Goal: Task Accomplishment & Management: Manage account settings

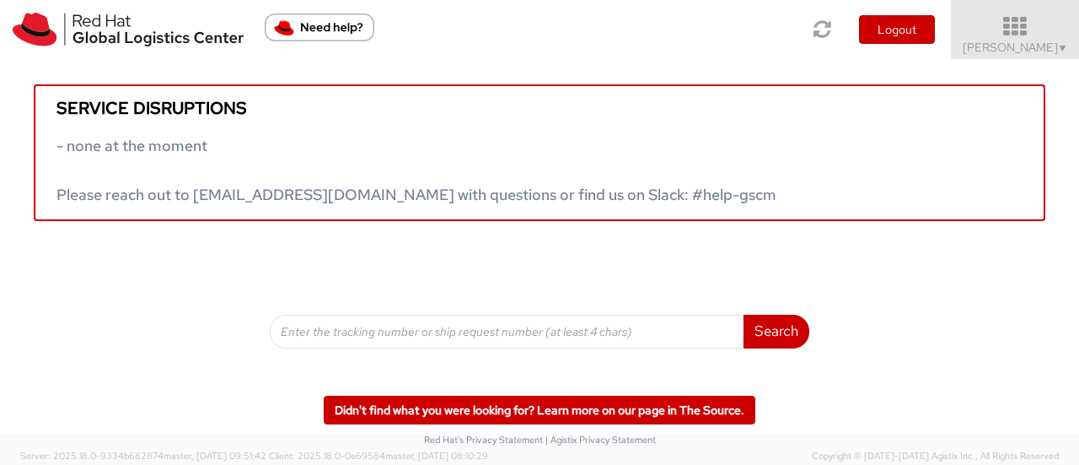
click at [1043, 36] on icon at bounding box center [1016, 27] width 148 height 24
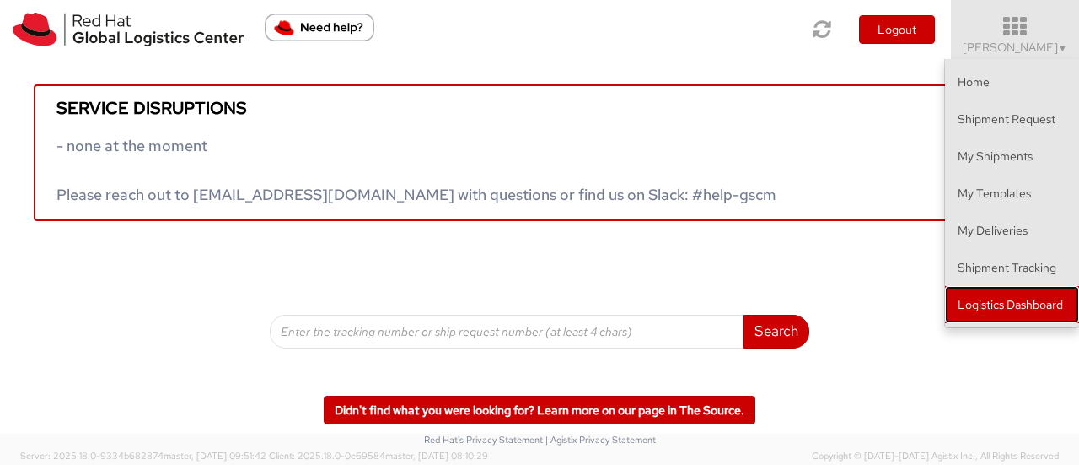
click at [1024, 299] on link "Logistics Dashboard" at bounding box center [1012, 304] width 134 height 37
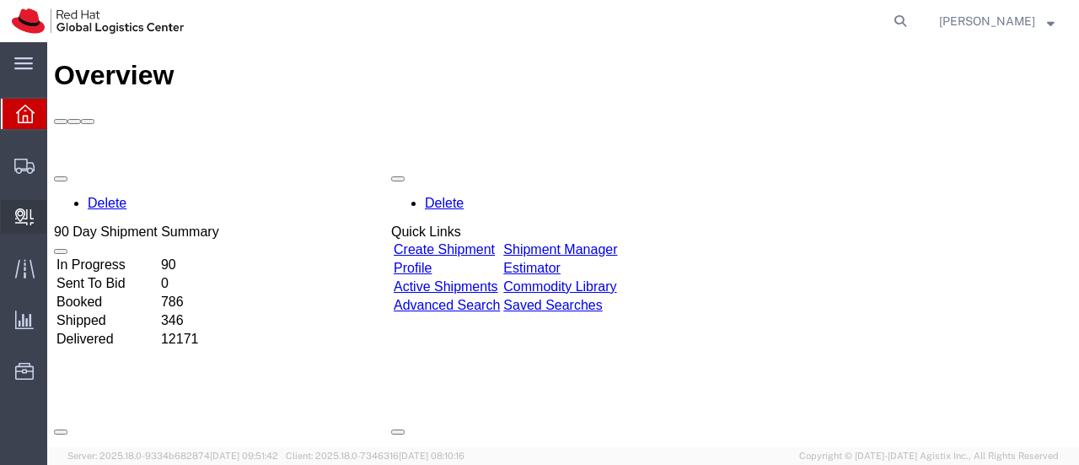
click at [0, 0] on span "Create Delivery" at bounding box center [0, 0] width 0 height 0
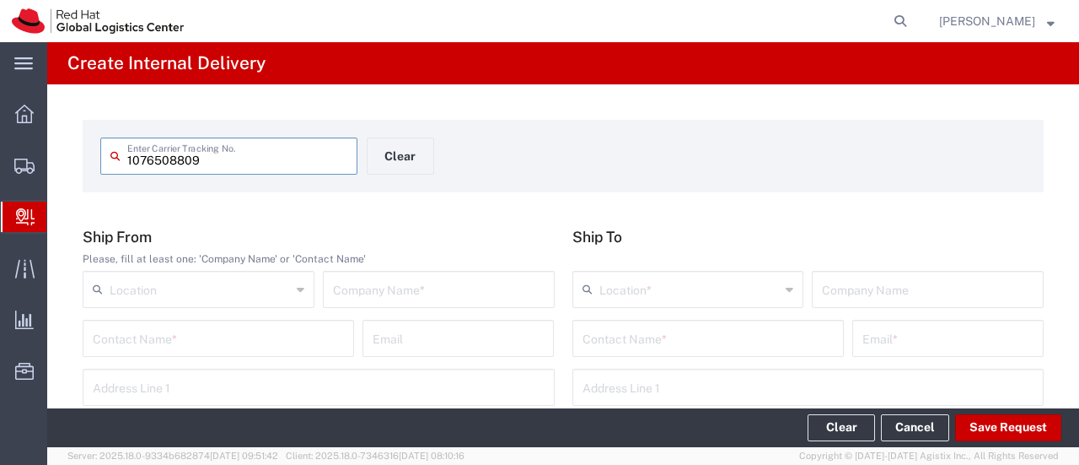
type input "1076508809"
click at [379, 294] on input "text" at bounding box center [439, 288] width 212 height 30
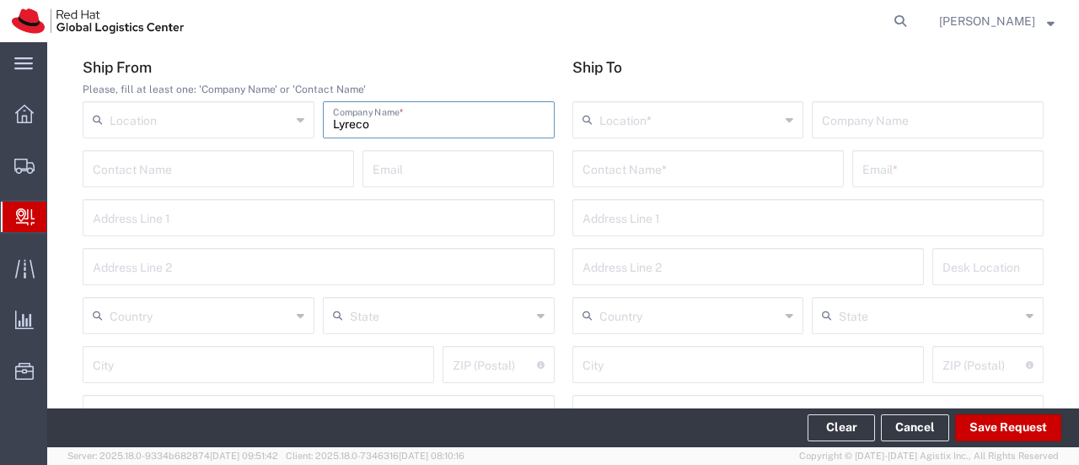
scroll to position [169, 0]
type input "Lyreco"
click at [612, 175] on input "text" at bounding box center [708, 168] width 251 height 30
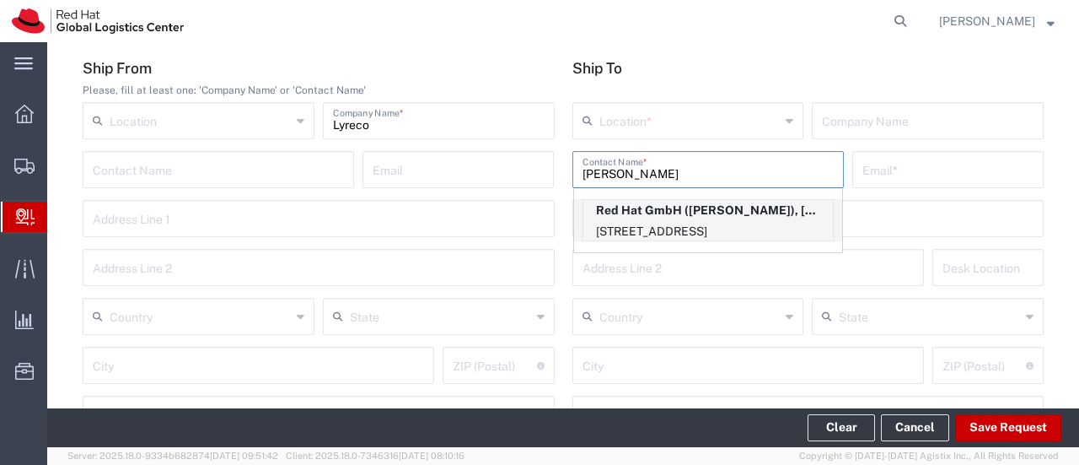
type input "[PERSON_NAME]"
click at [639, 227] on p "[STREET_ADDRESS]" at bounding box center [709, 231] width 250 height 21
type input "RH - [GEOGRAPHIC_DATA]"
type input "Red Hat GmbH"
type input "[PERSON_NAME]"
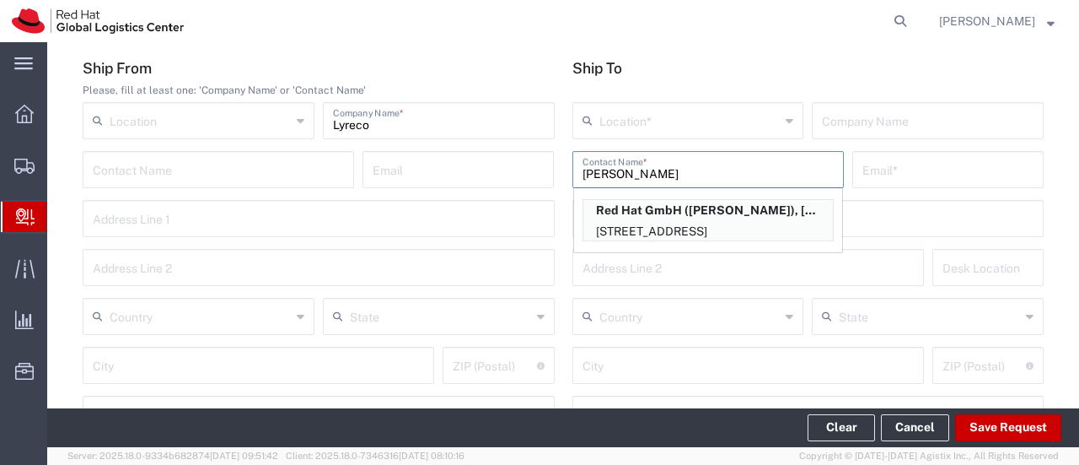
type input "[EMAIL_ADDRESS][DOMAIN_NAME]"
type input "[STREET_ADDRESS]"
type input "2S201"
type input "[GEOGRAPHIC_DATA]"
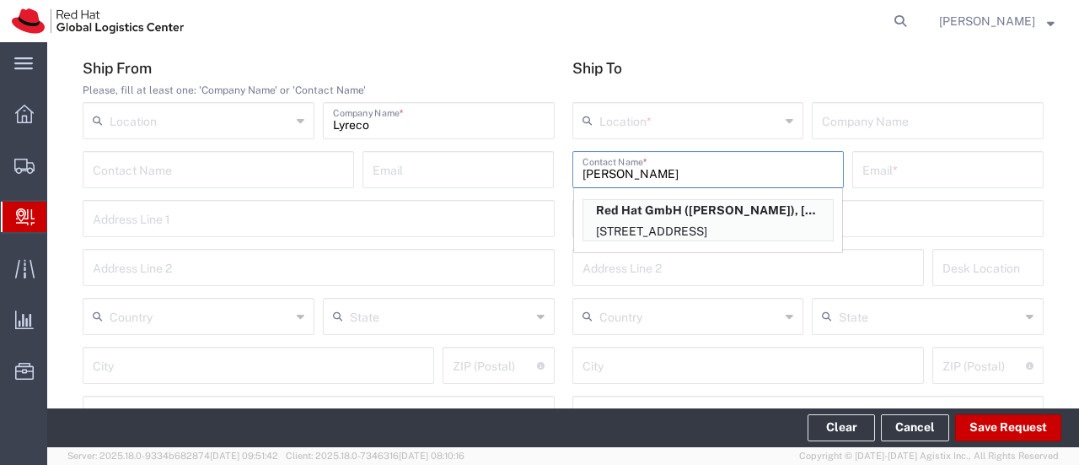
type input "70563"
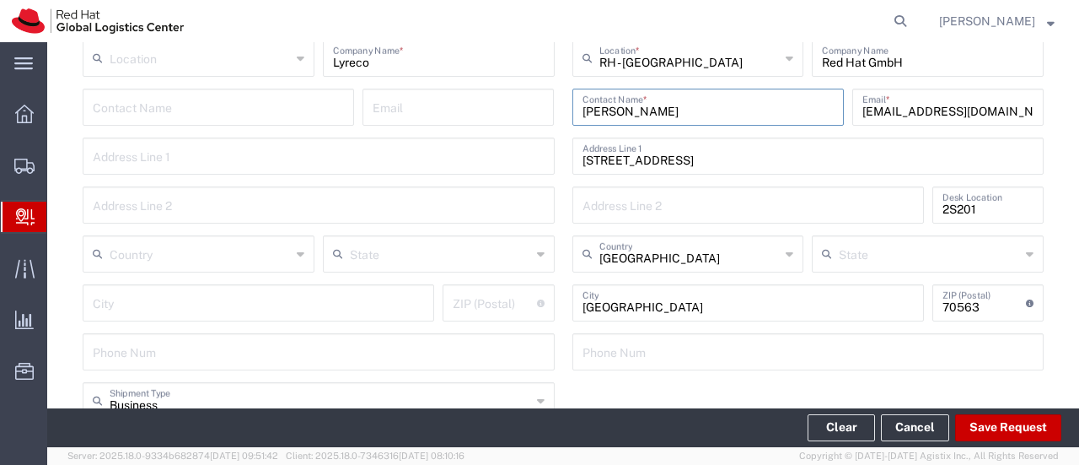
scroll to position [253, 0]
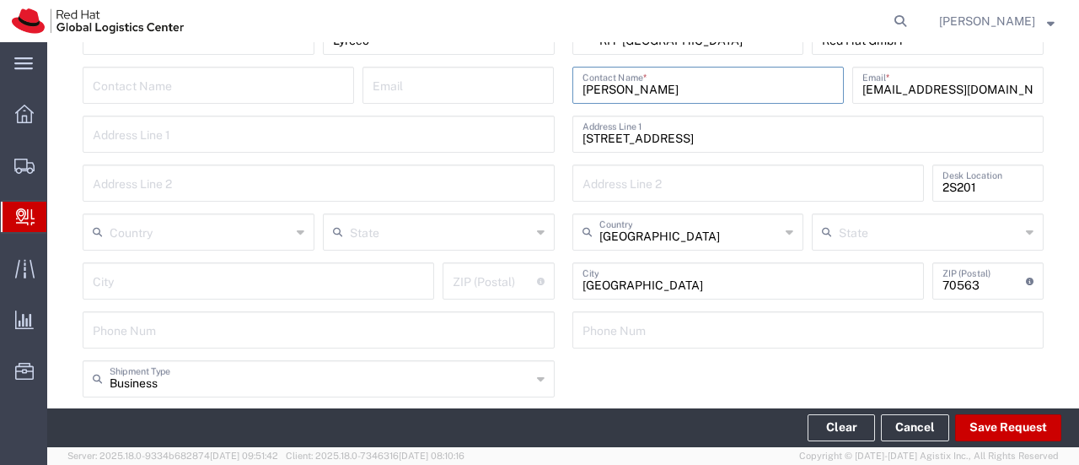
click at [167, 229] on input "text" at bounding box center [200, 231] width 181 height 30
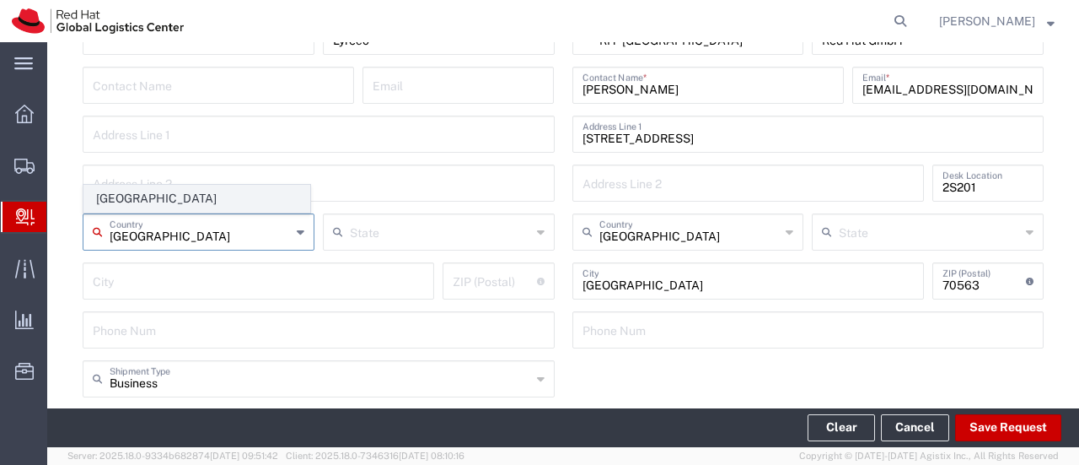
type input "[GEOGRAPHIC_DATA]"
click at [163, 205] on span "[GEOGRAPHIC_DATA]" at bounding box center [196, 199] width 225 height 26
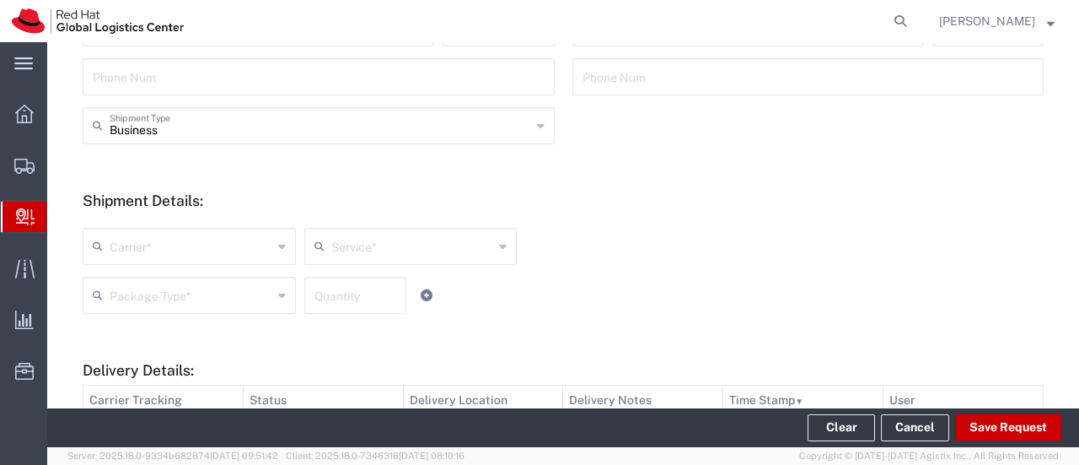
scroll to position [675, 0]
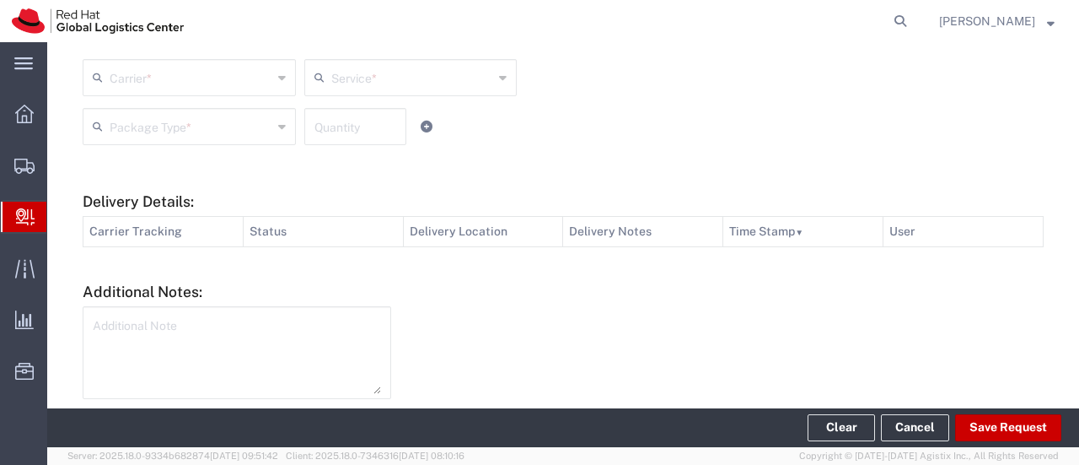
click at [199, 82] on input "text" at bounding box center [191, 77] width 163 height 30
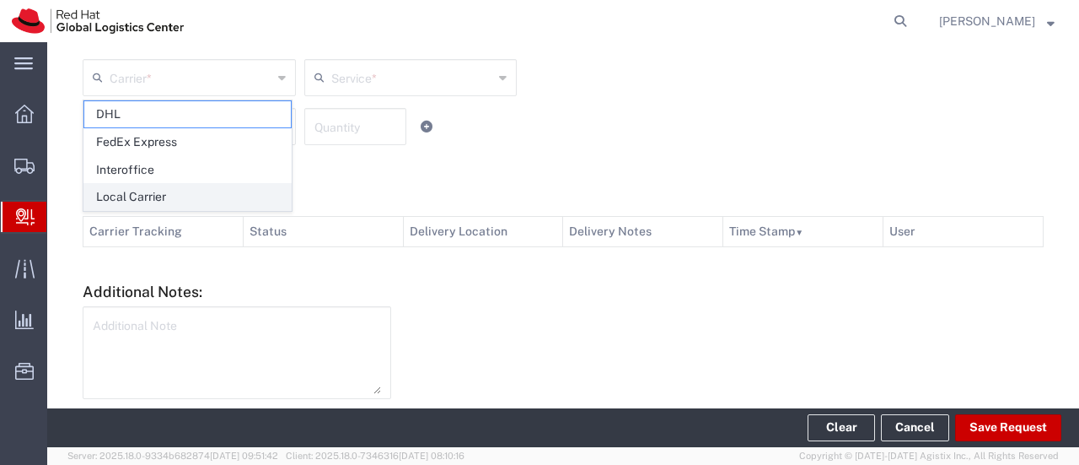
click at [154, 191] on span "Local Carrier" at bounding box center [187, 197] width 207 height 26
type input "Local Carrier"
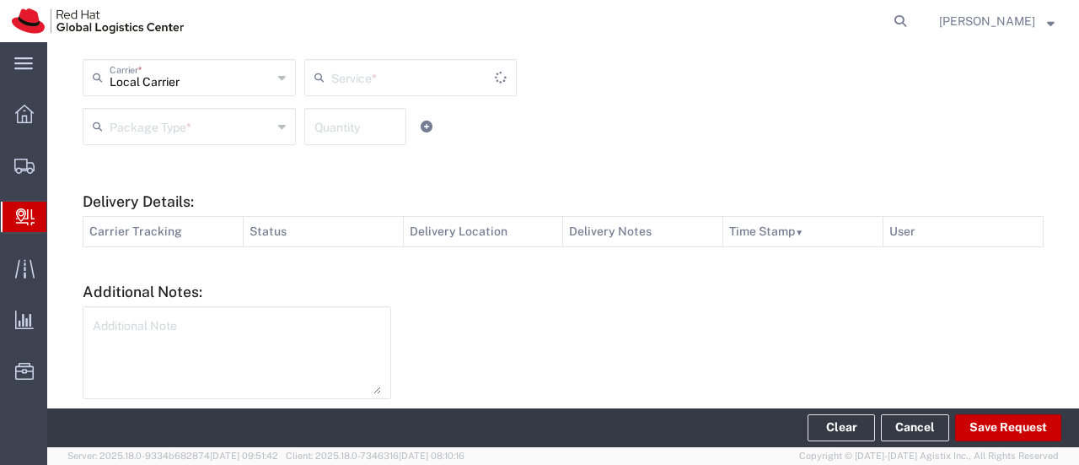
type input "Local_Ground"
click at [322, 83] on icon at bounding box center [323, 77] width 17 height 27
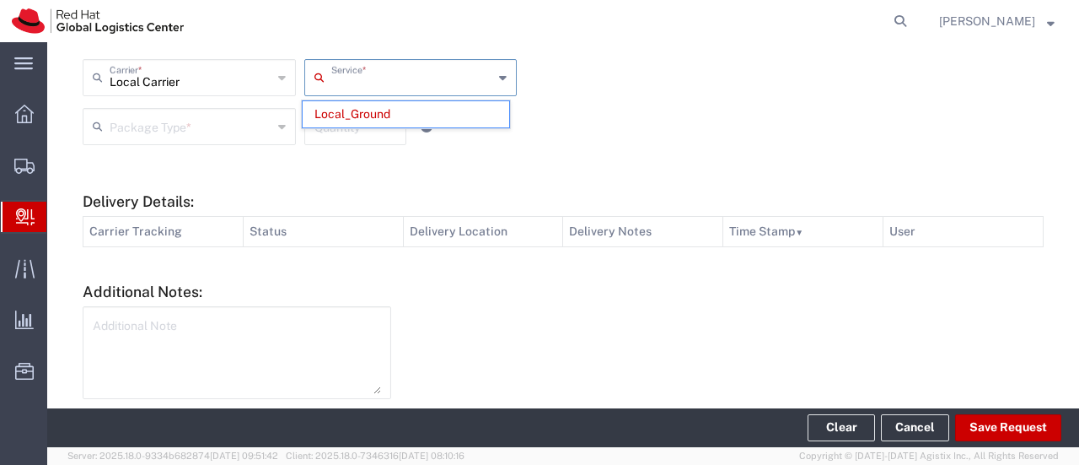
click at [193, 129] on input "text" at bounding box center [191, 125] width 163 height 30
type input "Local_Ground"
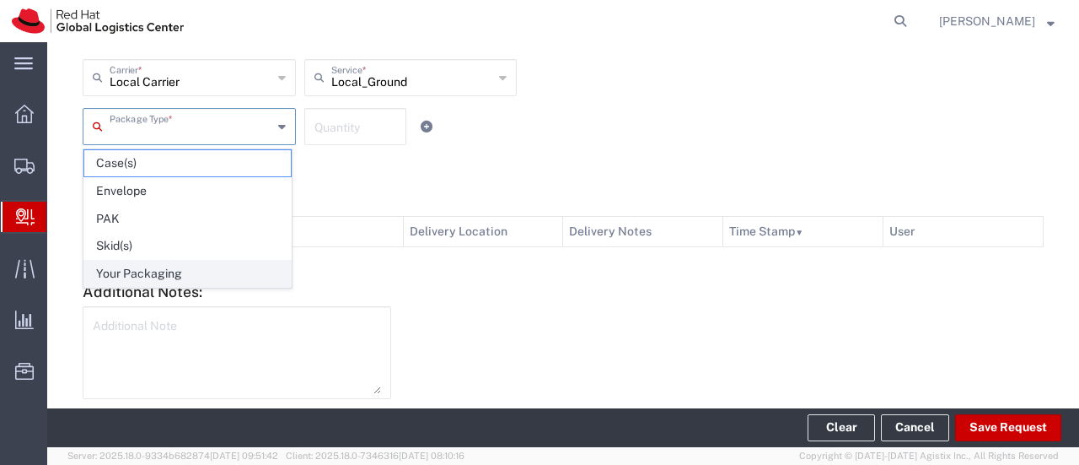
click at [126, 266] on span "Your Packaging" at bounding box center [187, 274] width 207 height 26
type input "Your Packaging"
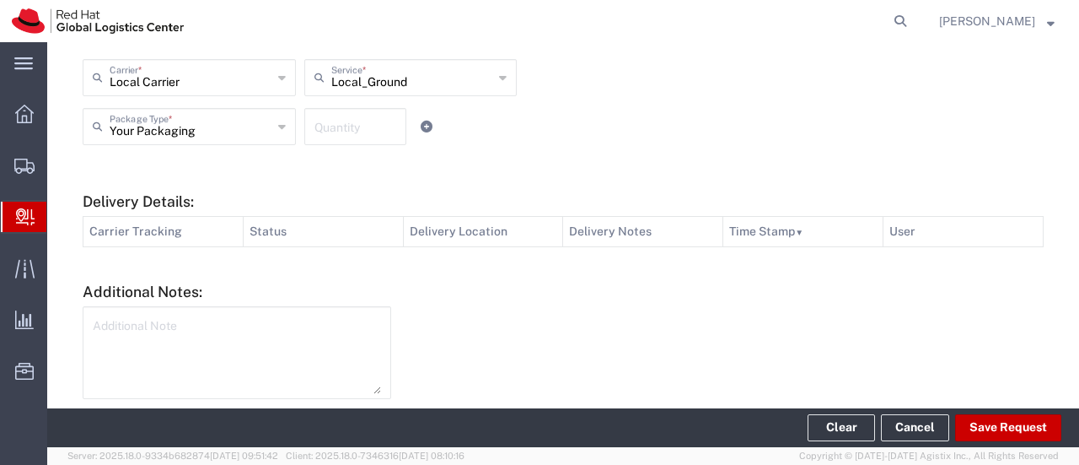
click at [341, 131] on input "number" at bounding box center [356, 125] width 82 height 30
type input "3"
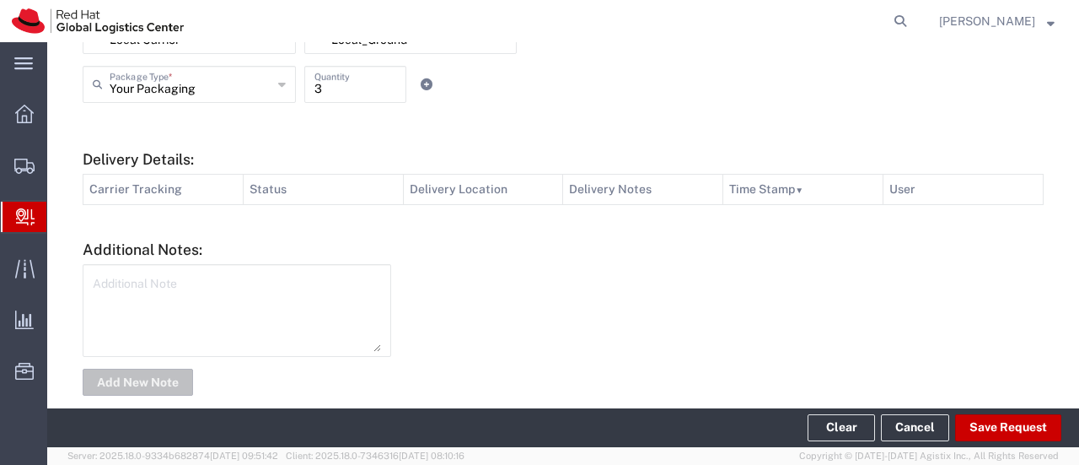
scroll to position [740, 0]
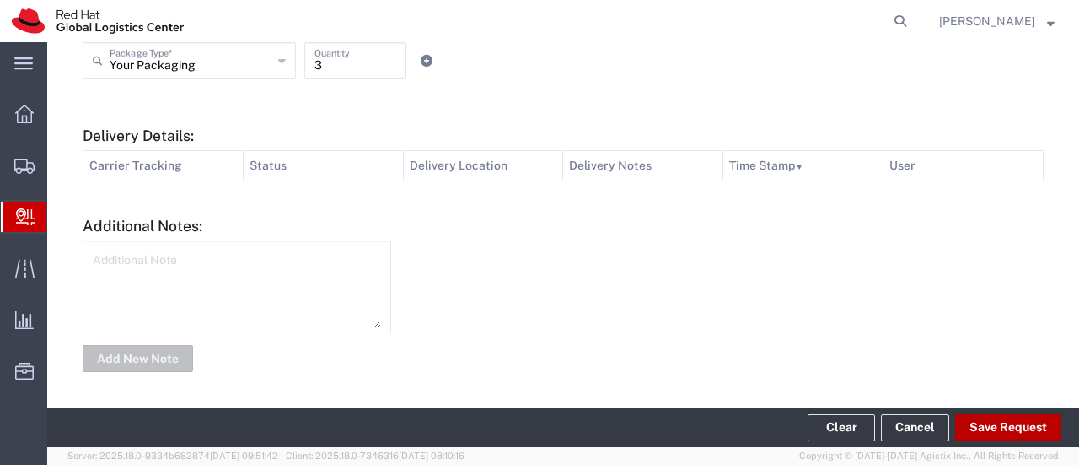
click at [983, 432] on button "Save Request" at bounding box center [1008, 427] width 106 height 27
type input "[GEOGRAPHIC_DATA]"
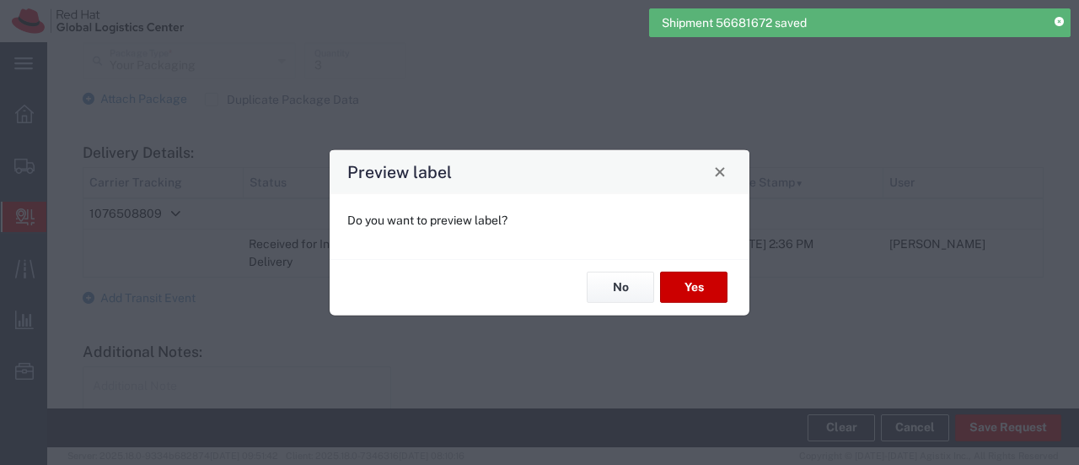
type input "Local_Ground"
click at [632, 287] on button "No" at bounding box center [620, 287] width 67 height 31
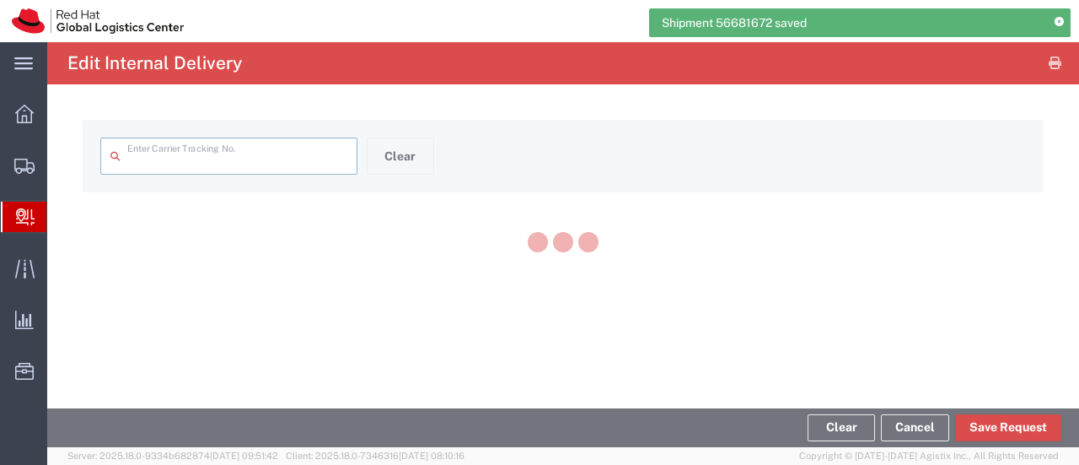
type input "1076508809"
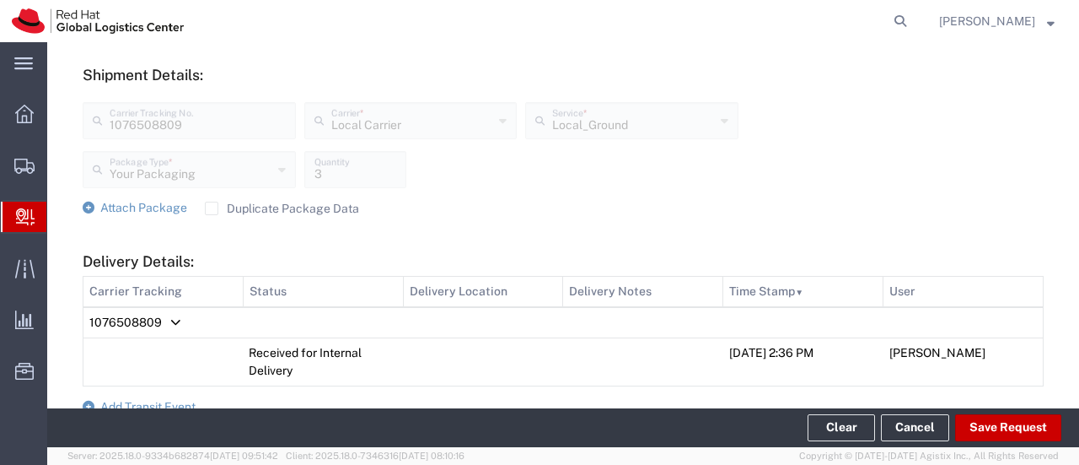
scroll to position [759, 0]
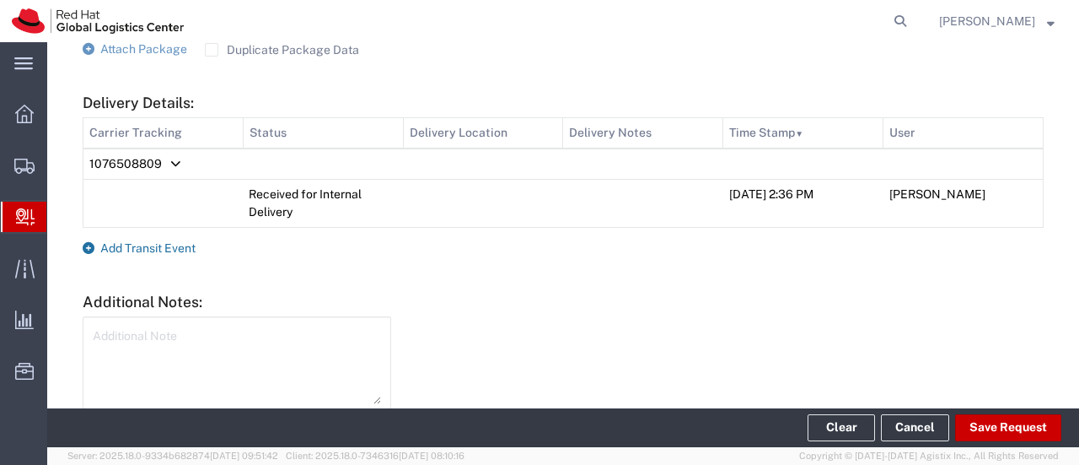
click at [182, 242] on span "Add Transit Event" at bounding box center [147, 247] width 95 height 13
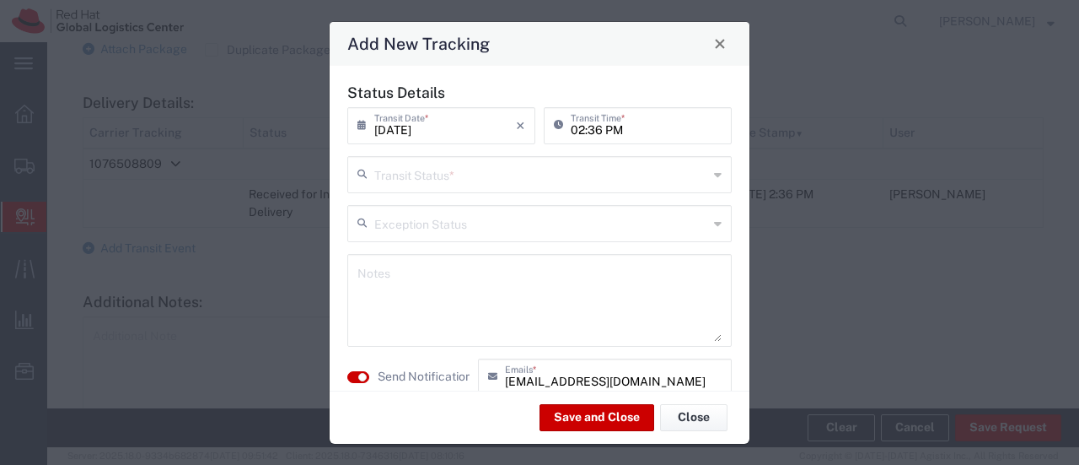
click at [480, 178] on input "text" at bounding box center [541, 174] width 334 height 30
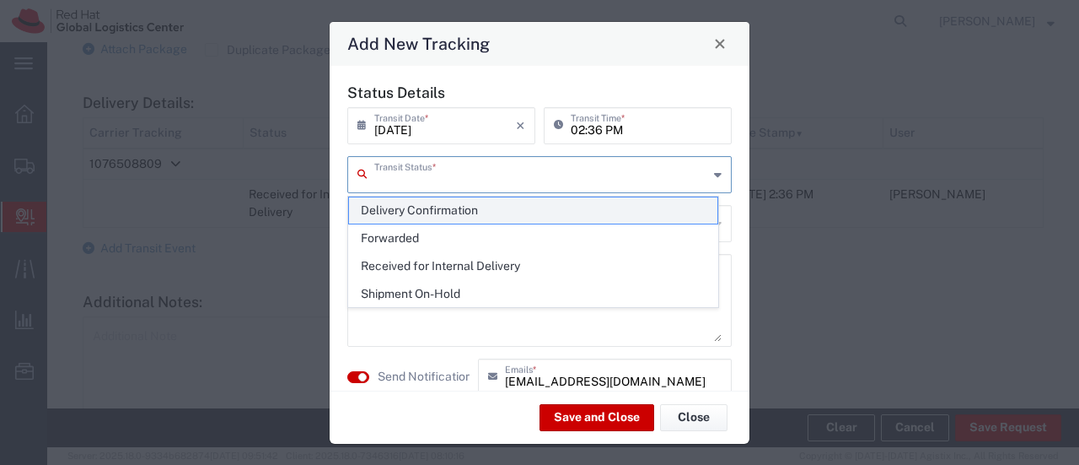
click at [454, 215] on span "Delivery Confirmation" at bounding box center [533, 210] width 368 height 26
type input "Delivery Confirmation"
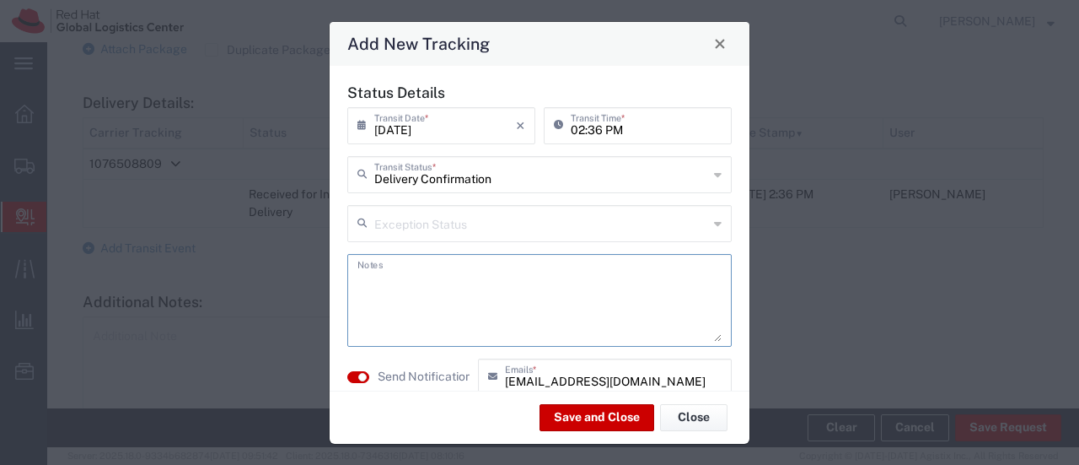
click at [383, 279] on textarea at bounding box center [540, 300] width 364 height 83
type textarea "Received by [PERSON_NAME]"
click at [589, 418] on button "Save and Close" at bounding box center [597, 417] width 115 height 27
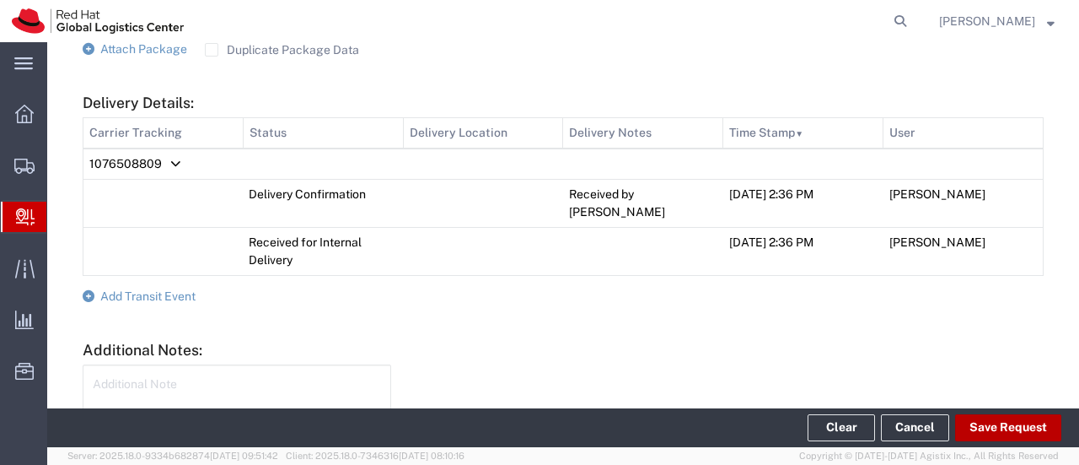
click at [984, 424] on button "Save Request" at bounding box center [1008, 427] width 106 height 27
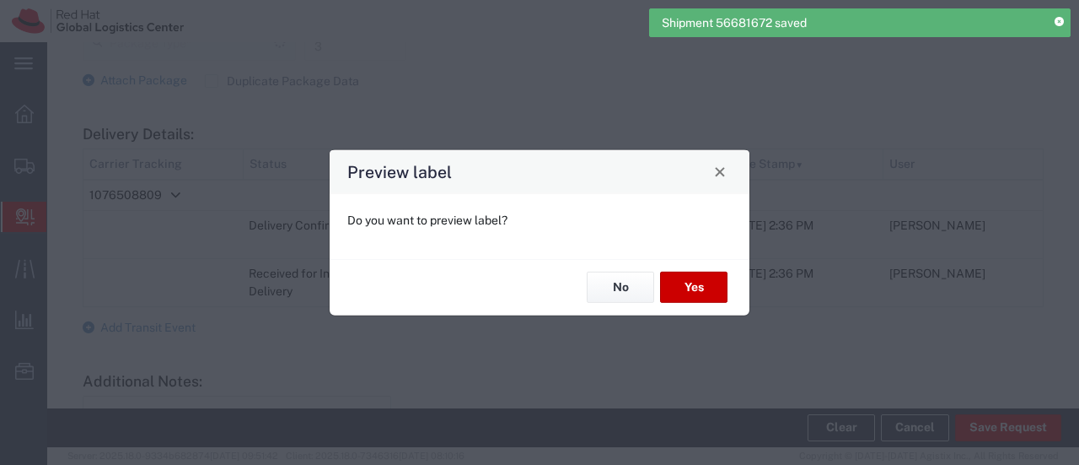
scroll to position [789, 0]
type input "Your Packaging"
type input "Local_Ground"
click at [599, 294] on button "No" at bounding box center [620, 287] width 67 height 31
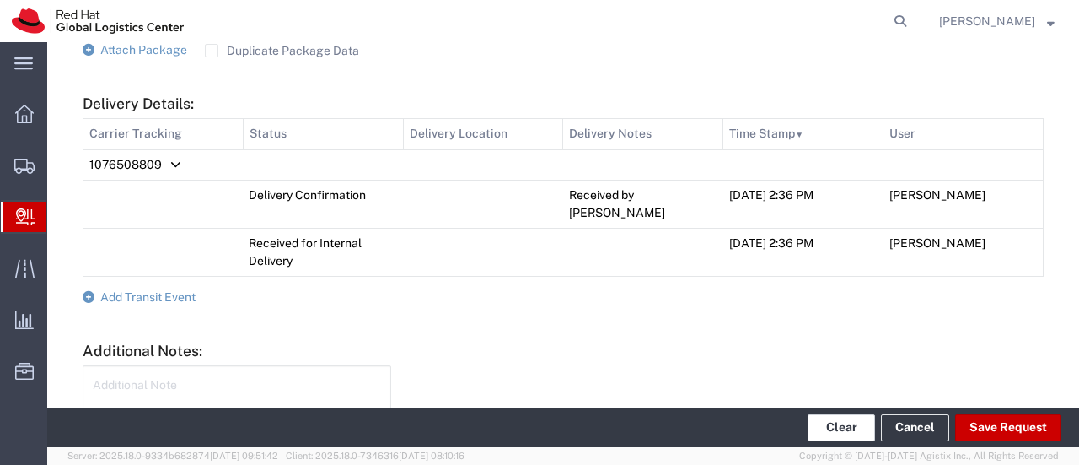
click at [833, 436] on button "Clear" at bounding box center [841, 427] width 67 height 27
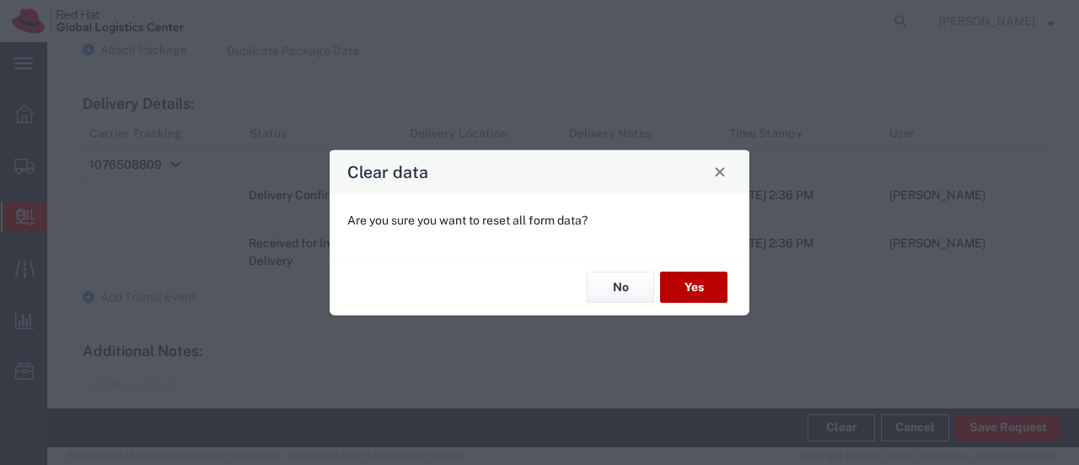
click at [697, 290] on button "Yes" at bounding box center [693, 287] width 67 height 31
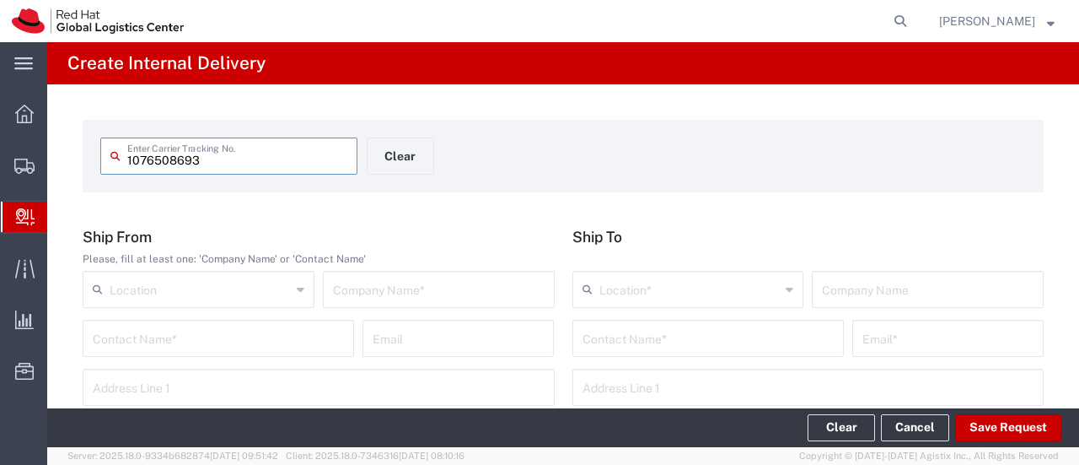
type input "1076508693"
click at [366, 292] on input "text" at bounding box center [439, 288] width 212 height 30
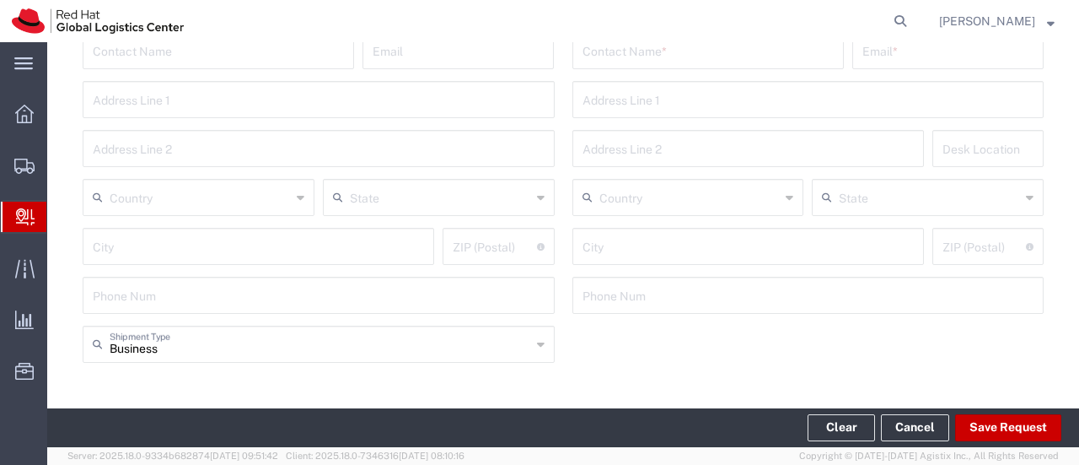
scroll to position [337, 0]
type input "Lyreco"
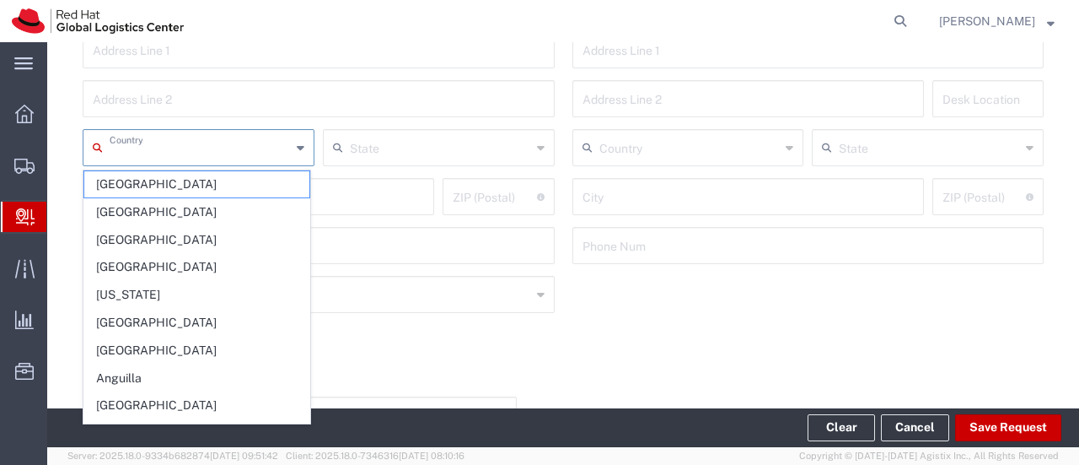
drag, startPoint x: 181, startPoint y: 154, endPoint x: 182, endPoint y: 144, distance: 10.2
click at [181, 154] on input "text" at bounding box center [200, 147] width 181 height 30
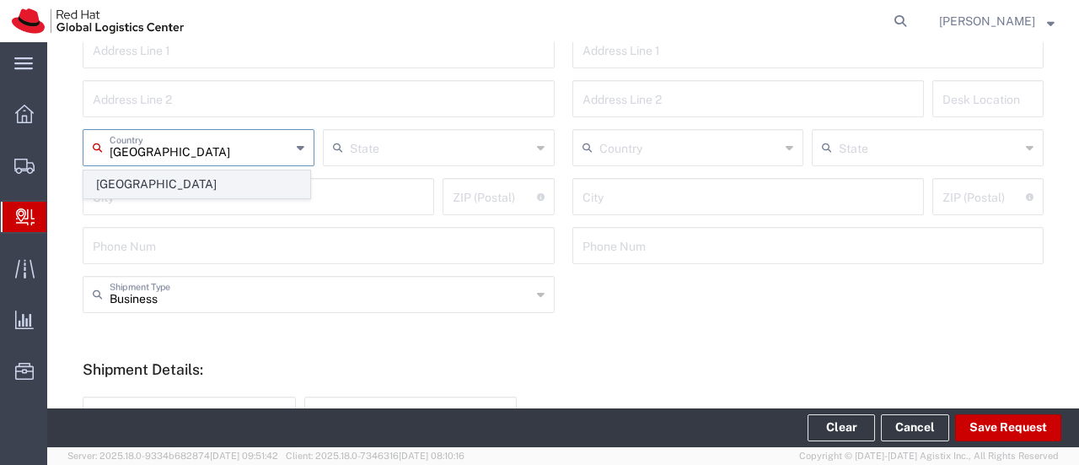
type input "[GEOGRAPHIC_DATA]"
click at [170, 192] on span "[GEOGRAPHIC_DATA]" at bounding box center [196, 184] width 225 height 26
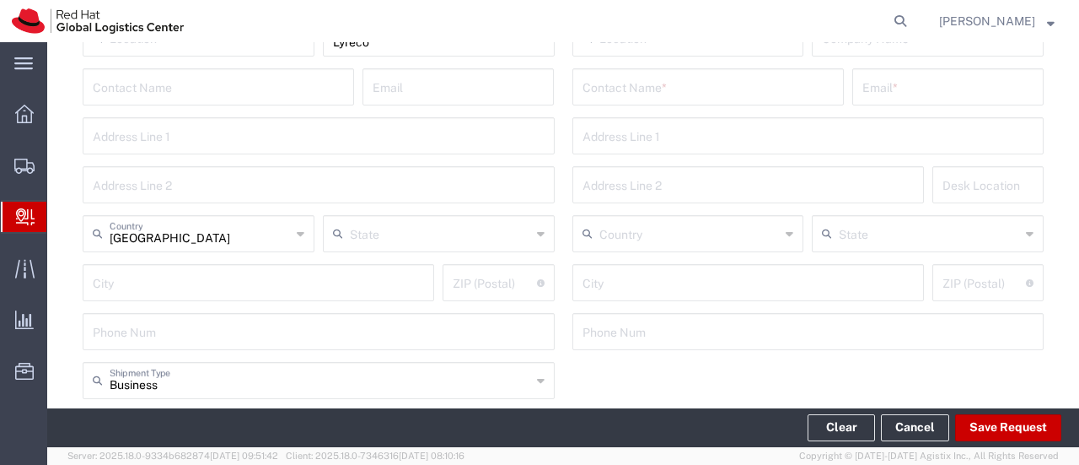
scroll to position [169, 0]
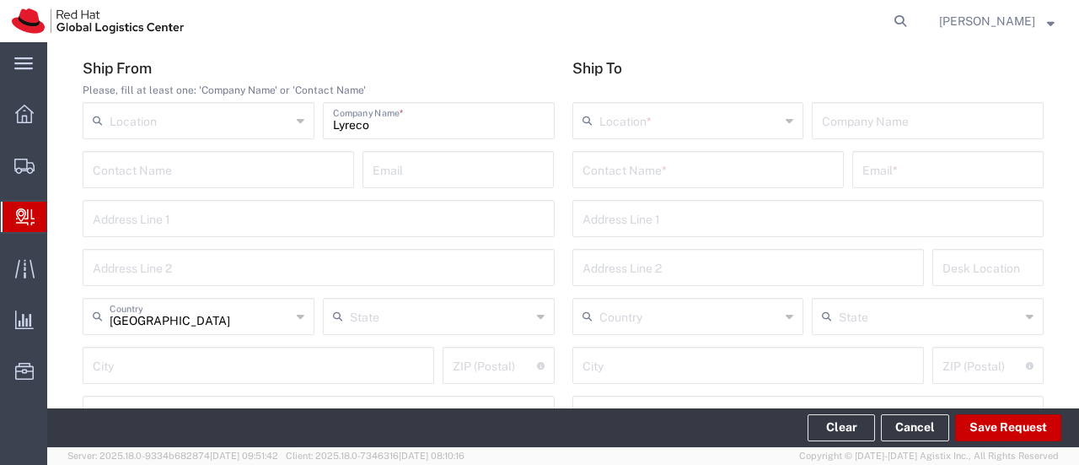
click at [626, 164] on input "text" at bounding box center [708, 168] width 251 height 30
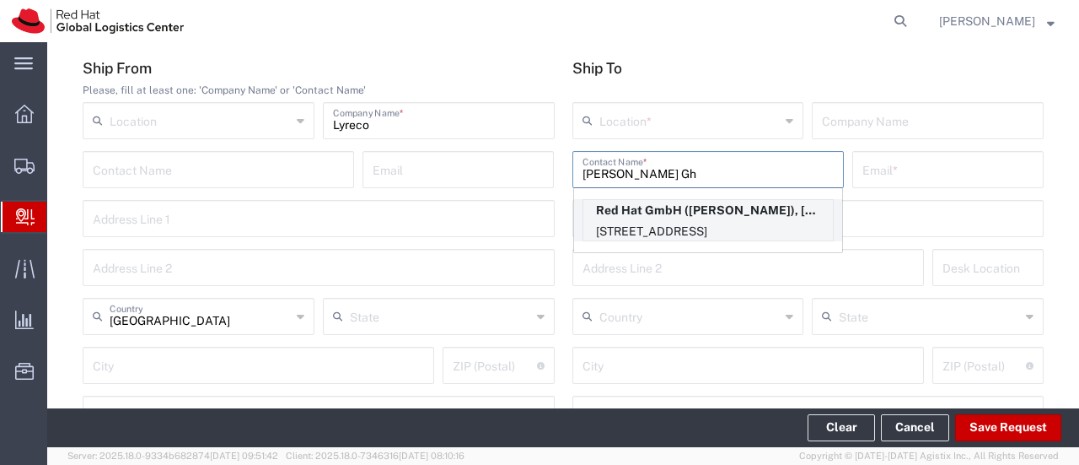
type input "[PERSON_NAME] Gh"
click at [691, 219] on p "Red Hat GmbH ([PERSON_NAME]), [EMAIL_ADDRESS][DOMAIN_NAME]" at bounding box center [709, 210] width 250 height 21
type input "RH - [GEOGRAPHIC_DATA]"
type input "Red Hat GmbH"
type input "[PERSON_NAME]"
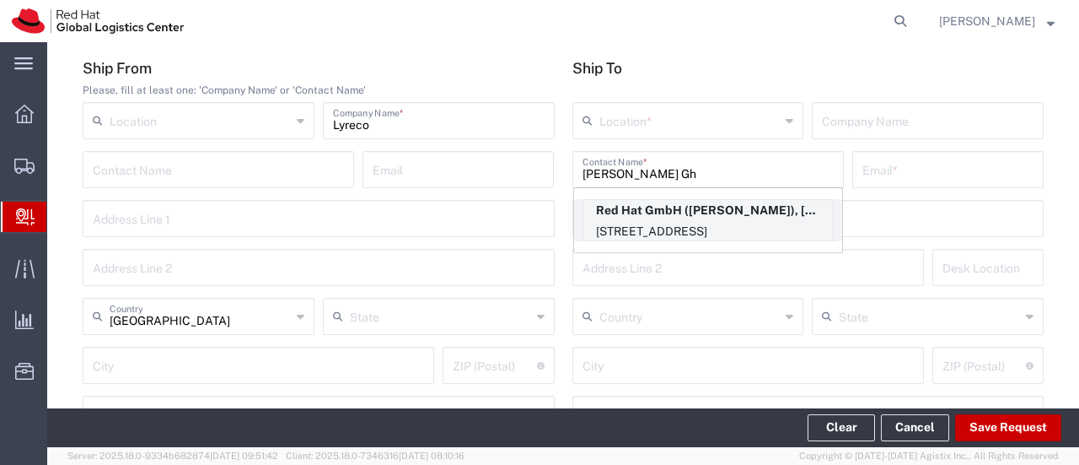
type input "[EMAIL_ADDRESS][DOMAIN_NAME]"
type input "[STREET_ADDRESS]"
type input "2S201"
type input "[GEOGRAPHIC_DATA]"
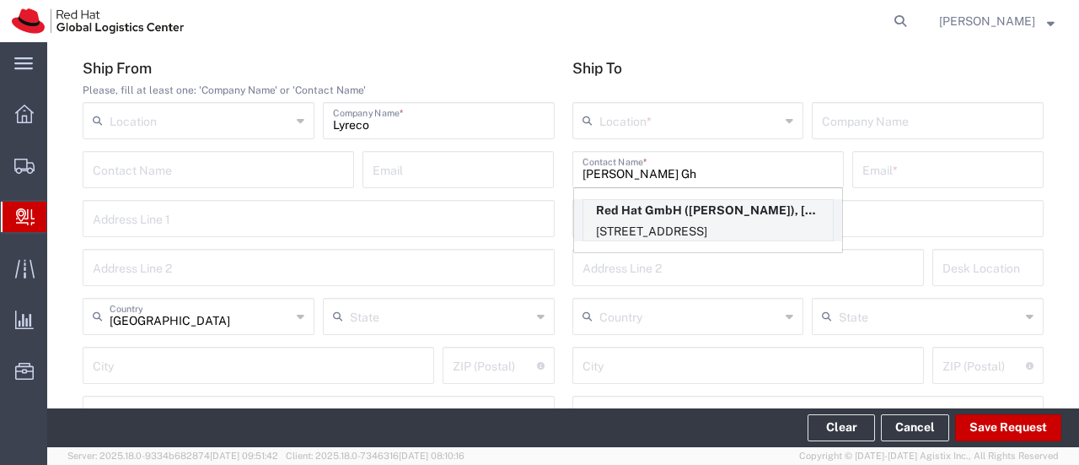
type input "70563"
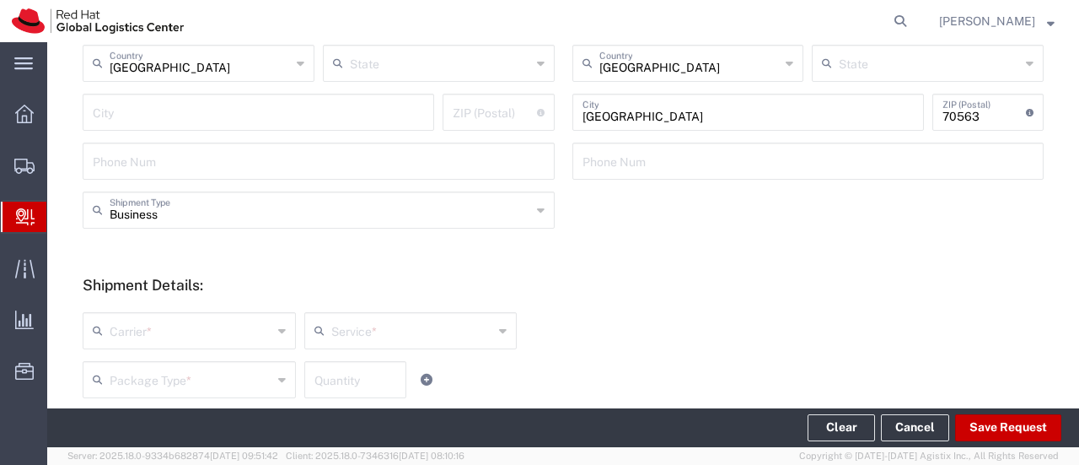
scroll to position [506, 0]
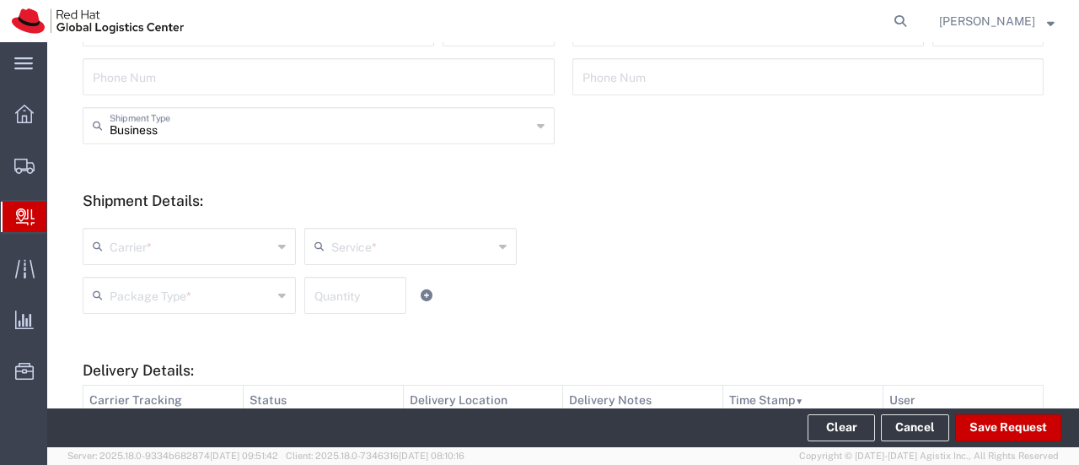
click at [255, 250] on input "text" at bounding box center [191, 245] width 163 height 30
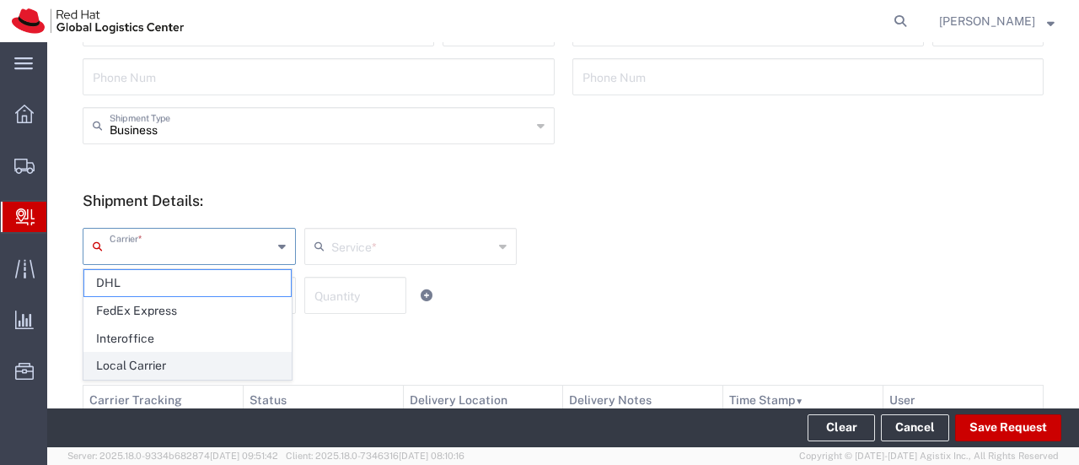
click at [212, 352] on span "Local Carrier" at bounding box center [187, 365] width 207 height 26
type input "Local Carrier"
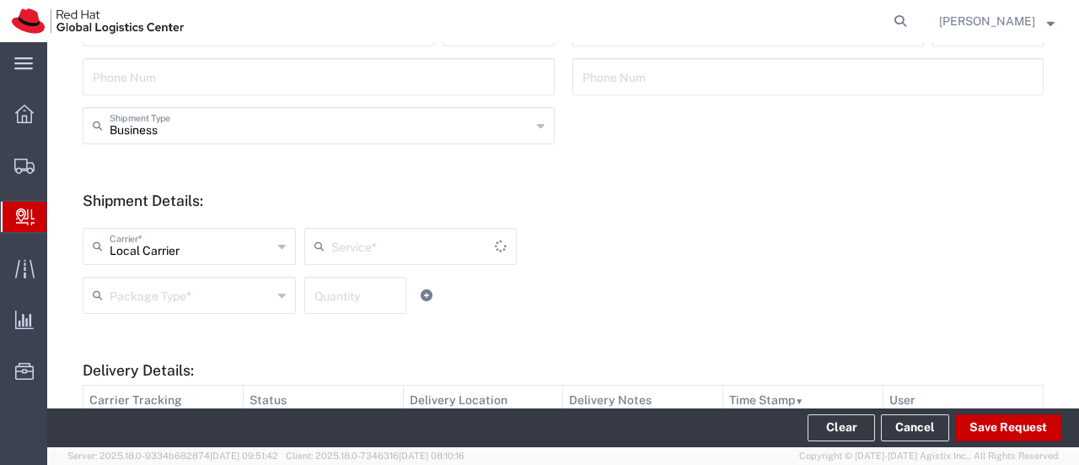
type input "Local_Ground"
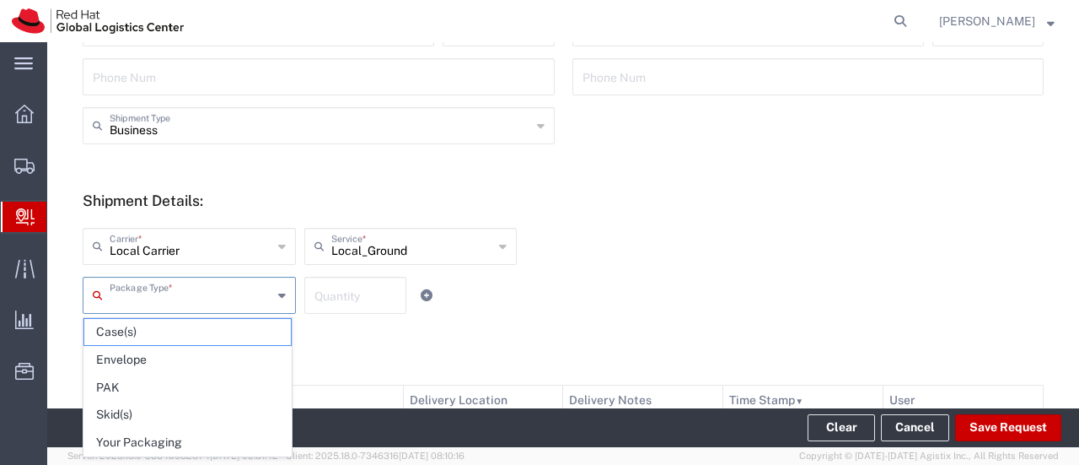
click at [218, 282] on input "text" at bounding box center [191, 294] width 163 height 30
click at [174, 434] on span "Your Packaging" at bounding box center [187, 442] width 207 height 26
type input "Your Packaging"
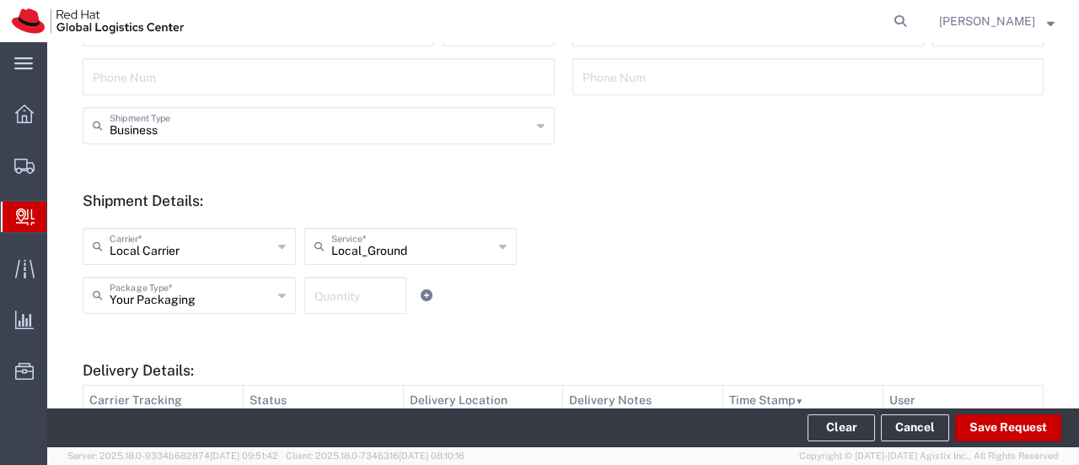
click at [358, 295] on input "number" at bounding box center [356, 294] width 82 height 30
type input "1"
click at [788, 286] on div "Your Packaging Package Type * Case(s) Envelope PAK Skid(s) Your Packaging 1 Qua…" at bounding box center [440, 301] width 725 height 49
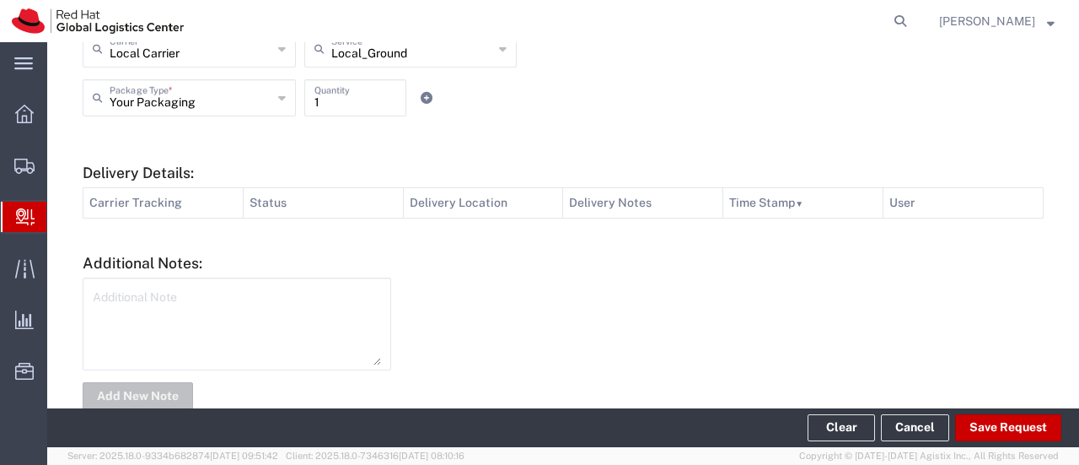
scroll to position [740, 0]
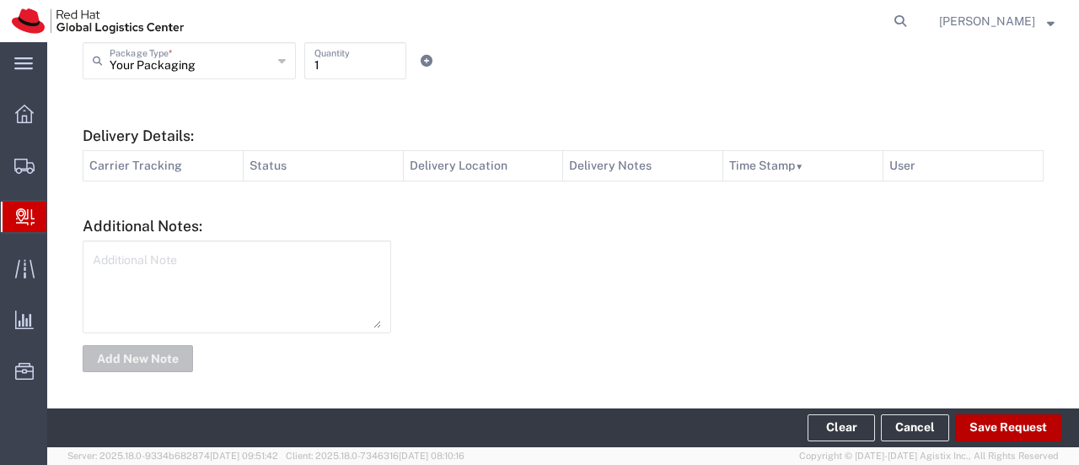
click at [982, 424] on button "Save Request" at bounding box center [1008, 427] width 106 height 27
type input "[GEOGRAPHIC_DATA]"
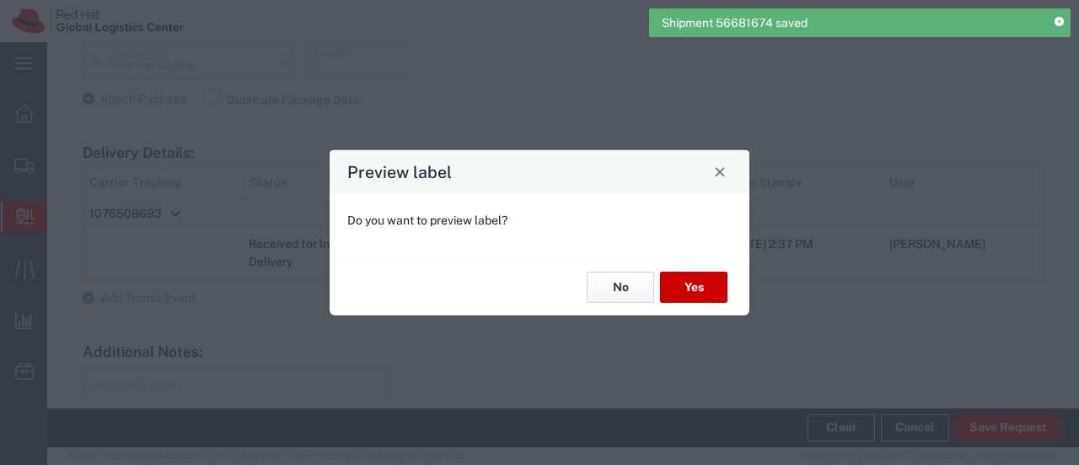
click at [616, 296] on button "No" at bounding box center [620, 287] width 67 height 31
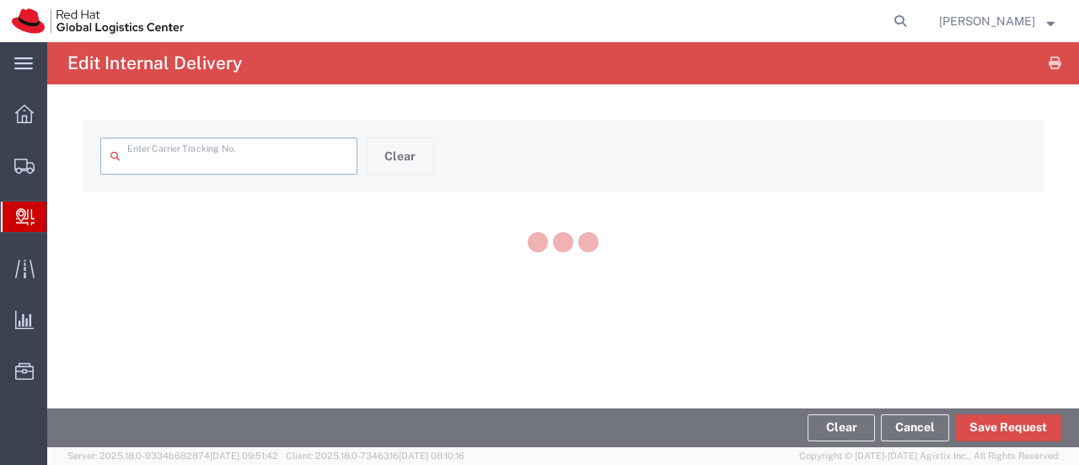
type input "1076508693"
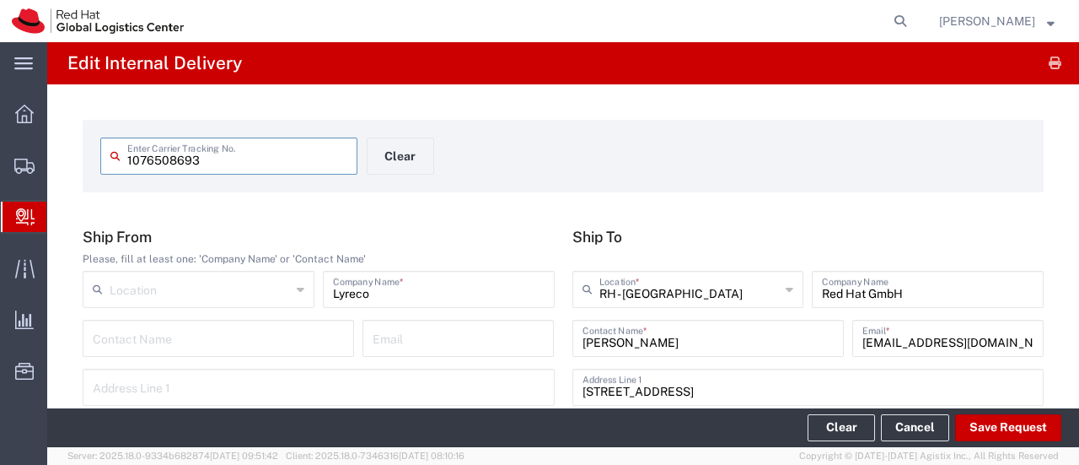
type input "Local_Ground"
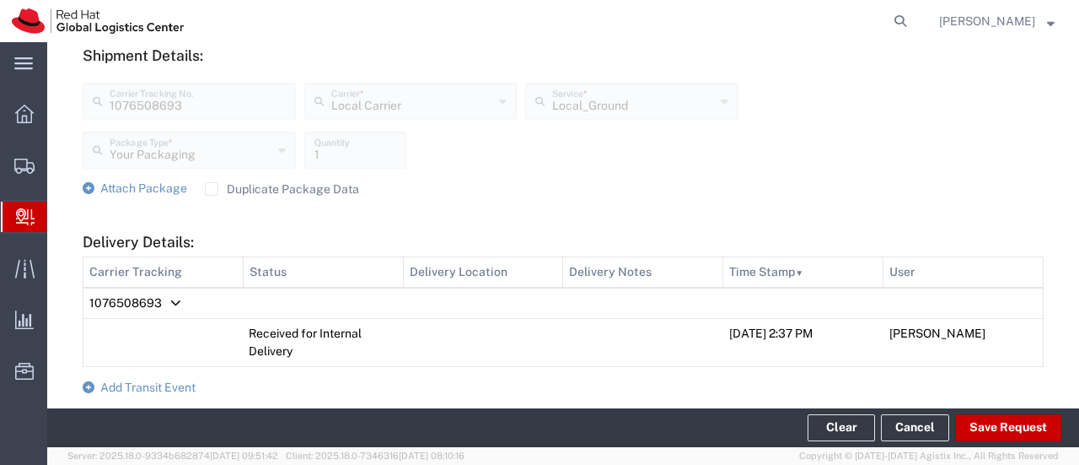
scroll to position [675, 0]
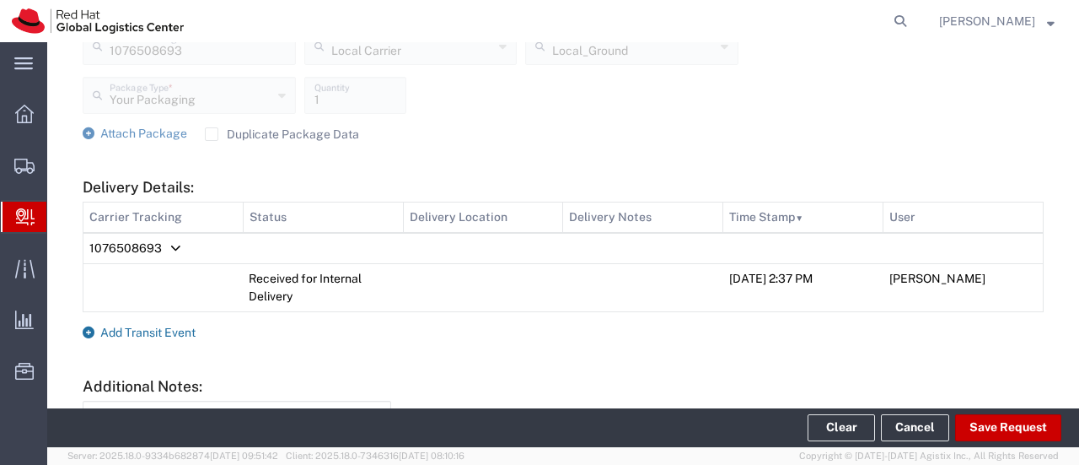
click at [157, 333] on span "Add Transit Event" at bounding box center [147, 331] width 95 height 13
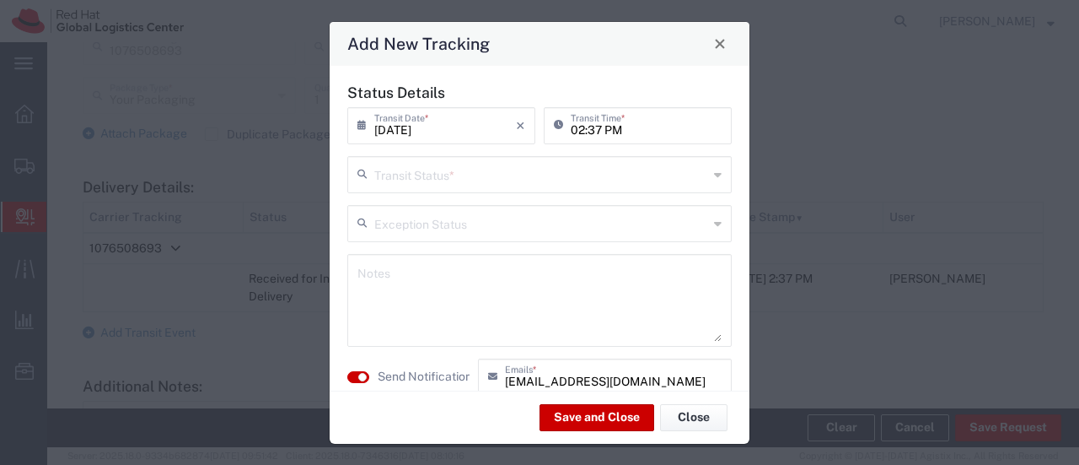
click at [459, 181] on input "text" at bounding box center [541, 174] width 334 height 30
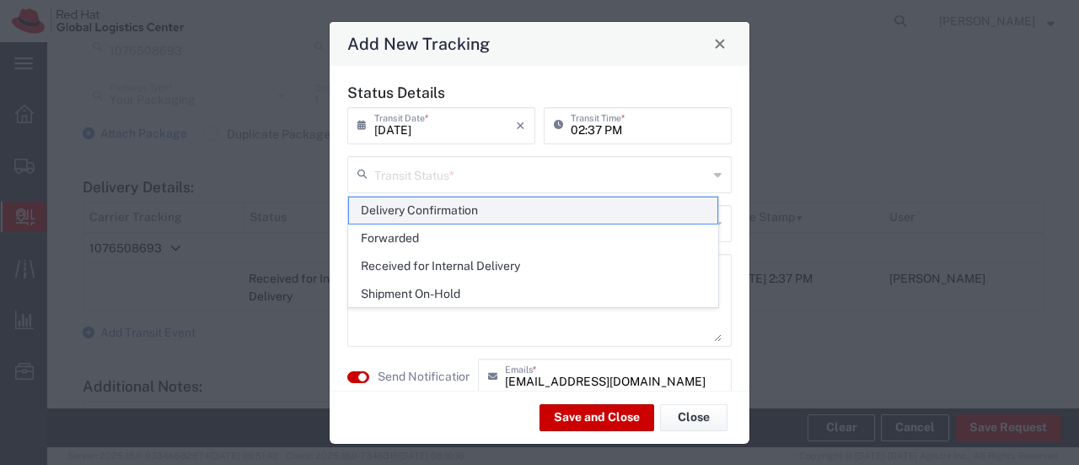
click at [442, 210] on span "Delivery Confirmation" at bounding box center [533, 210] width 368 height 26
type input "Delivery Confirmation"
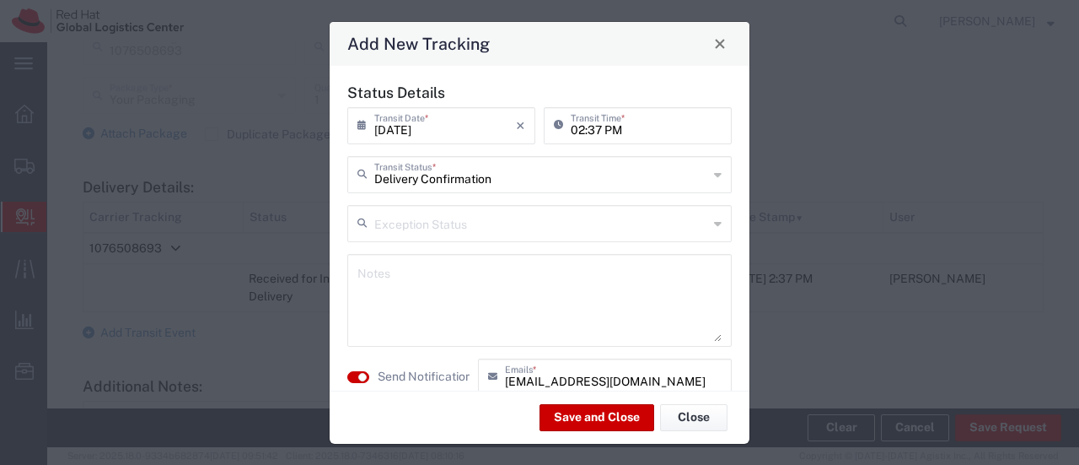
click at [407, 274] on textarea at bounding box center [540, 300] width 364 height 83
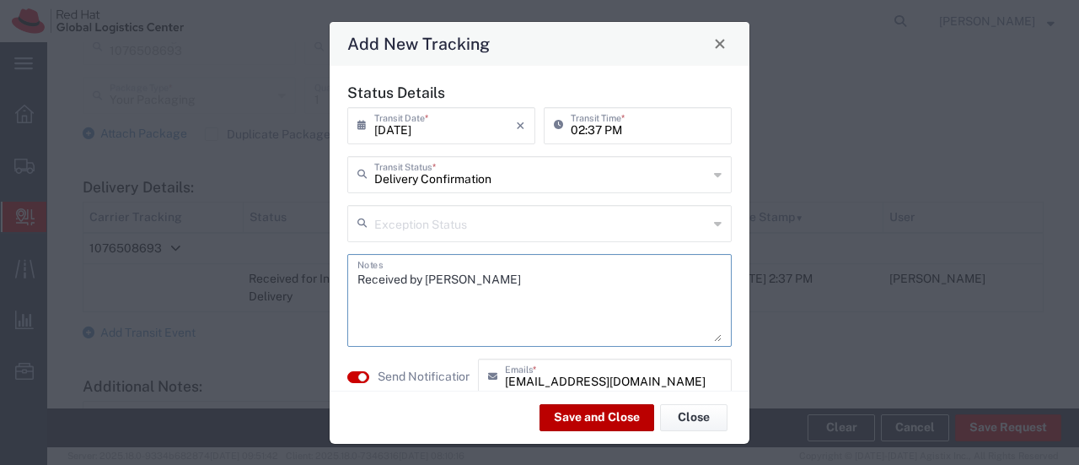
type textarea "Received by [PERSON_NAME]"
click at [597, 419] on button "Save and Close" at bounding box center [597, 417] width 115 height 27
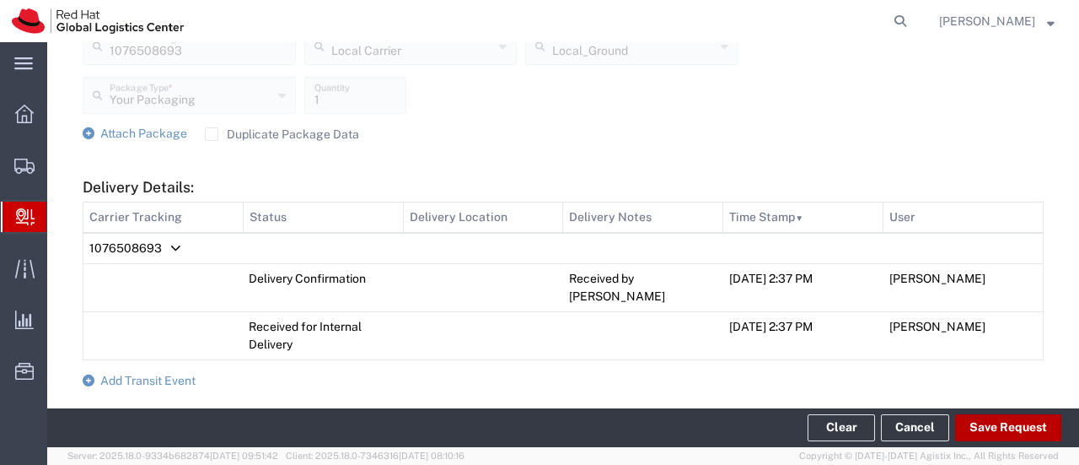
click at [980, 435] on button "Save Request" at bounding box center [1008, 427] width 106 height 27
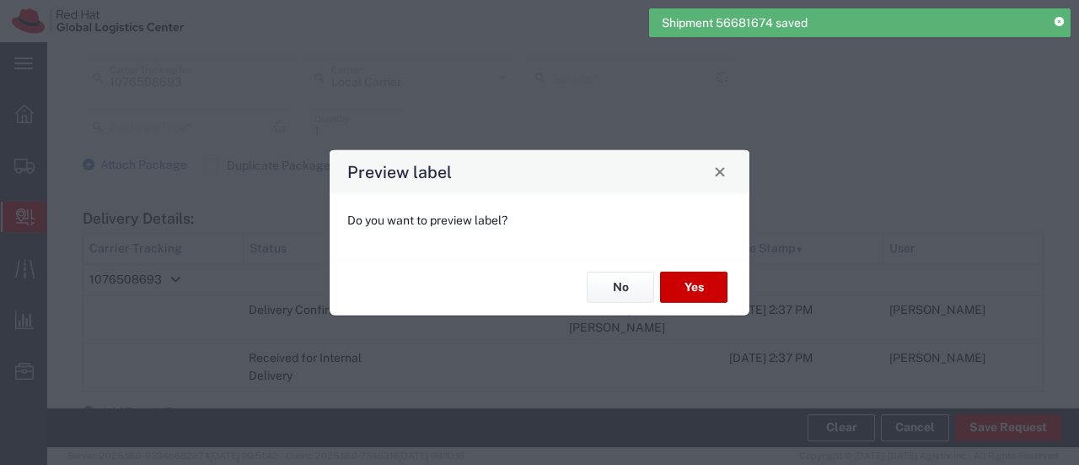
scroll to position [705, 0]
type input "Your Packaging"
type input "Local_Ground"
click at [632, 292] on button "No" at bounding box center [620, 287] width 67 height 31
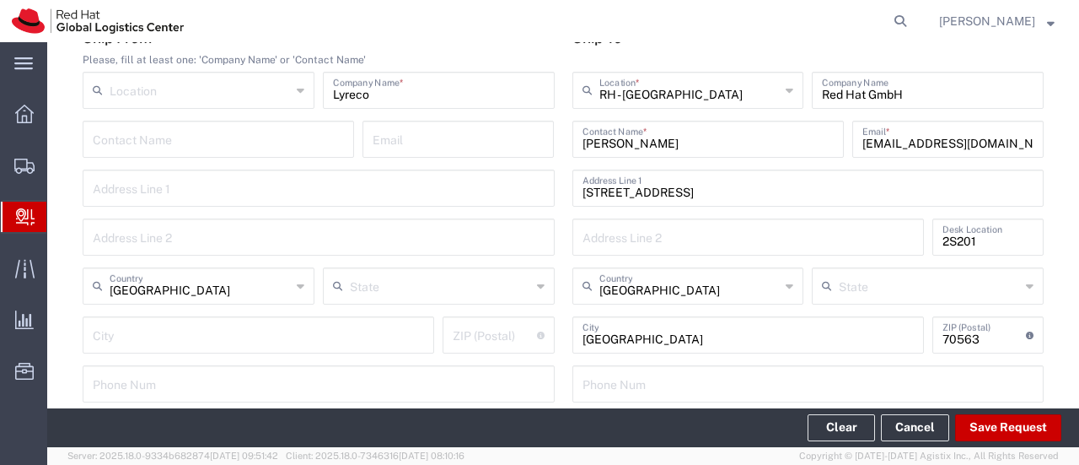
scroll to position [0, 0]
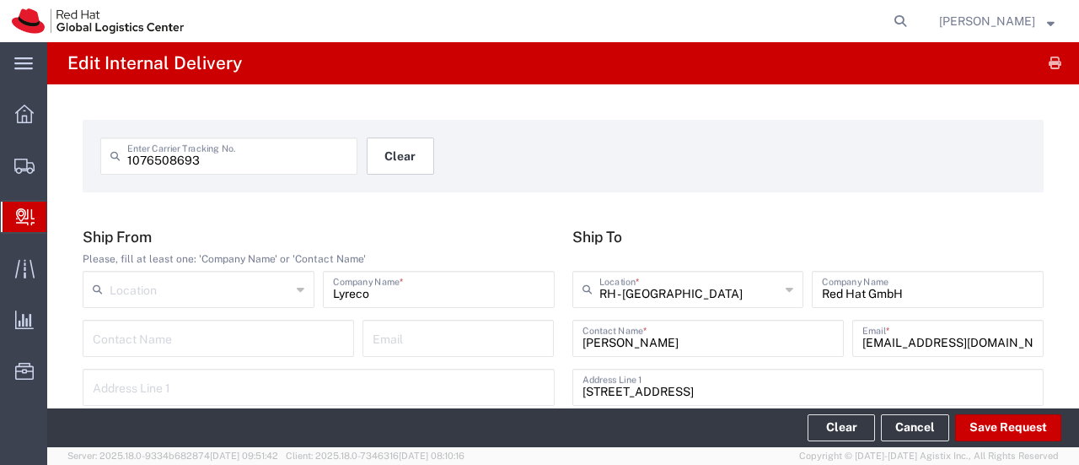
click at [388, 150] on button "Clear" at bounding box center [400, 155] width 67 height 37
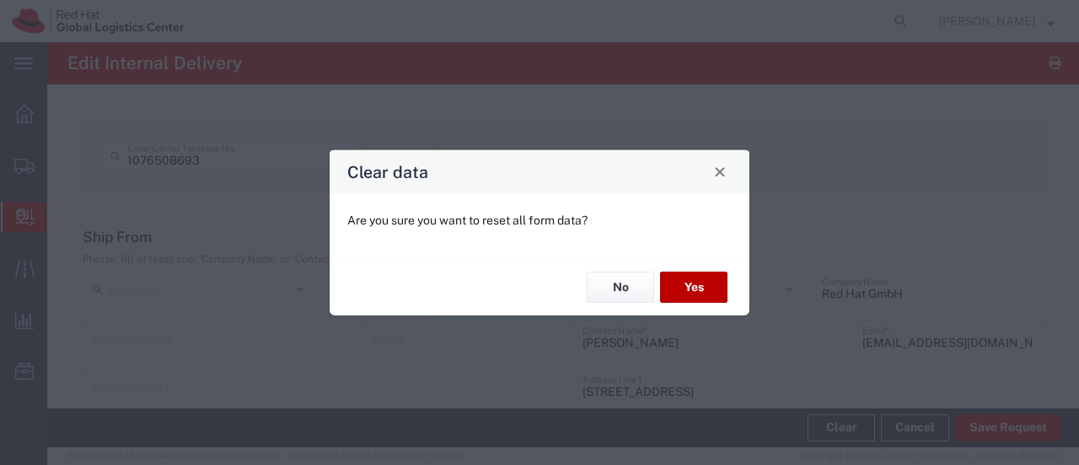
click at [680, 281] on button "Yes" at bounding box center [693, 287] width 67 height 31
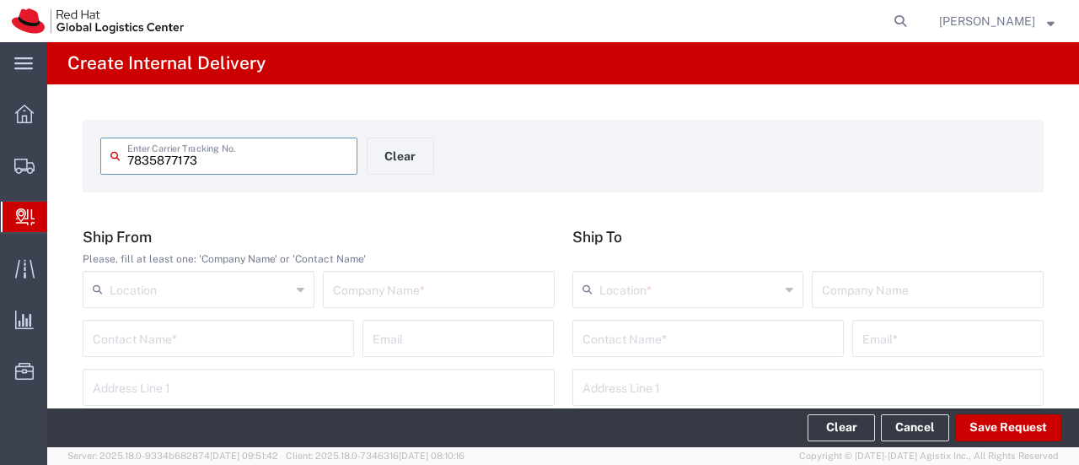
type input "7835877173"
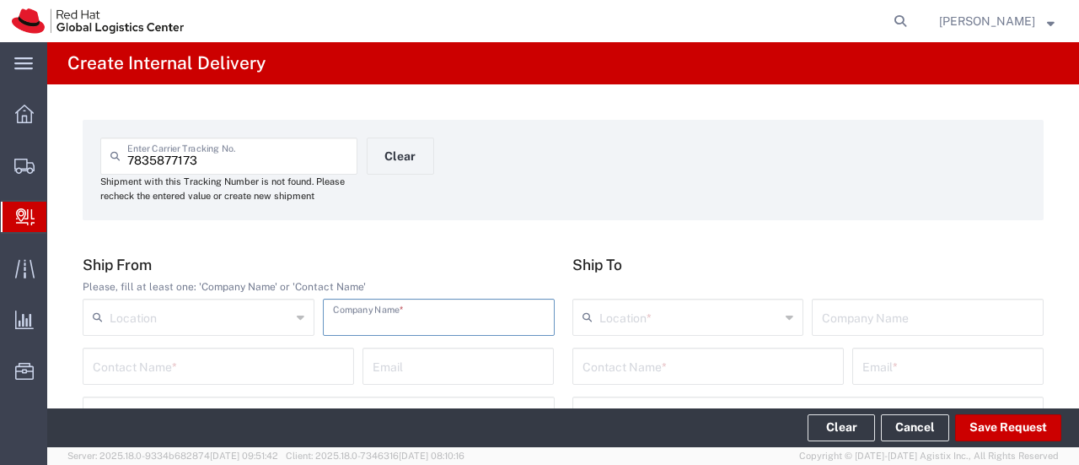
click at [391, 325] on input "text" at bounding box center [439, 316] width 212 height 30
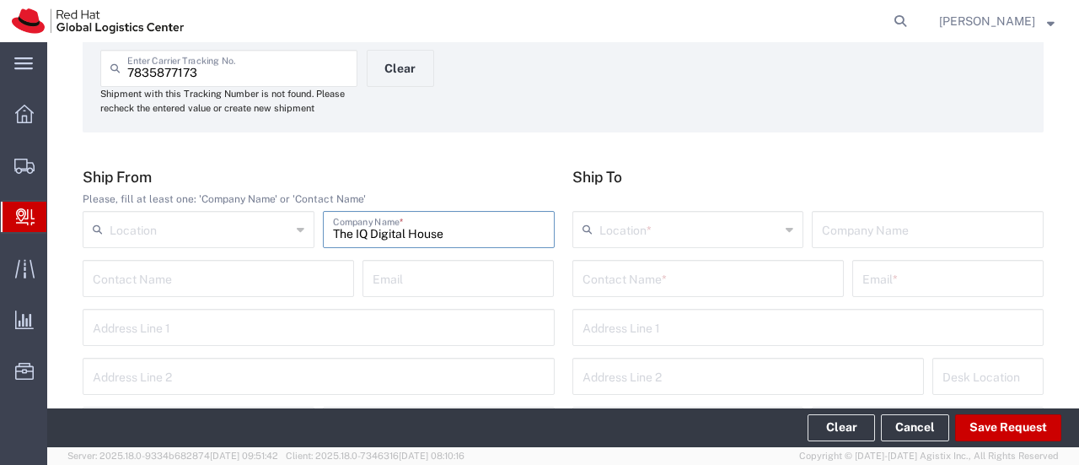
scroll to position [169, 0]
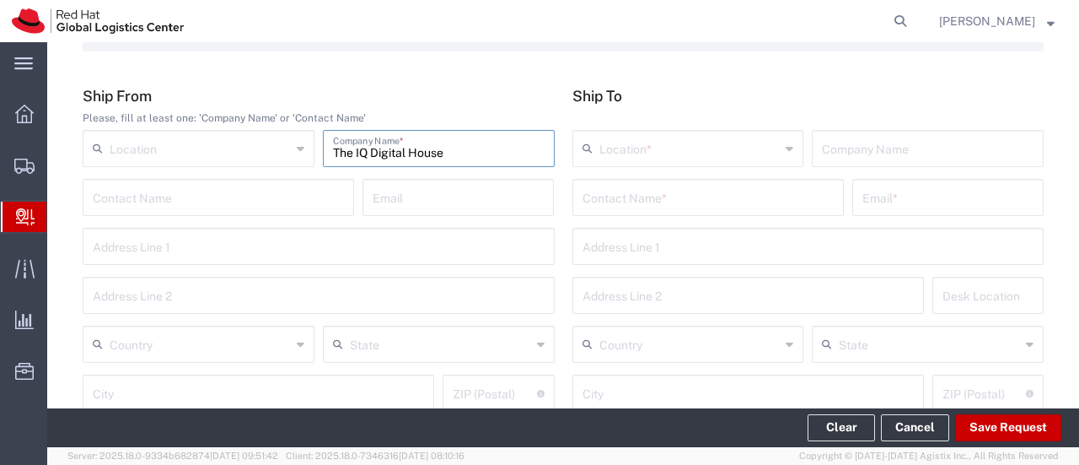
type input "The IQ Digital House"
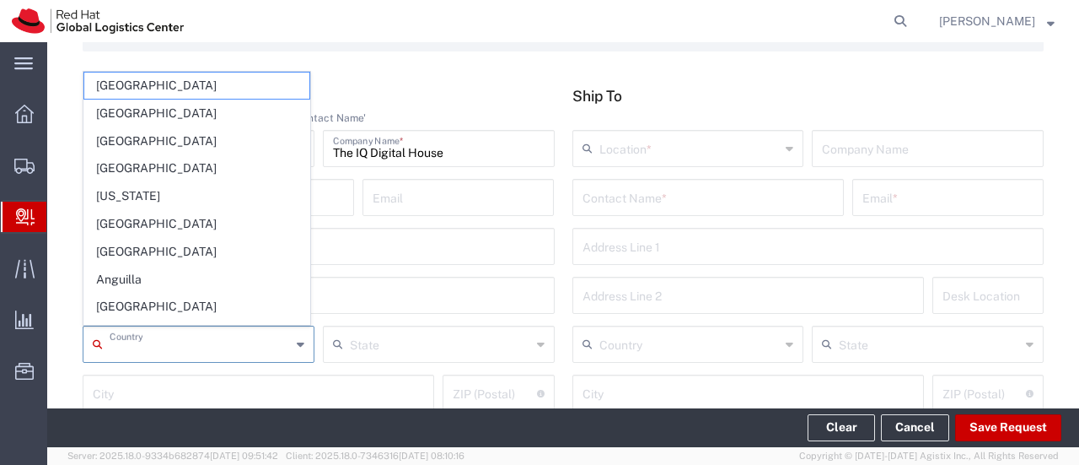
click at [176, 340] on input "text" at bounding box center [200, 343] width 181 height 30
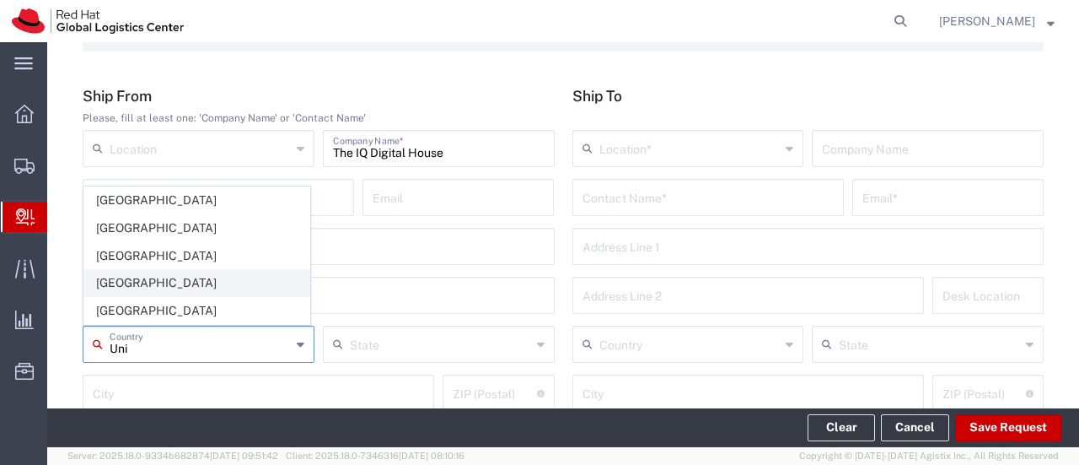
click at [165, 277] on span "[GEOGRAPHIC_DATA]" at bounding box center [196, 283] width 225 height 26
type input "[GEOGRAPHIC_DATA]"
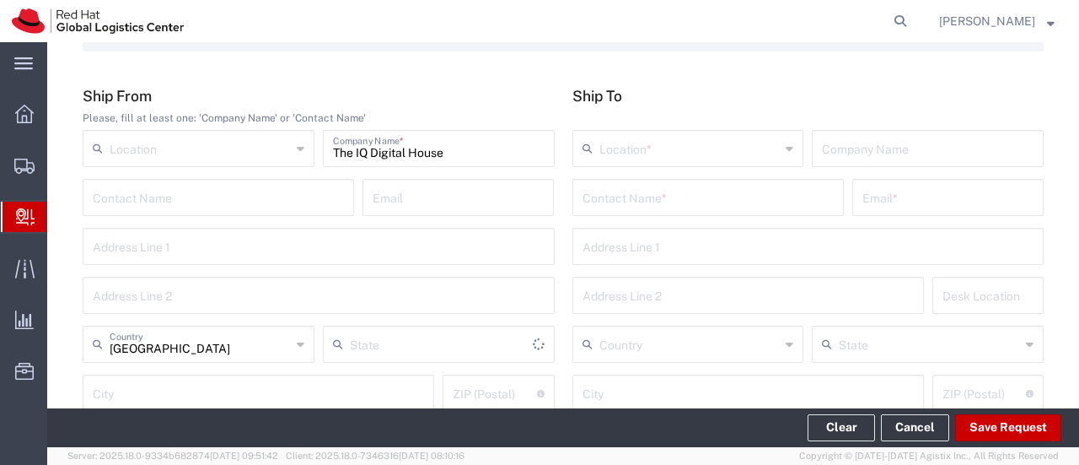
click at [639, 195] on input "text" at bounding box center [708, 196] width 251 height 30
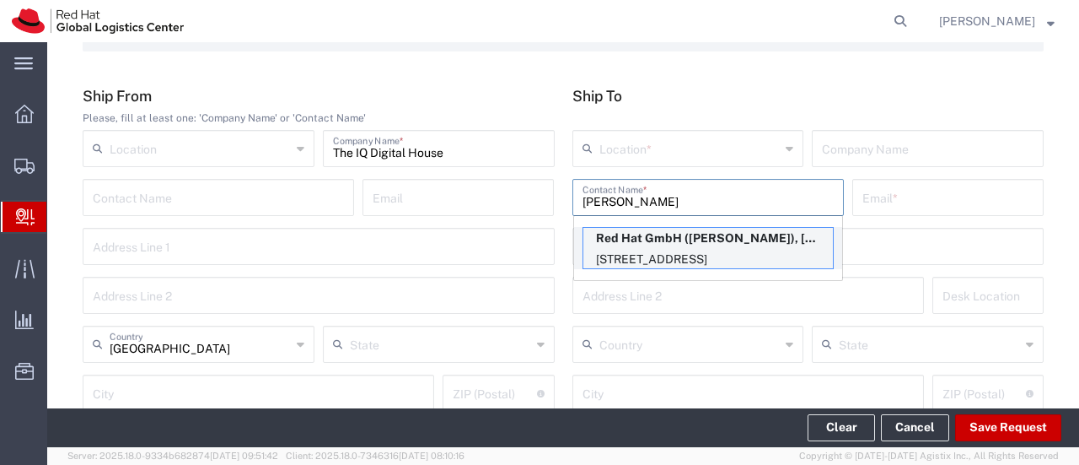
type input "[PERSON_NAME]"
click at [664, 243] on p "Red Hat GmbH ([PERSON_NAME]), [EMAIL_ADDRESS][DOMAIN_NAME]" at bounding box center [709, 238] width 250 height 21
type input "RH - [GEOGRAPHIC_DATA]"
type input "Red Hat GmbH"
type input "[PERSON_NAME]"
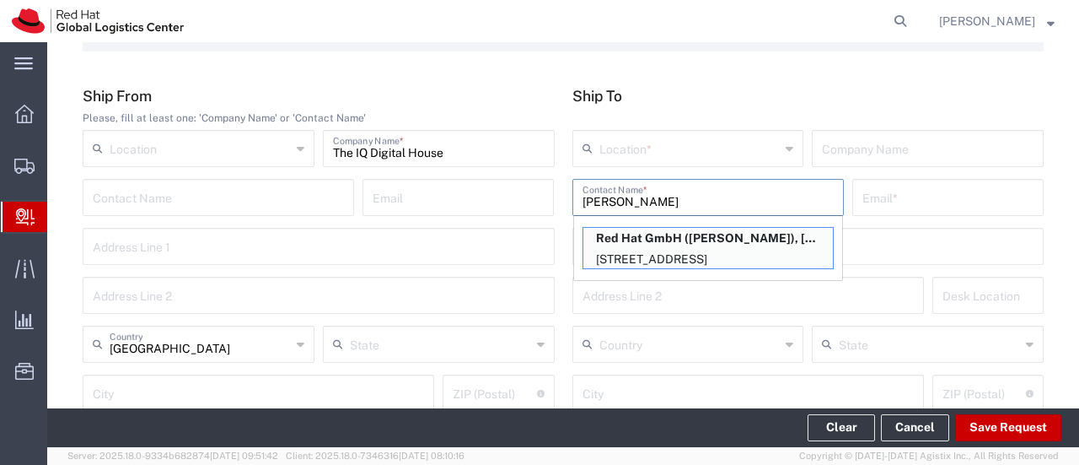
type input "[EMAIL_ADDRESS][DOMAIN_NAME]"
type input "[STREET_ADDRESS]"
type input "2S239"
type input "[GEOGRAPHIC_DATA]"
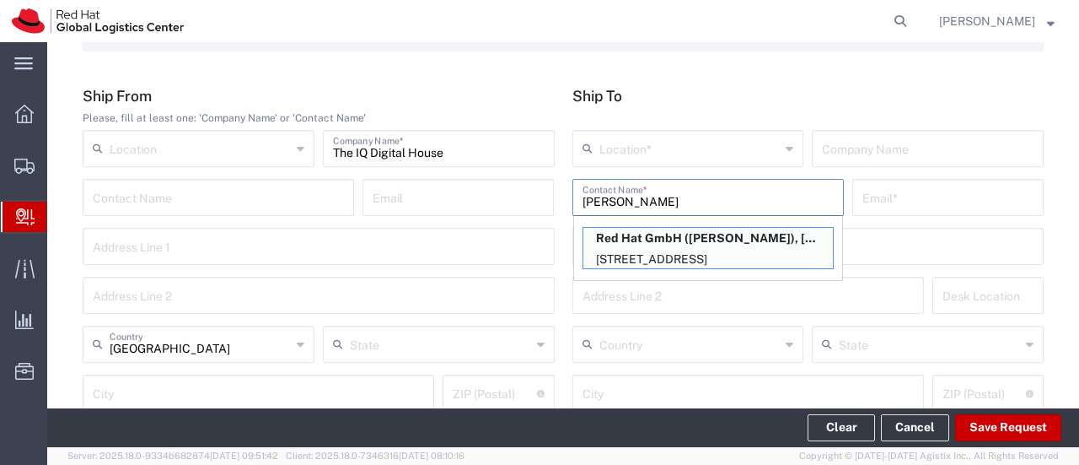
type input "70563"
type input "4971196437510"
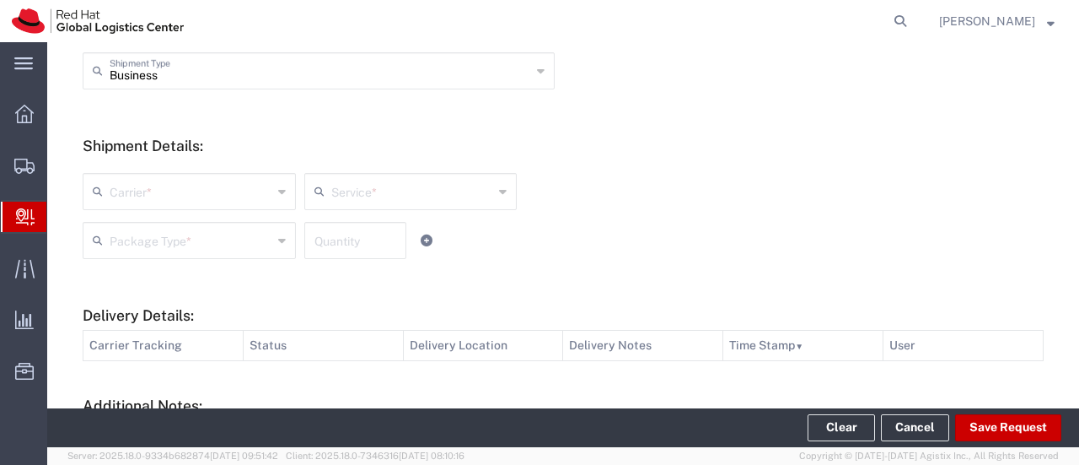
scroll to position [590, 0]
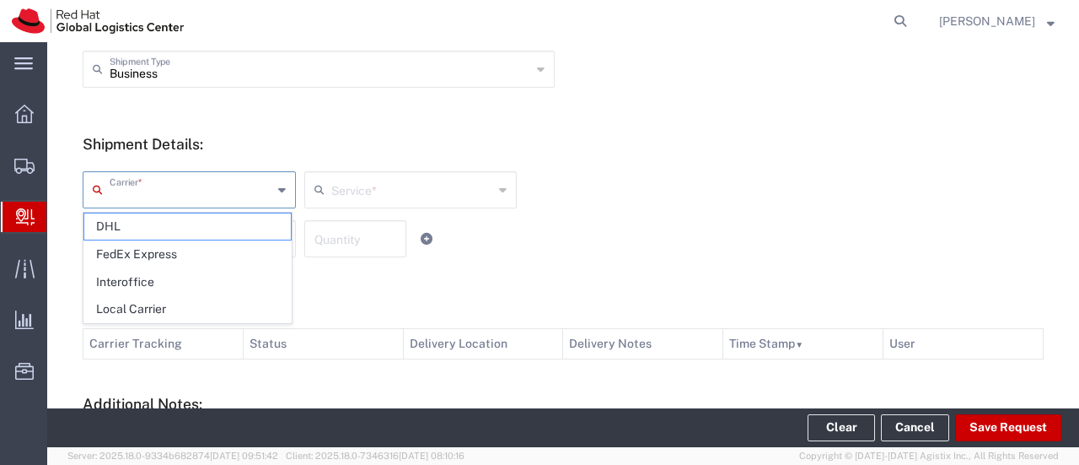
click at [236, 198] on input "text" at bounding box center [191, 189] width 163 height 30
click at [170, 226] on span "DHL" at bounding box center [187, 226] width 207 height 26
type input "DHL"
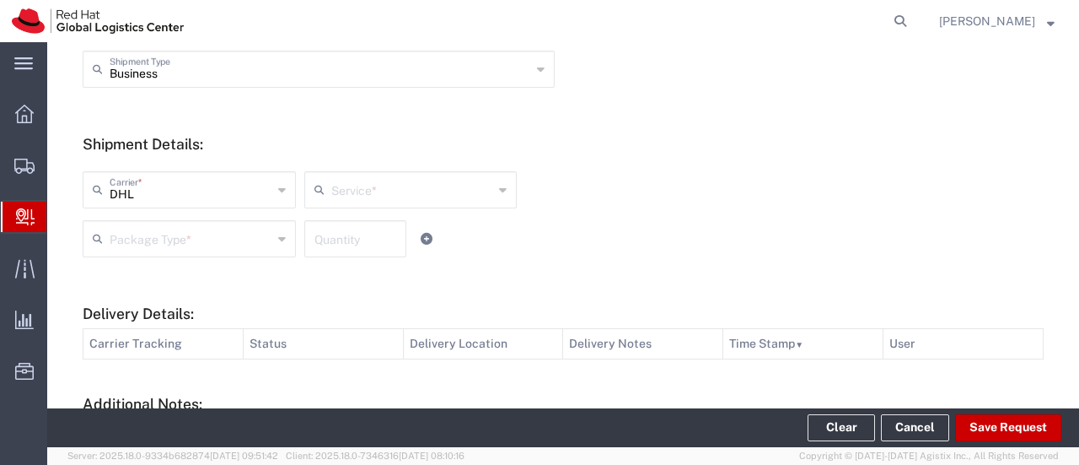
click at [350, 198] on input "text" at bounding box center [412, 189] width 163 height 30
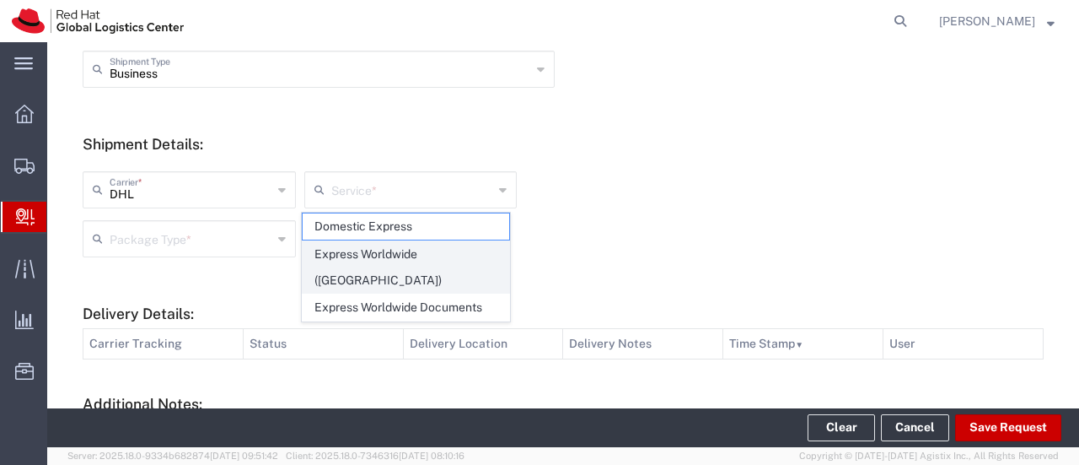
click at [367, 245] on span "Express Worldwide ([GEOGRAPHIC_DATA])" at bounding box center [406, 267] width 207 height 52
type input "Express Worldwide ([GEOGRAPHIC_DATA])"
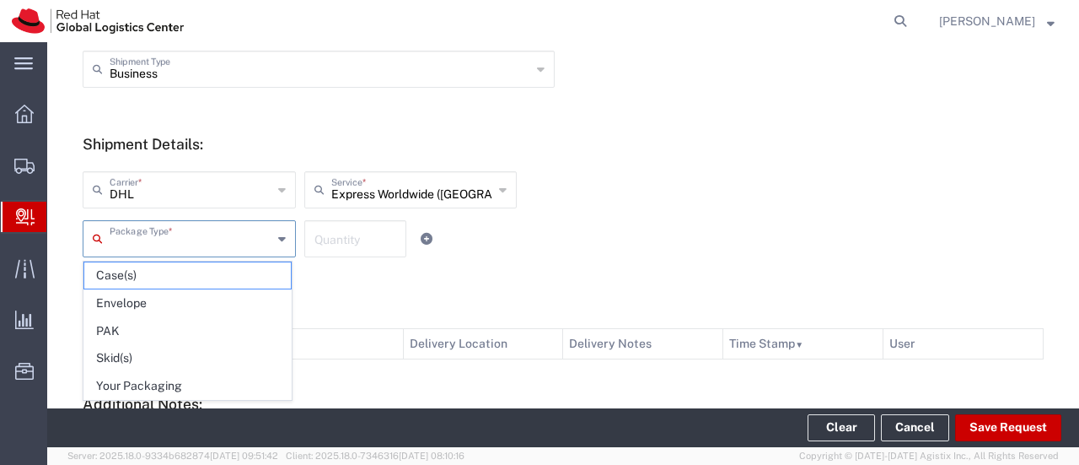
click at [178, 240] on input "text" at bounding box center [191, 238] width 163 height 30
drag, startPoint x: 143, startPoint y: 380, endPoint x: 177, endPoint y: 348, distance: 47.1
click at [143, 380] on span "Your Packaging" at bounding box center [187, 386] width 207 height 26
type input "Your Packaging"
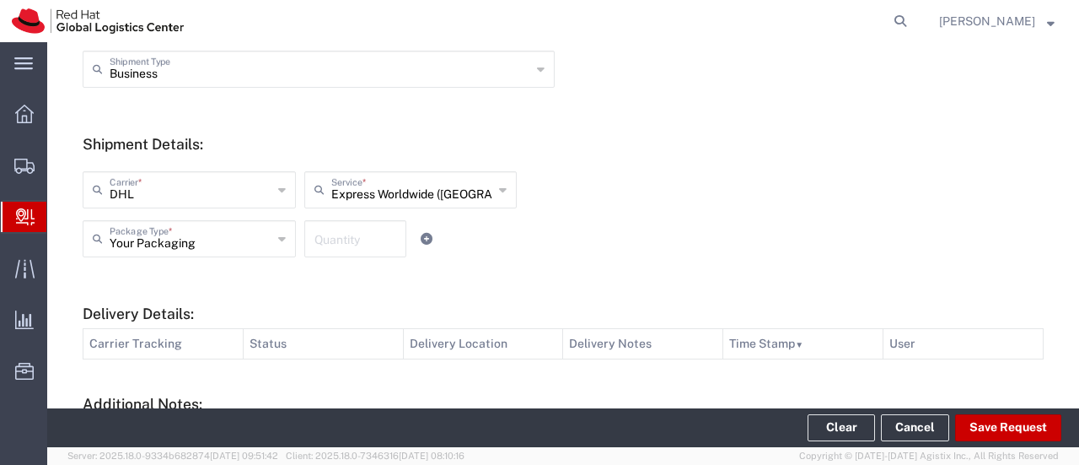
click at [339, 240] on input "number" at bounding box center [356, 238] width 82 height 30
type input "2"
click at [568, 262] on div "Your Packaging Package Type * Case(s) Envelope PAK Skid(s) Your Packaging 2 Qua…" at bounding box center [410, 244] width 664 height 49
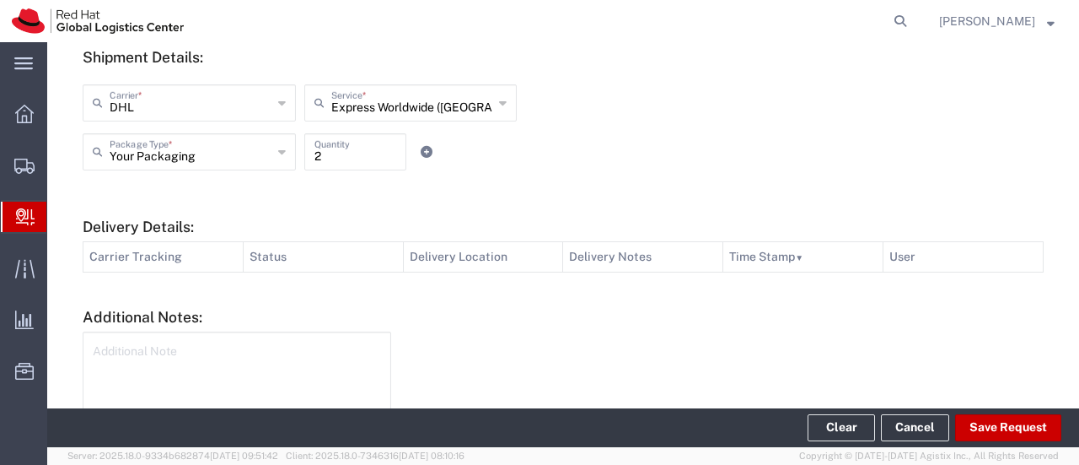
scroll to position [768, 0]
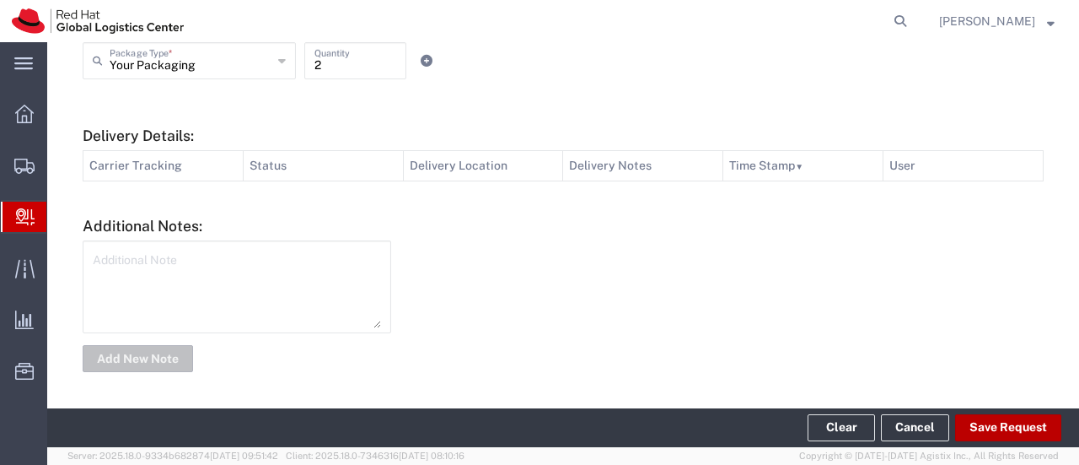
click at [982, 432] on button "Save Request" at bounding box center [1008, 427] width 106 height 27
type input "[GEOGRAPHIC_DATA]"
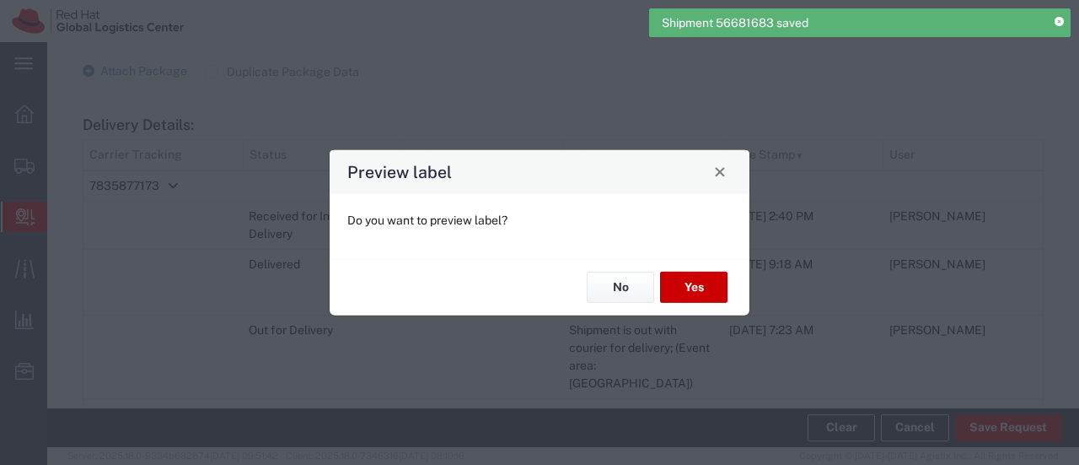
scroll to position [740, 0]
type input "Your Packaging"
click at [615, 290] on button "No" at bounding box center [620, 287] width 67 height 31
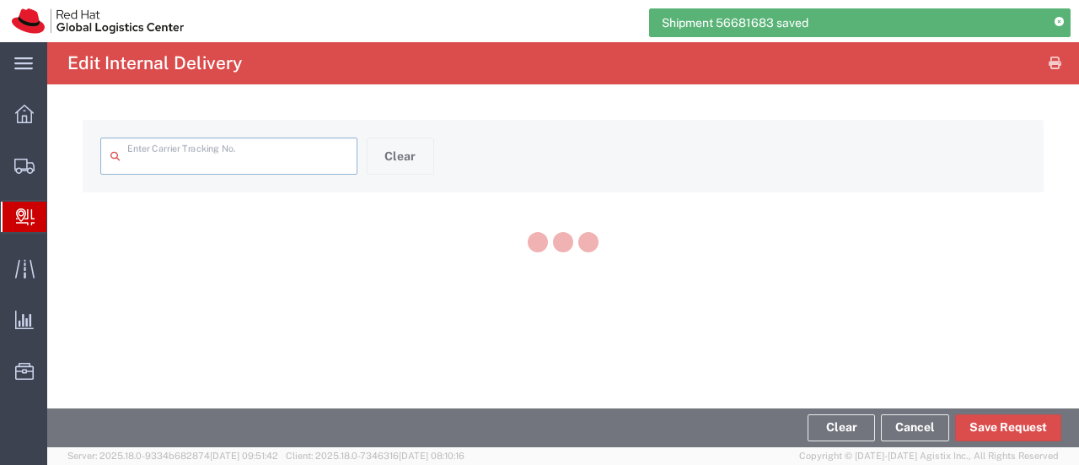
type input "7835877173"
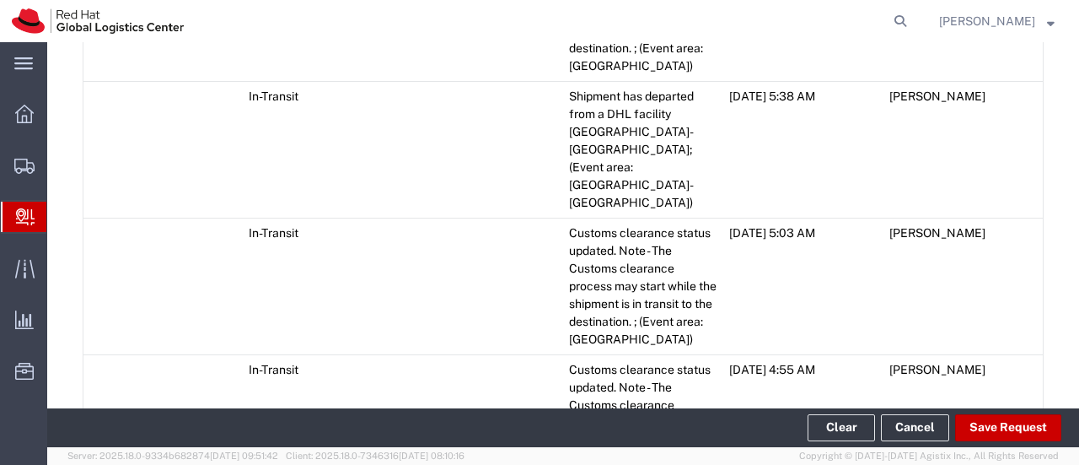
scroll to position [3289, 0]
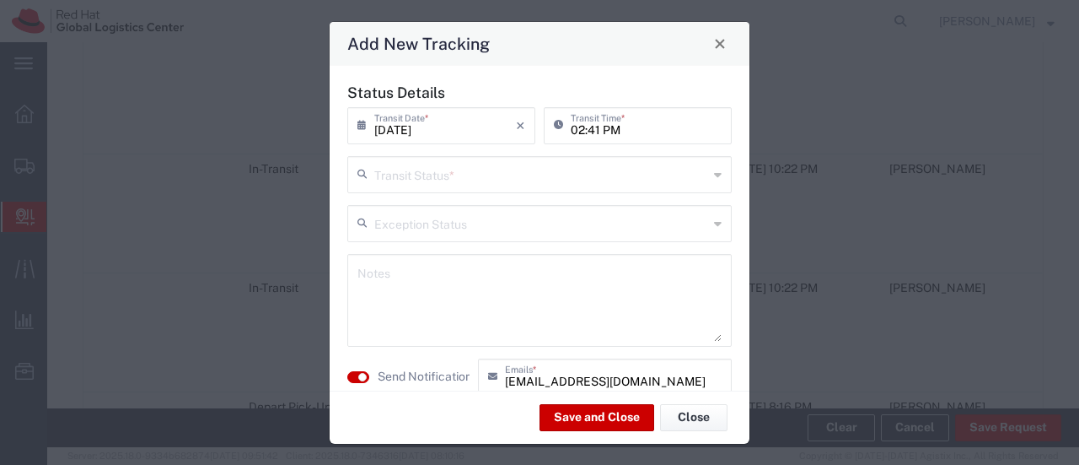
click at [376, 173] on input "text" at bounding box center [541, 174] width 334 height 30
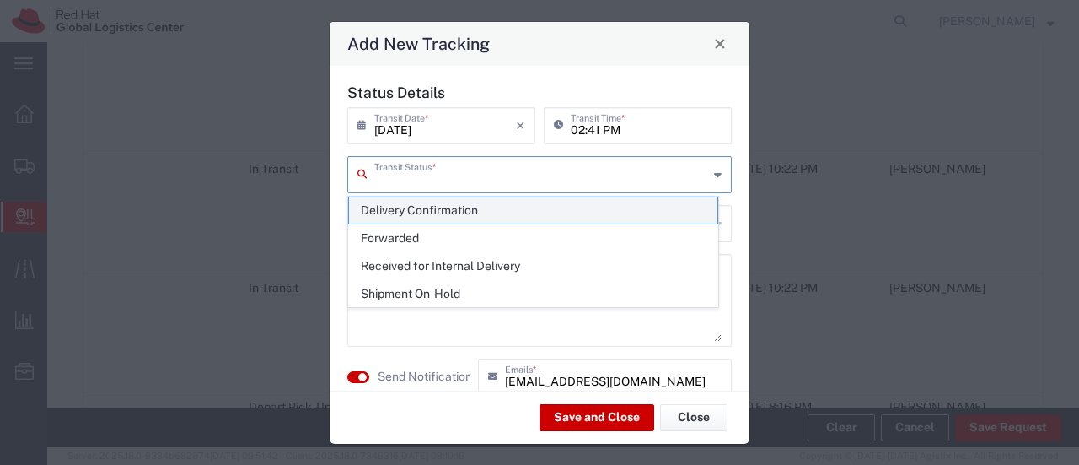
click at [392, 206] on span "Delivery Confirmation" at bounding box center [533, 210] width 368 height 26
type input "Delivery Confirmation"
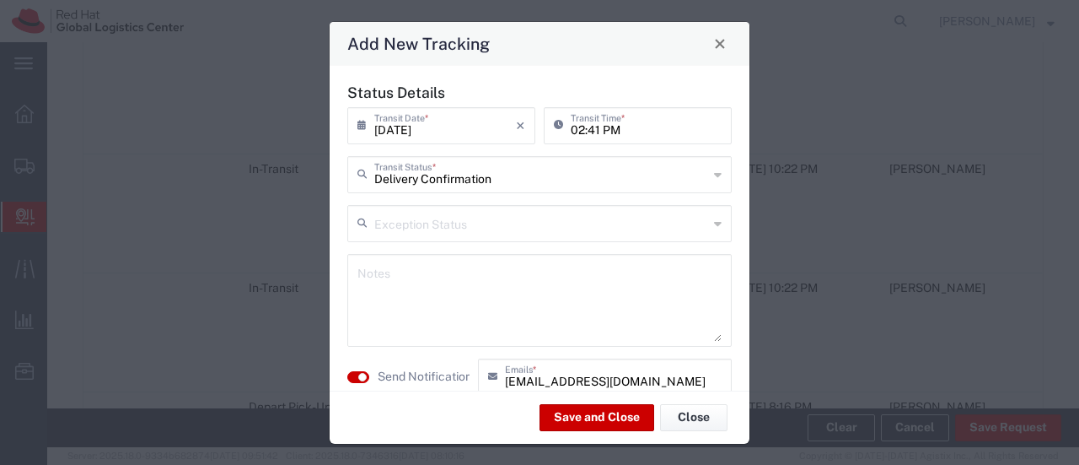
click at [393, 269] on textarea at bounding box center [540, 300] width 364 height 83
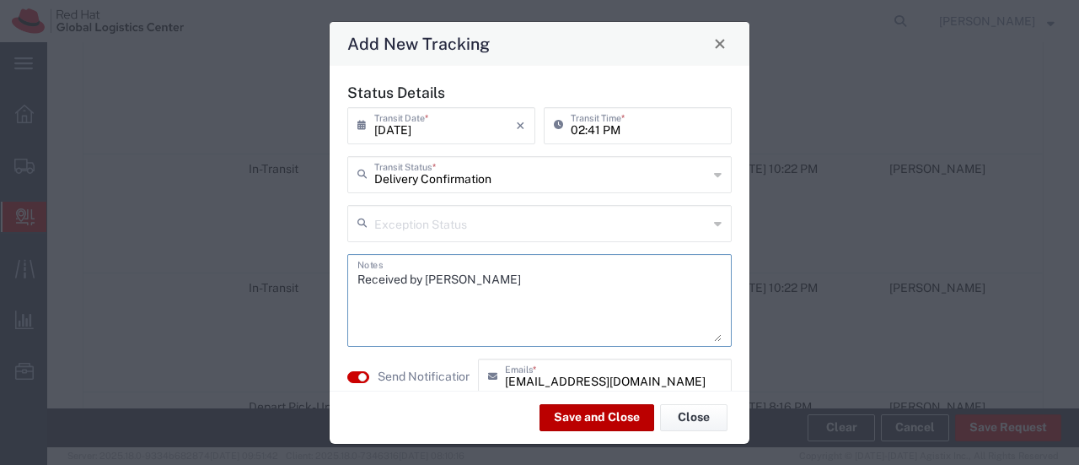
type textarea "Received by [PERSON_NAME]"
click at [614, 428] on button "Save and Close" at bounding box center [597, 417] width 115 height 27
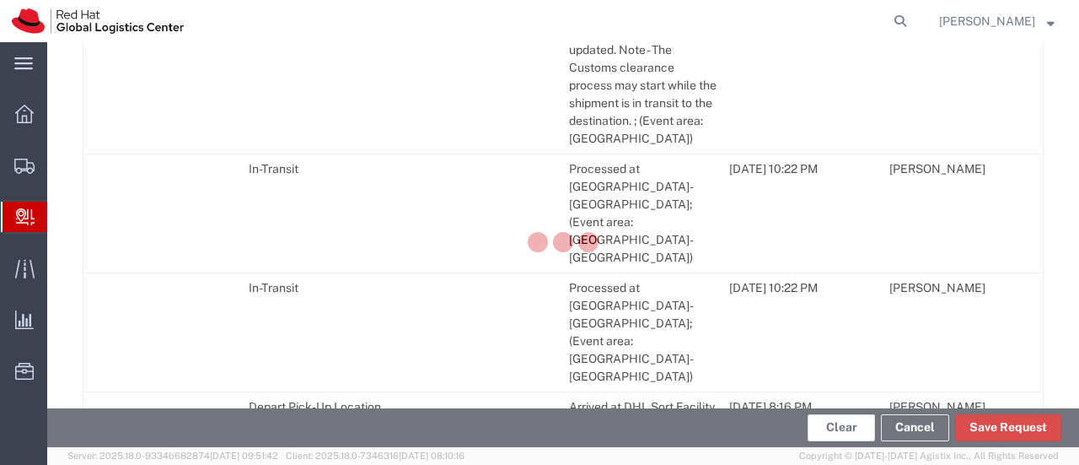
scroll to position [3318, 0]
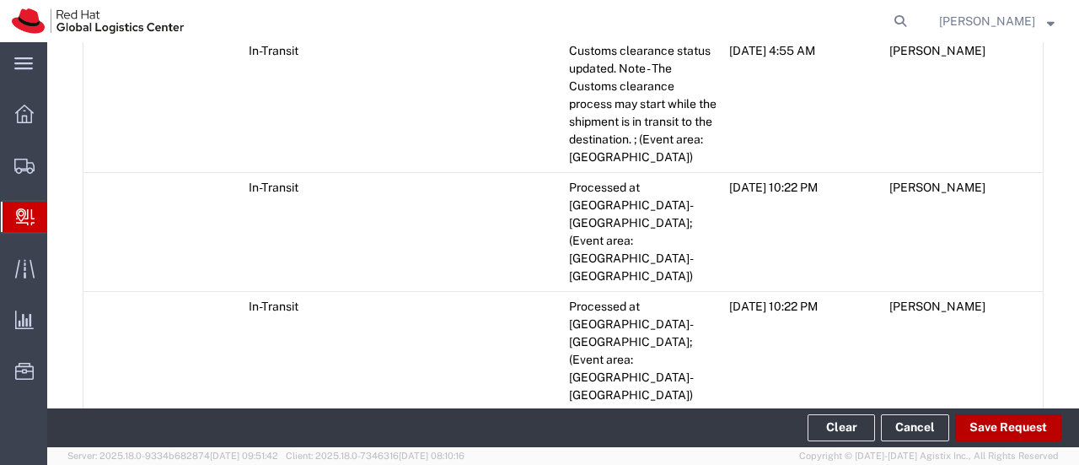
click at [978, 430] on button "Save Request" at bounding box center [1008, 427] width 106 height 27
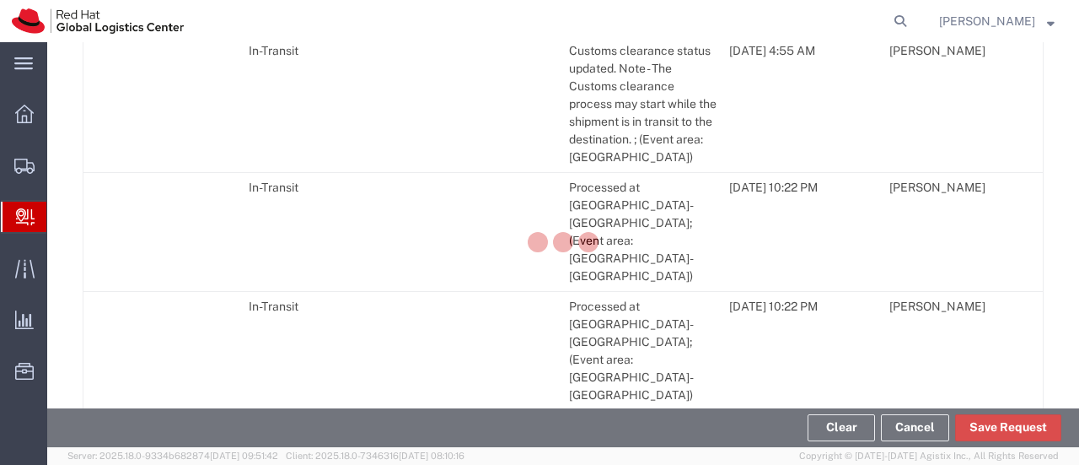
scroll to position [3349, 0]
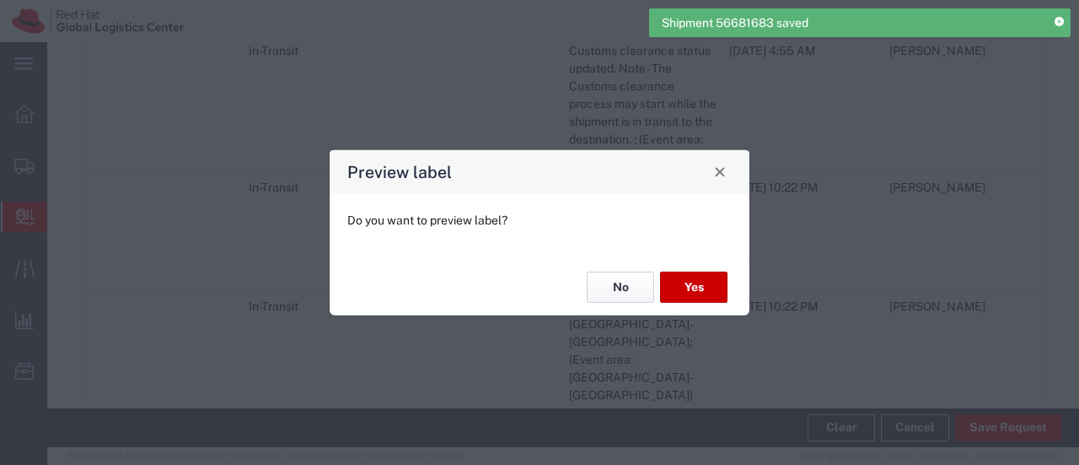
click at [632, 291] on button "No" at bounding box center [620, 287] width 67 height 31
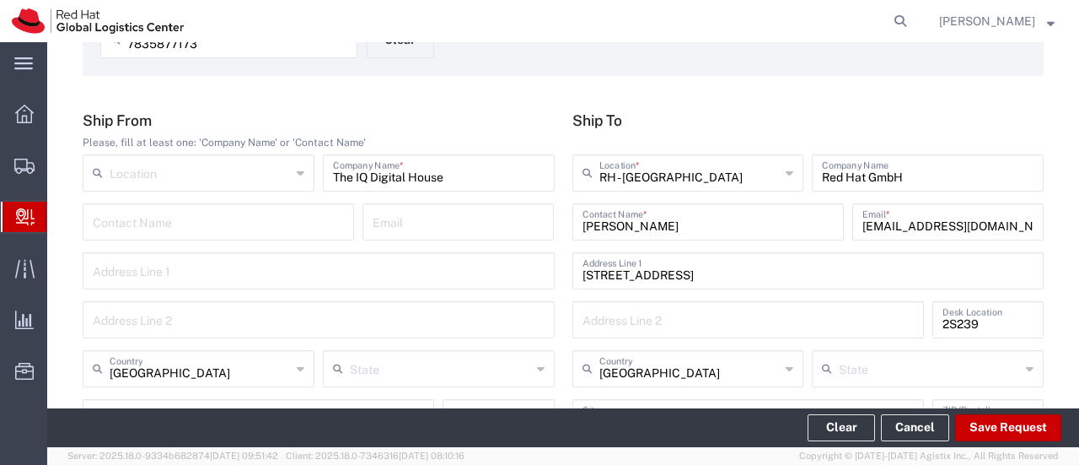
scroll to position [0, 0]
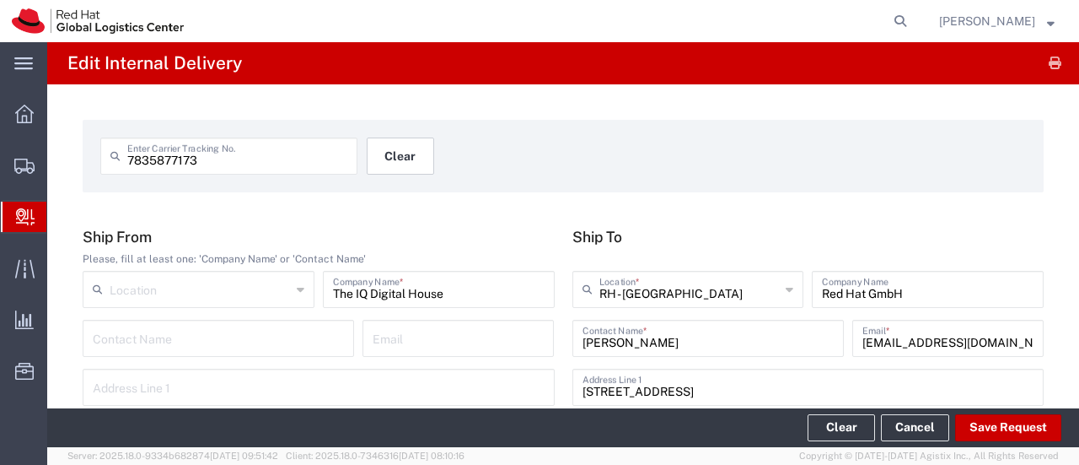
click at [418, 158] on button "Clear" at bounding box center [400, 155] width 67 height 37
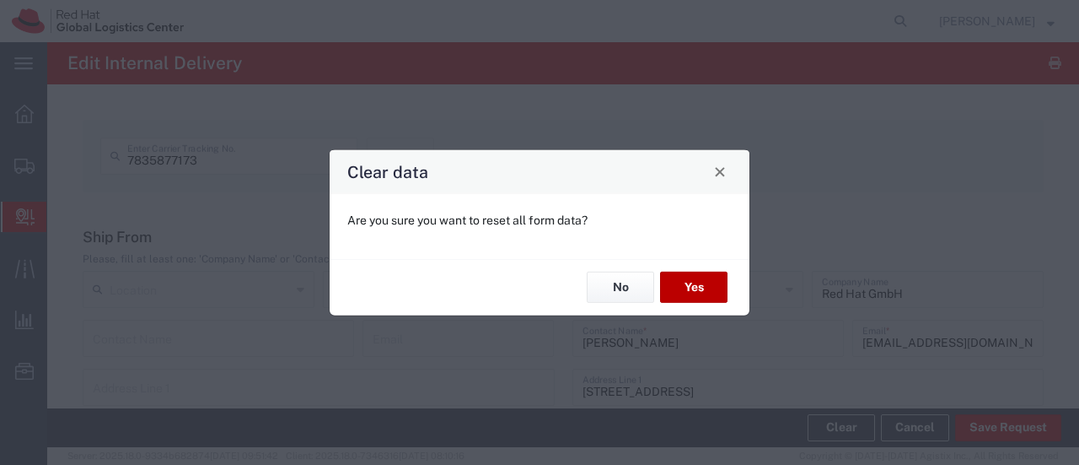
click at [687, 293] on button "Yes" at bounding box center [693, 287] width 67 height 31
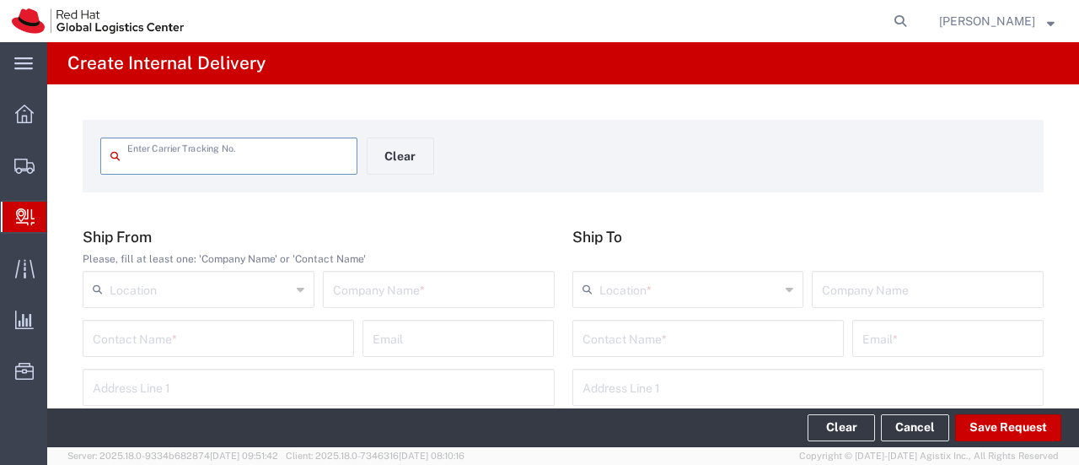
click at [239, 161] on input "text" at bounding box center [237, 155] width 220 height 30
type input "3743662484"
click at [420, 294] on input "text" at bounding box center [439, 288] width 212 height 30
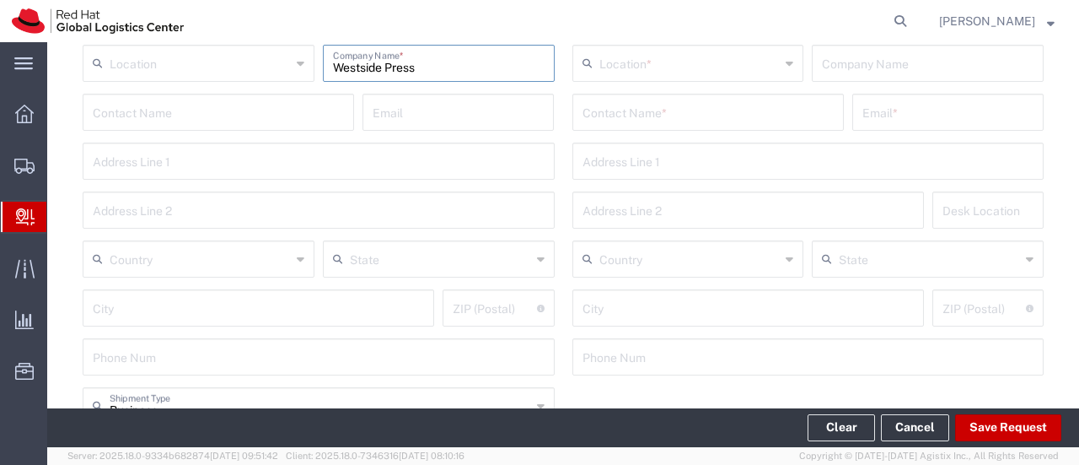
scroll to position [253, 0]
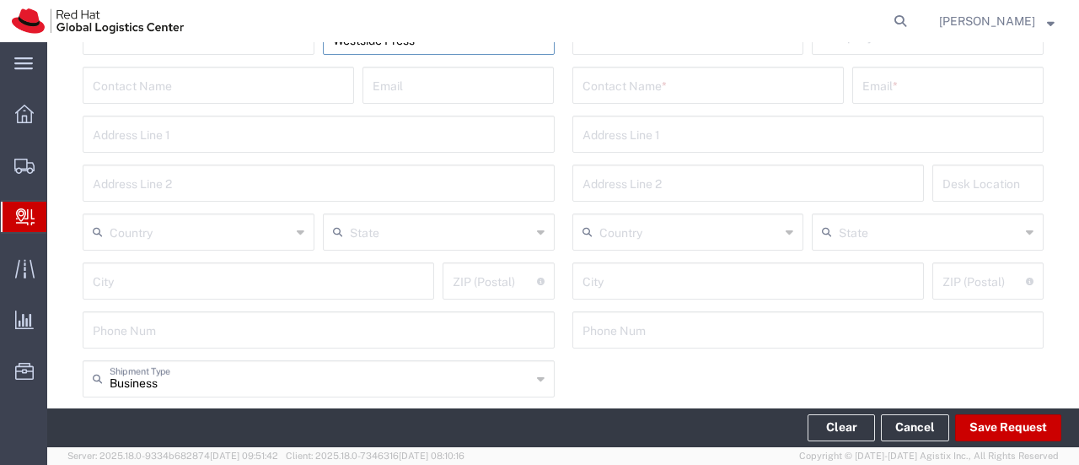
type input "Westside Press"
click at [180, 227] on input "text" at bounding box center [200, 231] width 181 height 30
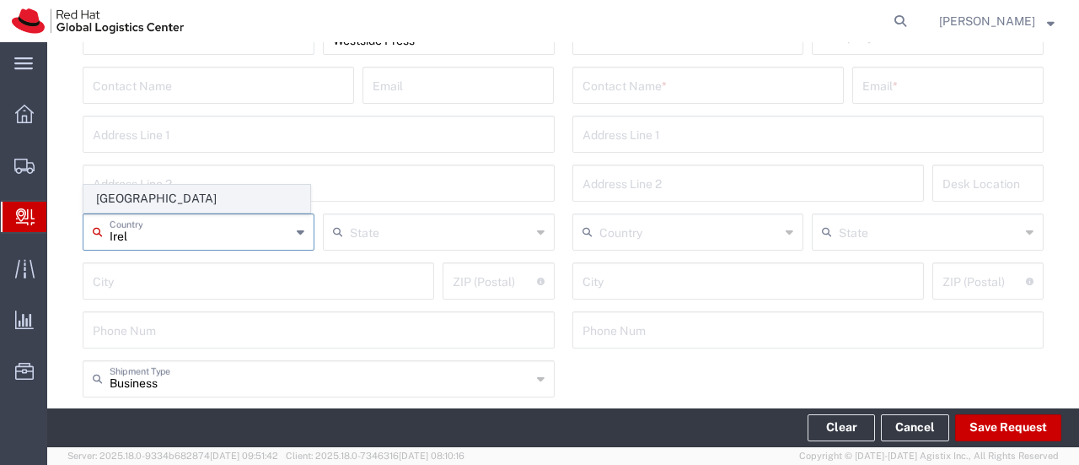
click at [212, 208] on span "[GEOGRAPHIC_DATA]" at bounding box center [196, 199] width 225 height 26
type input "[GEOGRAPHIC_DATA]"
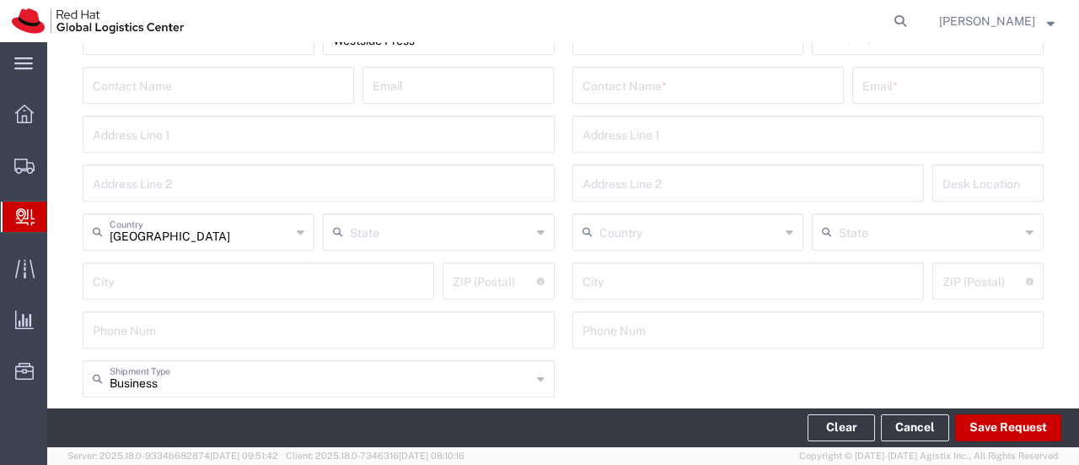
click at [643, 90] on input "text" at bounding box center [708, 84] width 251 height 30
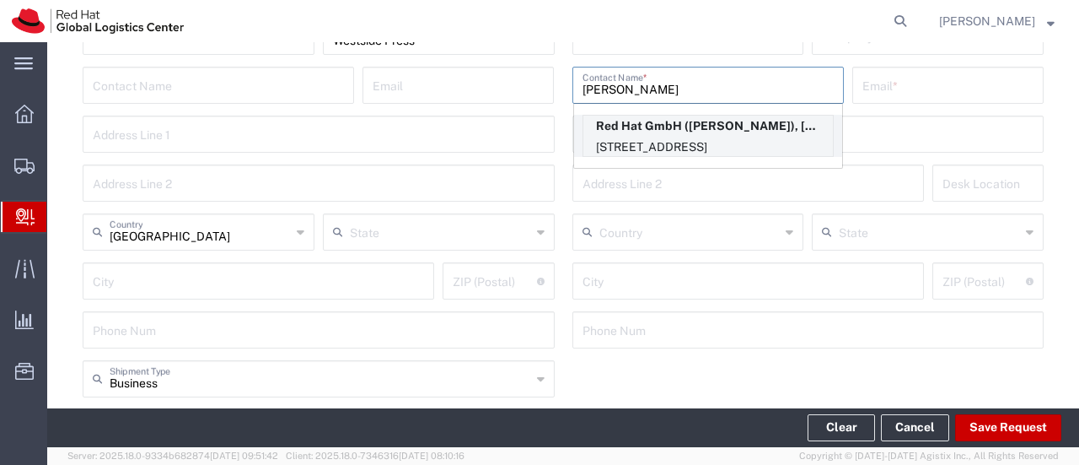
type input "[PERSON_NAME]"
click at [664, 141] on p "[STREET_ADDRESS]" at bounding box center [709, 147] width 250 height 21
type input "RH - [GEOGRAPHIC_DATA]"
type input "Red Hat GmbH"
type input "[PERSON_NAME]"
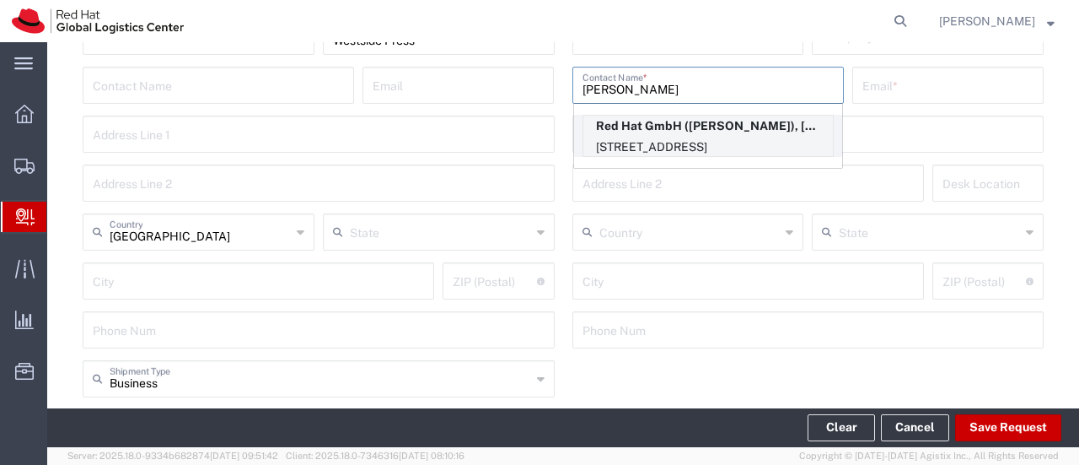
type input "[EMAIL_ADDRESS][DOMAIN_NAME]"
type input "[STREET_ADDRESS]"
type input "2S239"
type input "[GEOGRAPHIC_DATA]"
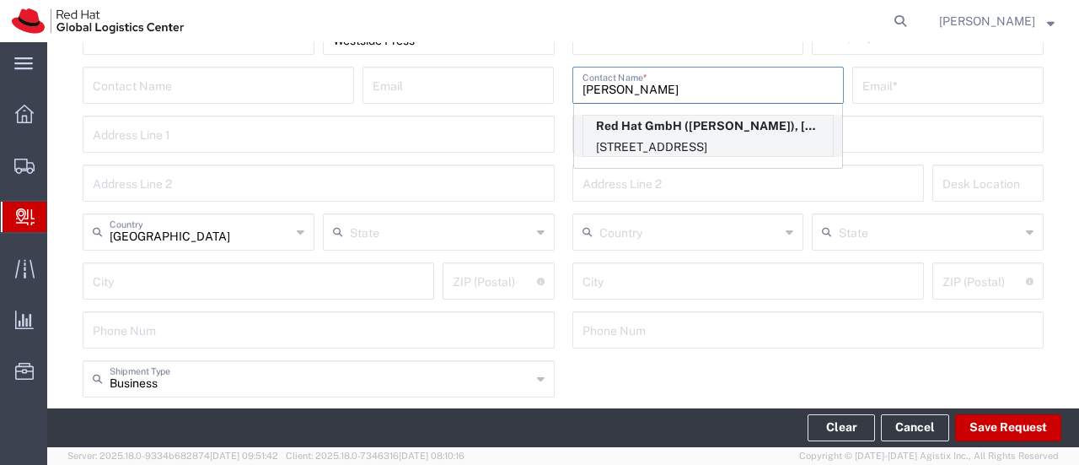
type input "70563"
type input "4971196437510"
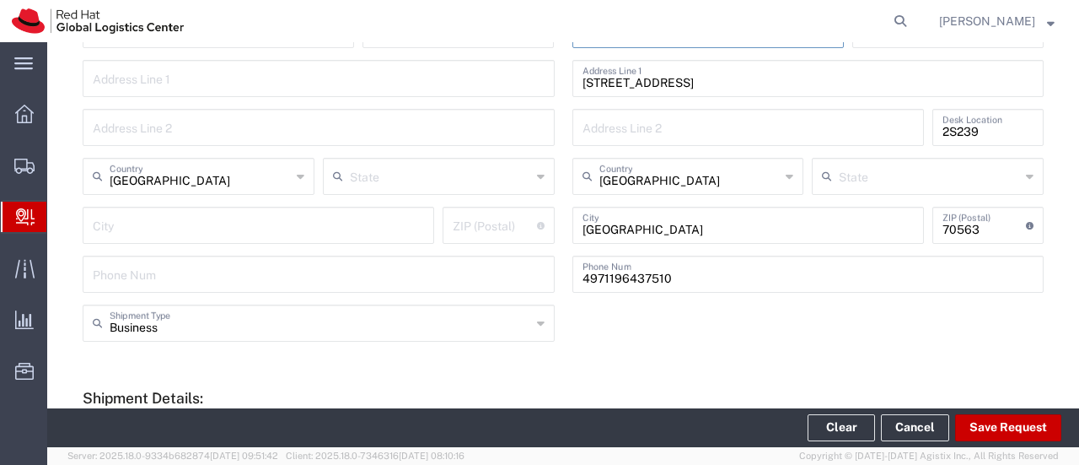
scroll to position [506, 0]
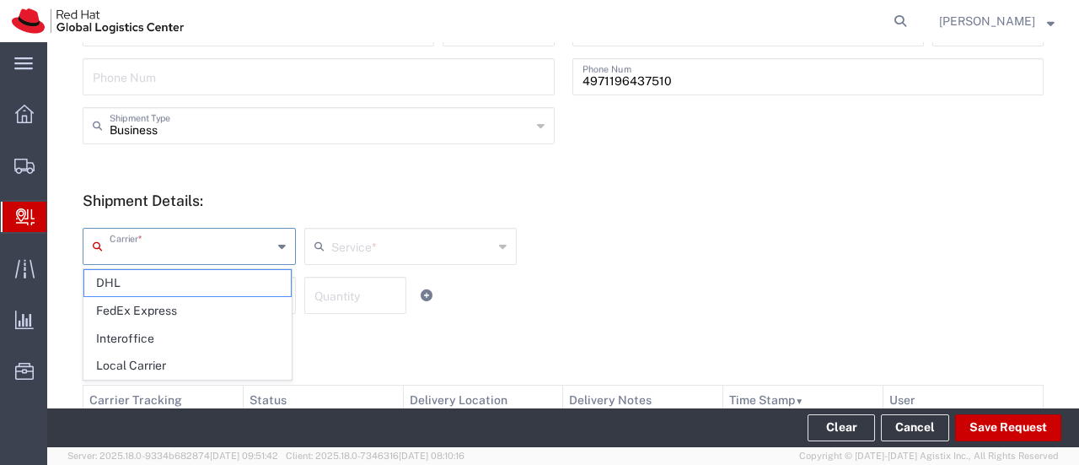
click at [207, 251] on input "text" at bounding box center [191, 245] width 163 height 30
click at [196, 282] on span "DHL" at bounding box center [187, 283] width 207 height 26
type input "DHL"
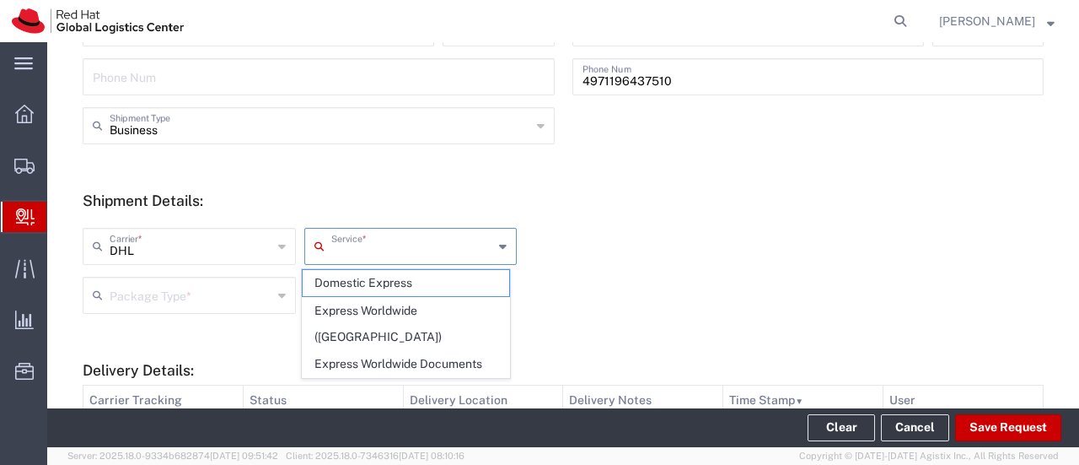
click at [332, 255] on input "text" at bounding box center [412, 245] width 163 height 30
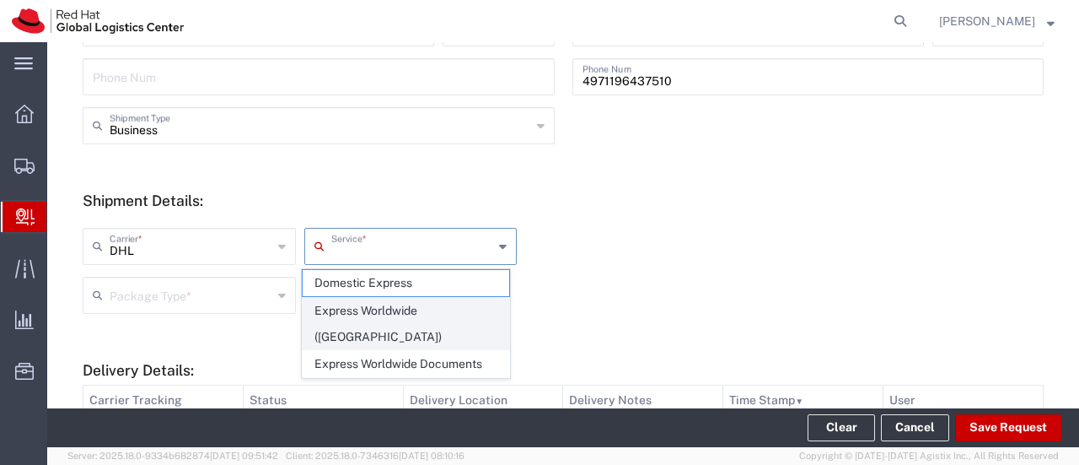
click at [335, 309] on span "Express Worldwide ([GEOGRAPHIC_DATA])" at bounding box center [406, 324] width 207 height 52
type input "Express Worldwide ([GEOGRAPHIC_DATA])"
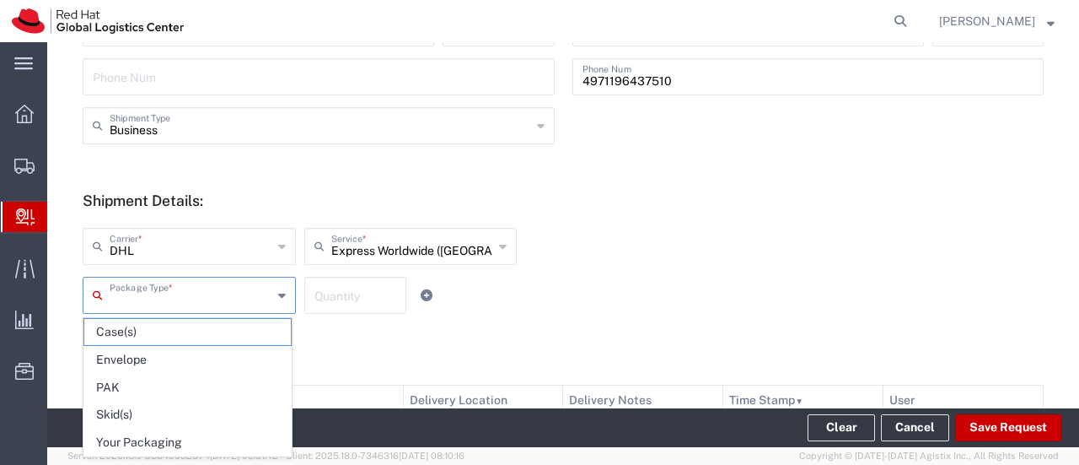
click at [227, 300] on input "text" at bounding box center [191, 294] width 163 height 30
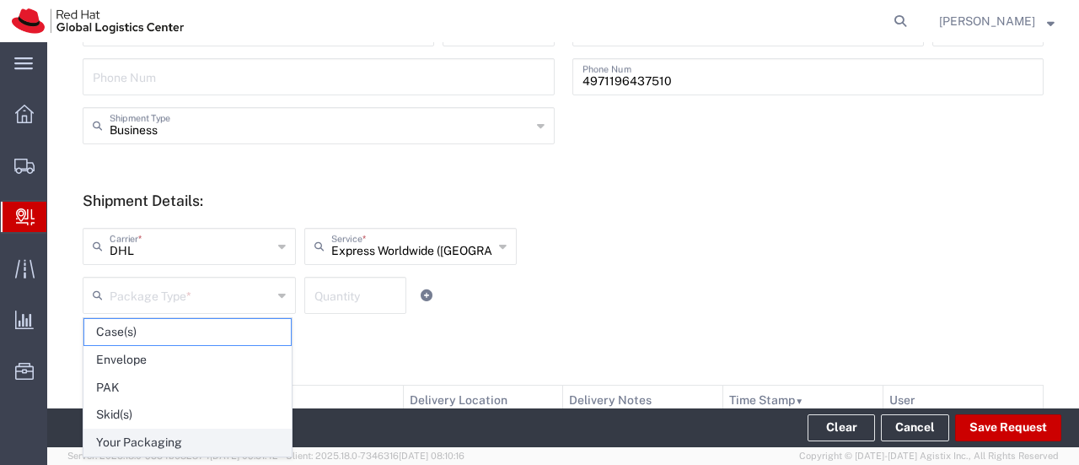
click at [171, 431] on span "Your Packaging" at bounding box center [187, 442] width 207 height 26
type input "Your Packaging"
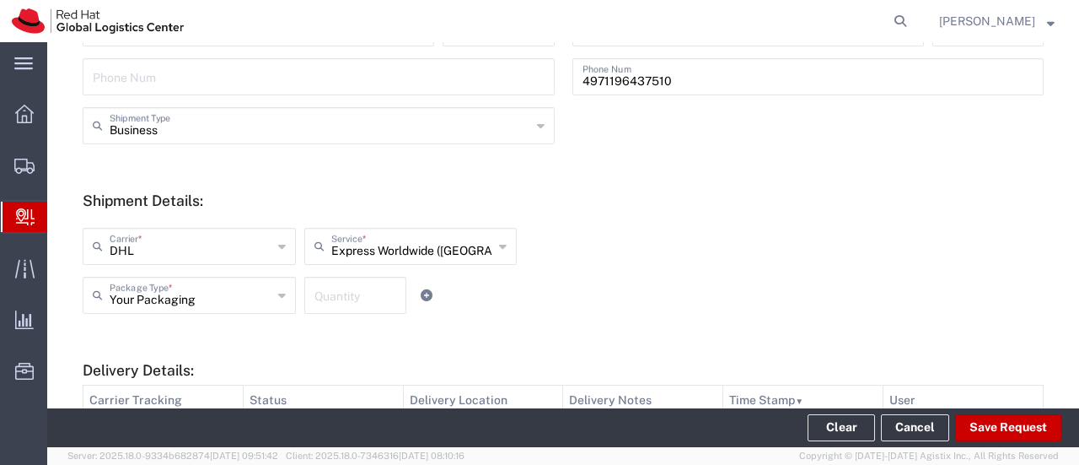
click at [327, 294] on input "number" at bounding box center [356, 294] width 82 height 30
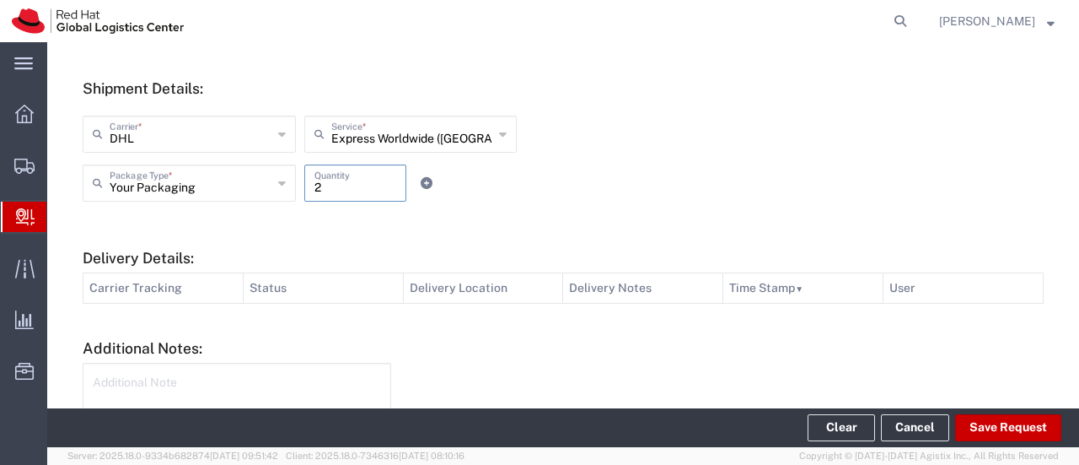
scroll to position [740, 0]
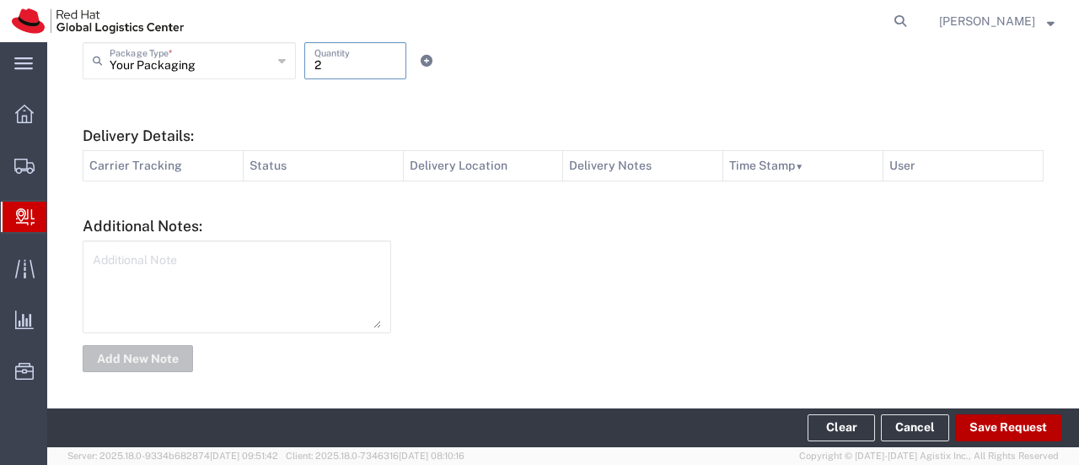
type input "2"
click at [987, 426] on button "Save Request" at bounding box center [1008, 427] width 106 height 27
type input "[GEOGRAPHIC_DATA]"
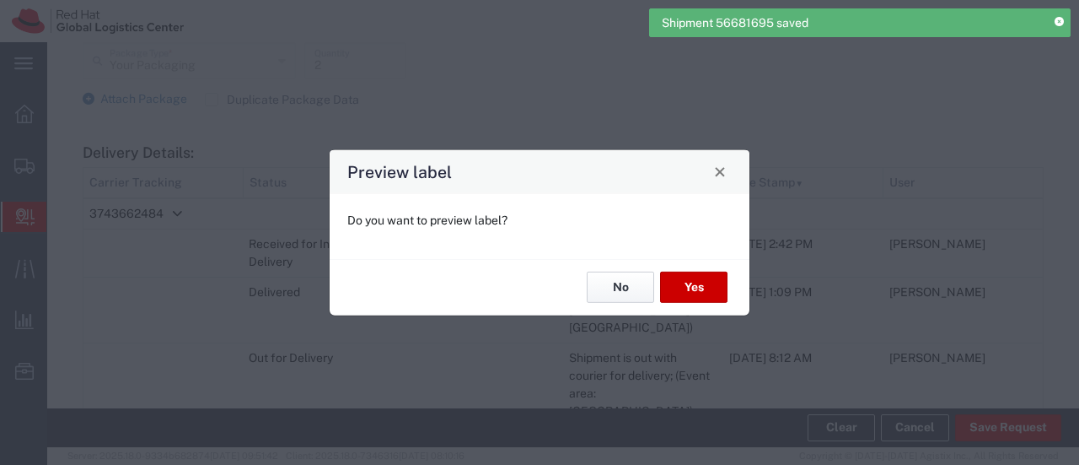
click at [610, 281] on button "No" at bounding box center [620, 287] width 67 height 31
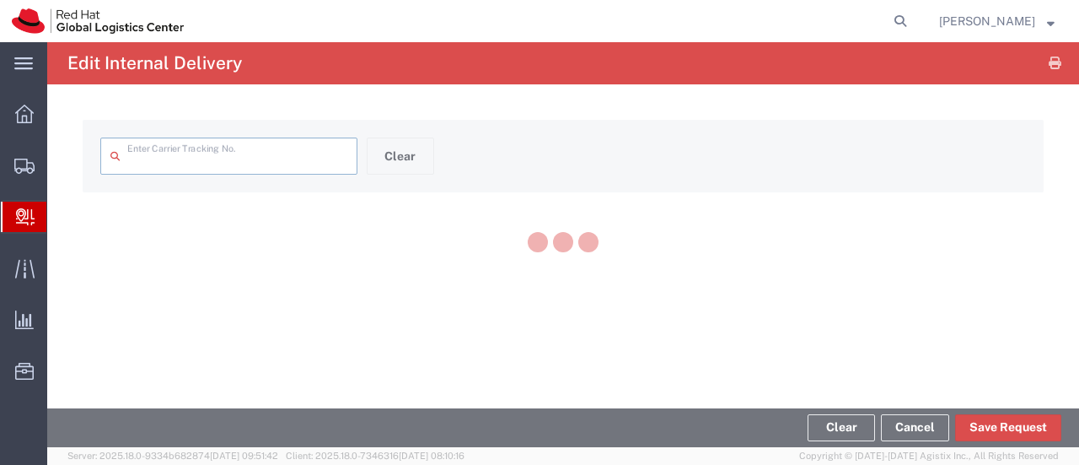
type input "3743662484"
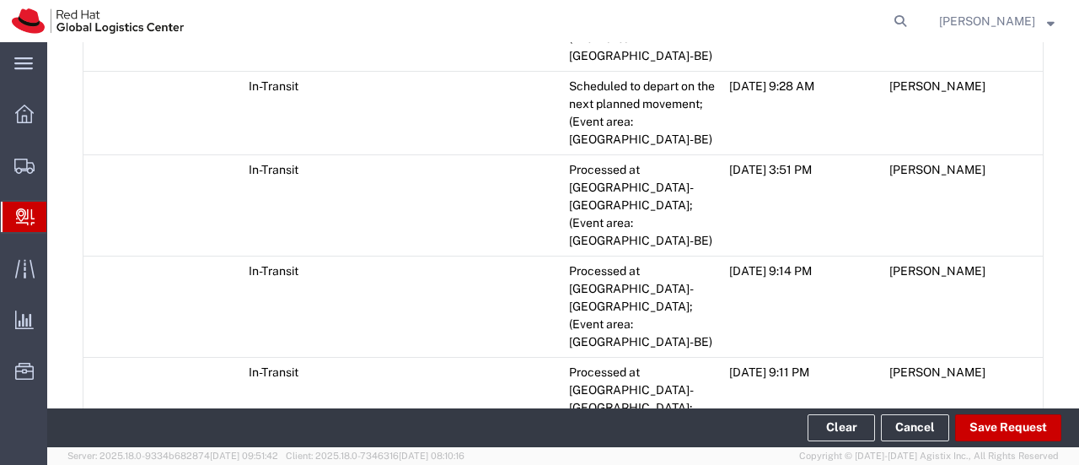
scroll to position [2154, 0]
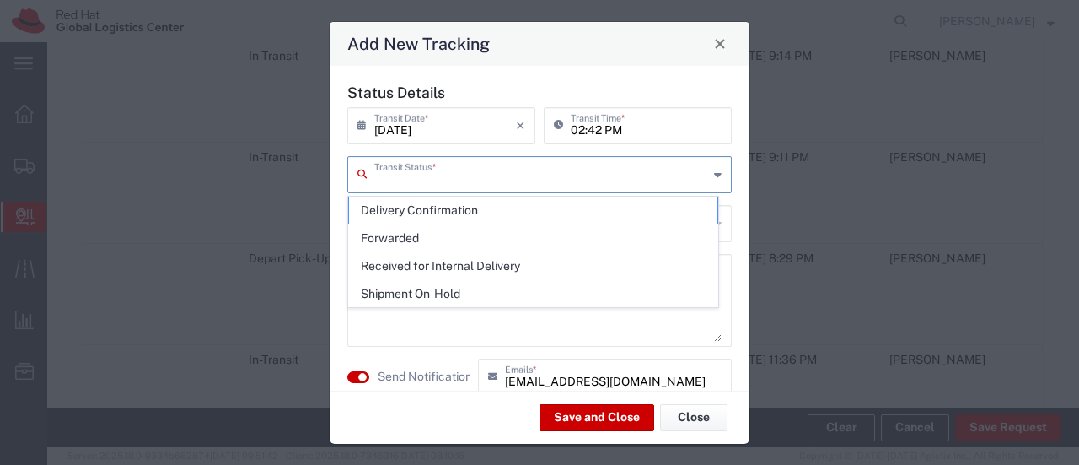
click at [420, 183] on input "text" at bounding box center [541, 174] width 334 height 30
click at [423, 215] on span "Delivery Confirmation" at bounding box center [533, 210] width 368 height 26
type input "Delivery Confirmation"
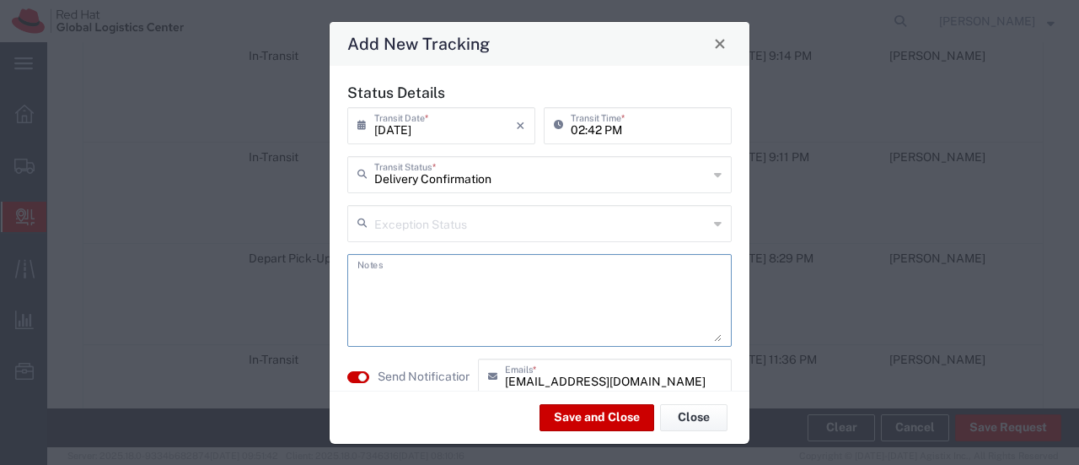
click at [411, 283] on textarea at bounding box center [540, 300] width 364 height 83
type textarea "Received by [PERSON_NAME]"
click at [570, 422] on button "Save and Close" at bounding box center [597, 417] width 115 height 27
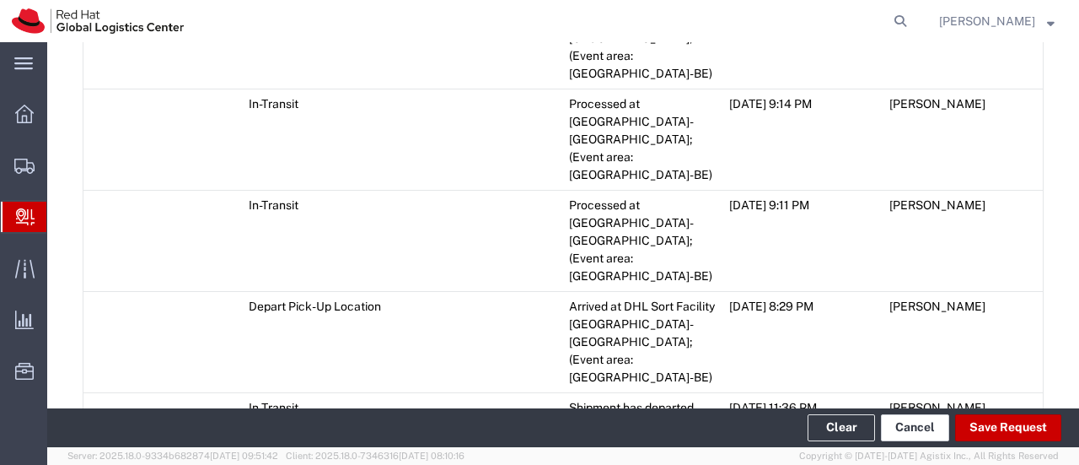
scroll to position [2184, 0]
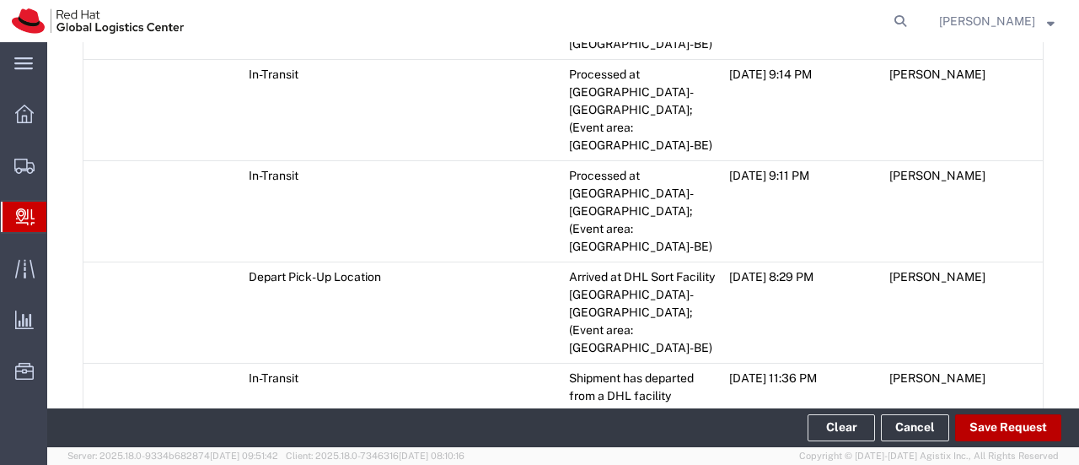
click at [990, 426] on button "Save Request" at bounding box center [1008, 427] width 106 height 27
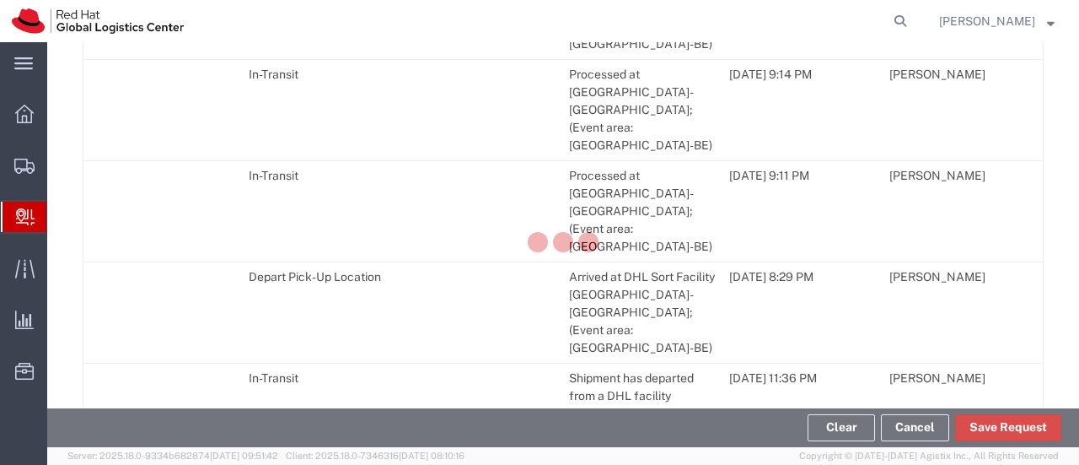
scroll to position [2215, 0]
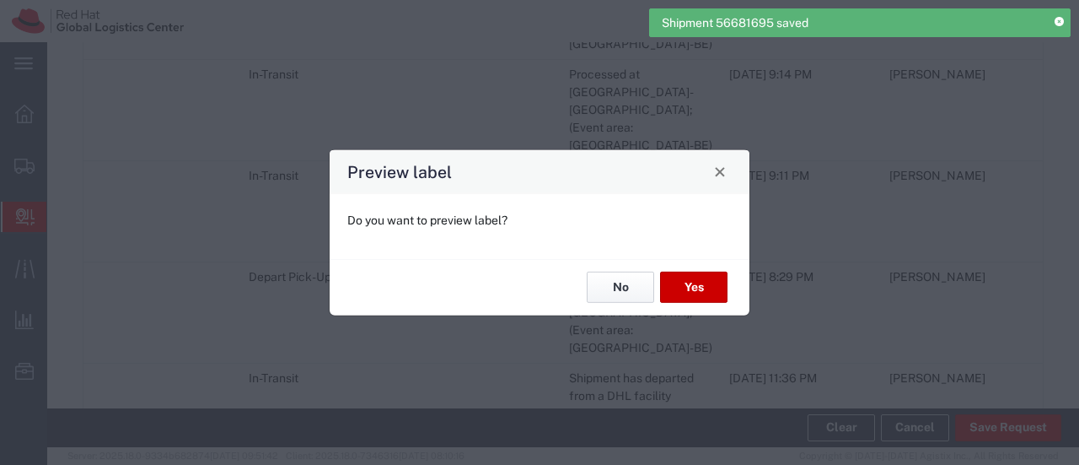
click at [612, 293] on button "No" at bounding box center [620, 287] width 67 height 31
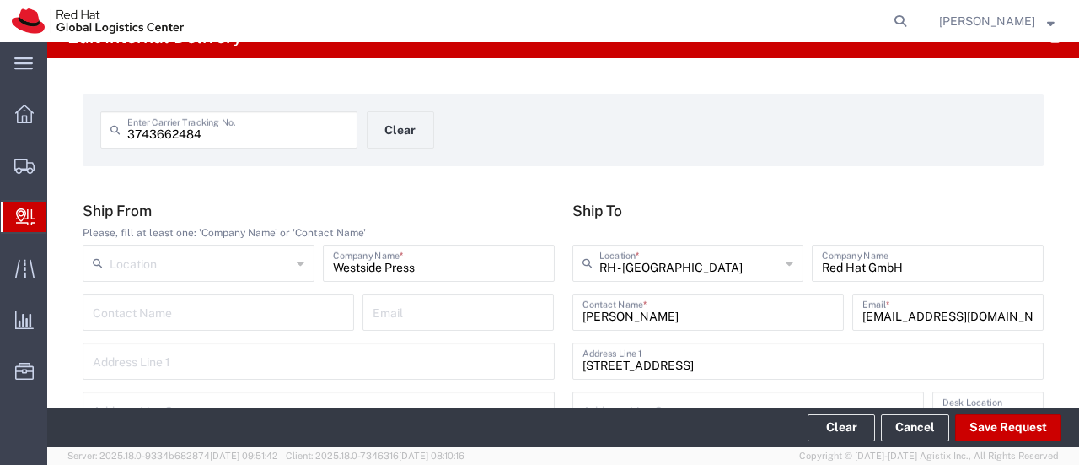
scroll to position [0, 0]
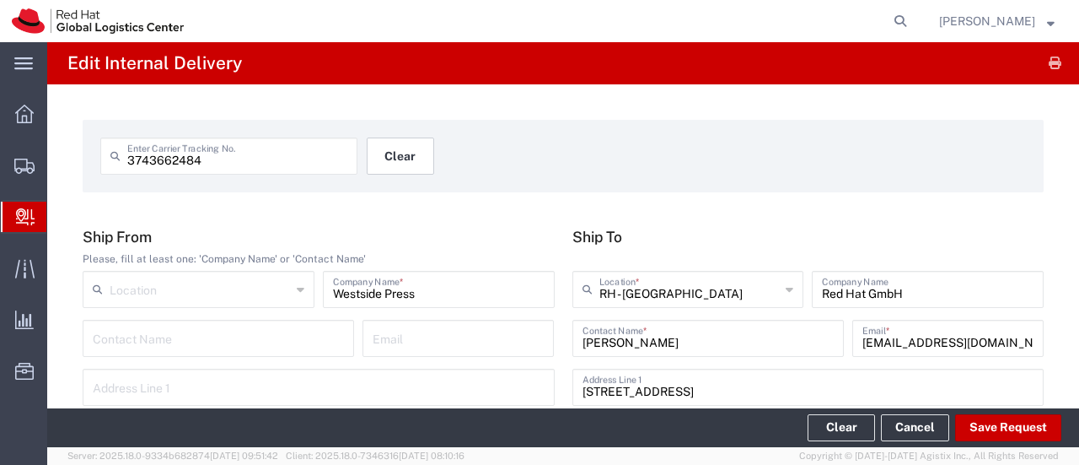
click at [402, 155] on button "Clear" at bounding box center [400, 155] width 67 height 37
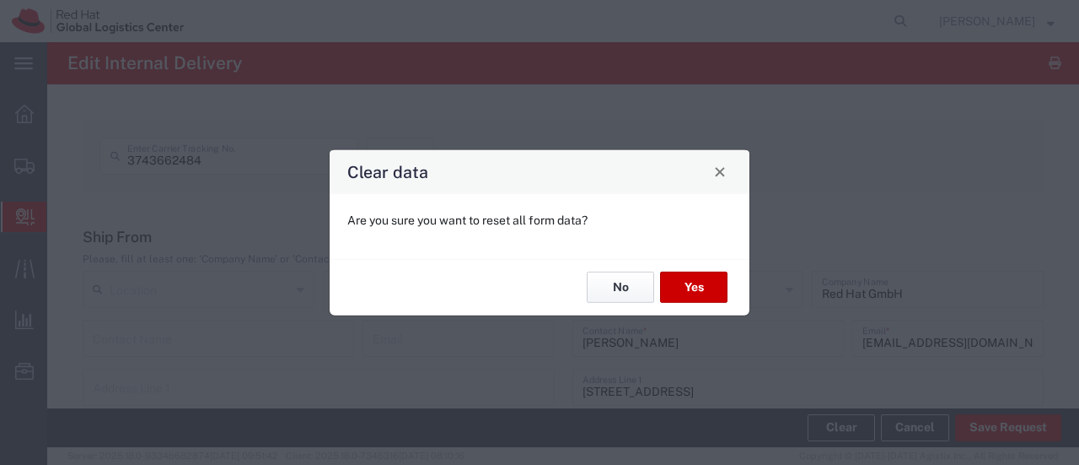
click at [616, 283] on button "No" at bounding box center [620, 287] width 67 height 31
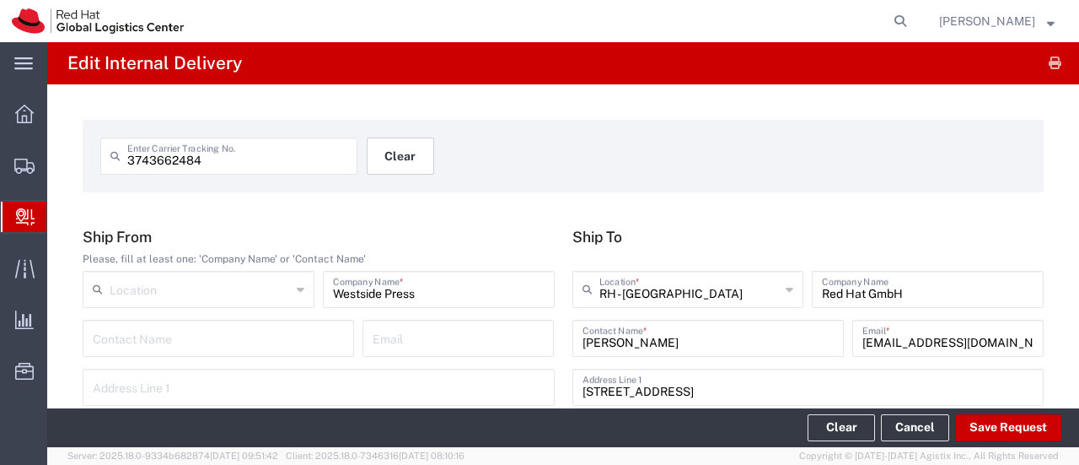
click at [374, 156] on button "Clear" at bounding box center [400, 155] width 67 height 37
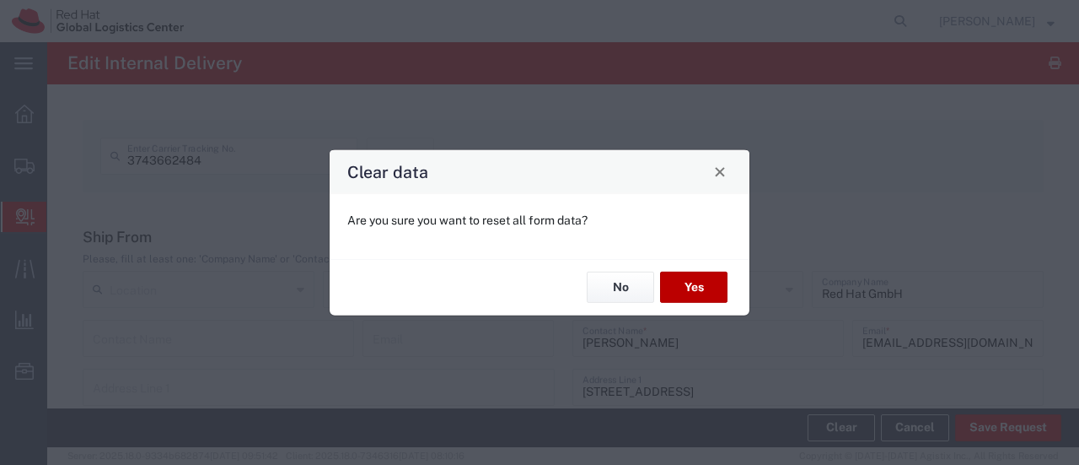
click at [678, 274] on button "Yes" at bounding box center [693, 287] width 67 height 31
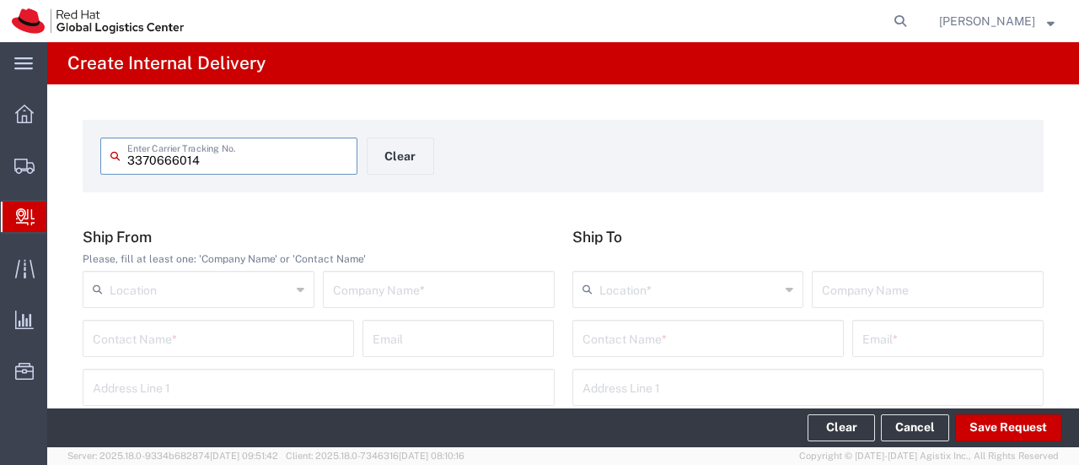
type input "3370666014"
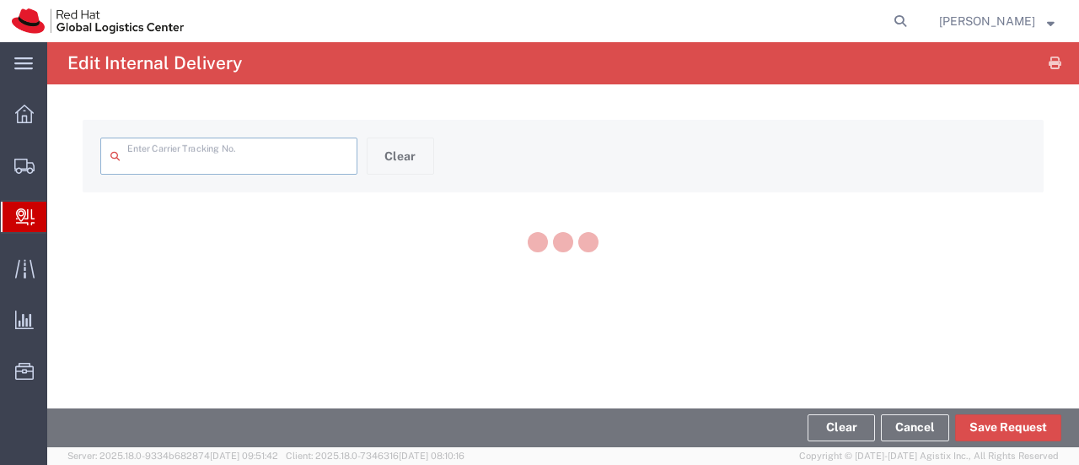
type input "3370666014"
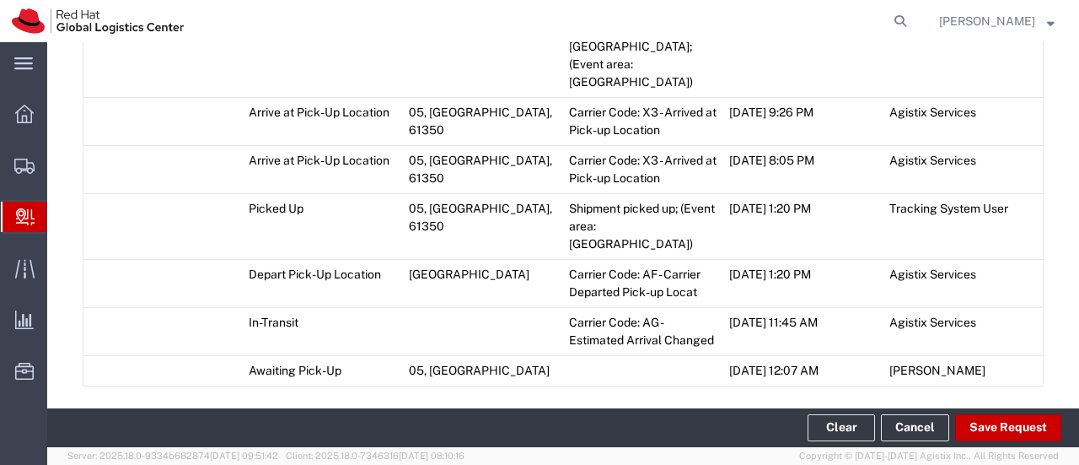
scroll to position [1771, 0]
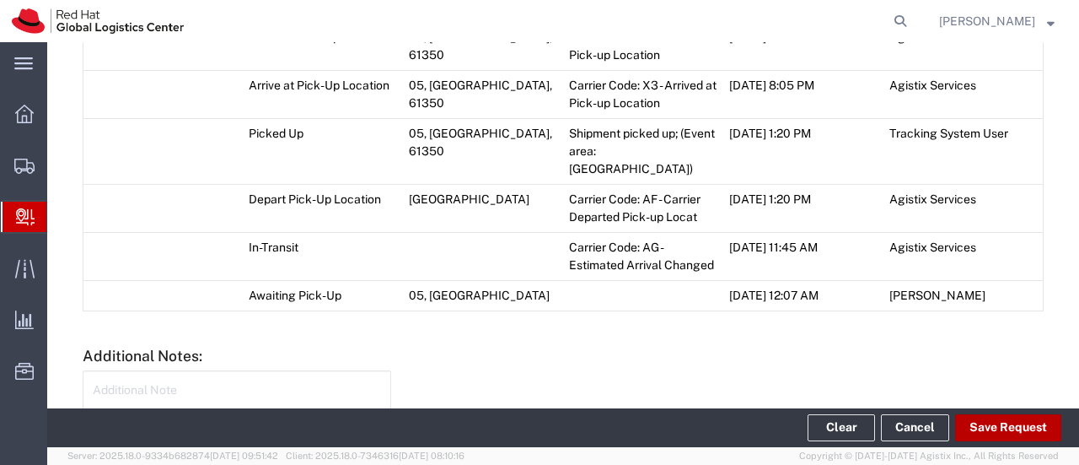
click at [1003, 432] on button "Save Request" at bounding box center [1008, 427] width 106 height 27
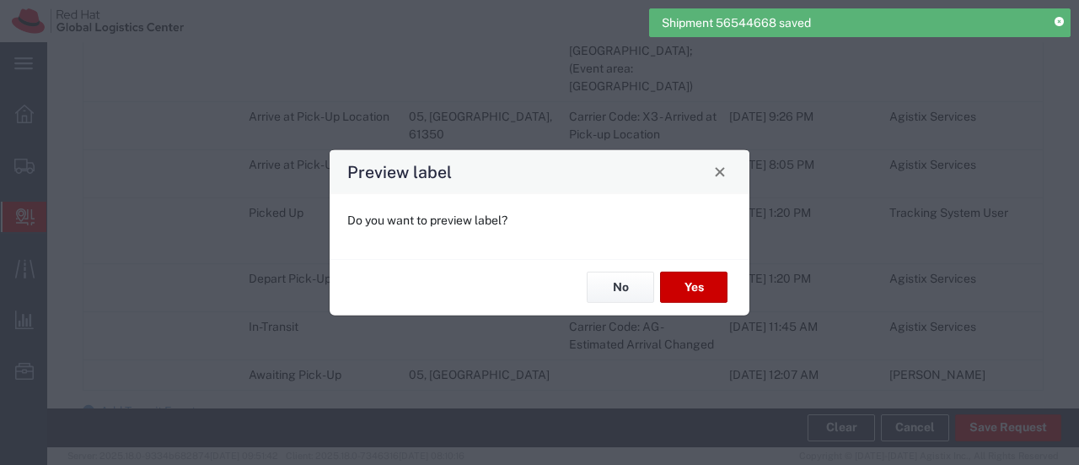
scroll to position [1801, 0]
type input "Your Packaging"
type input "Domestic Express"
click at [611, 289] on button "No" at bounding box center [620, 287] width 67 height 31
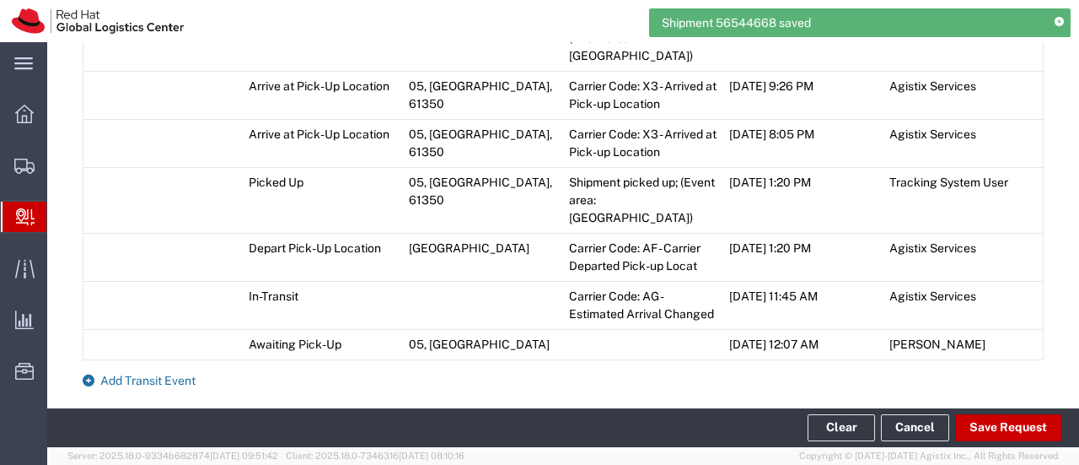
click at [174, 374] on span "Add Transit Event" at bounding box center [147, 380] width 95 height 13
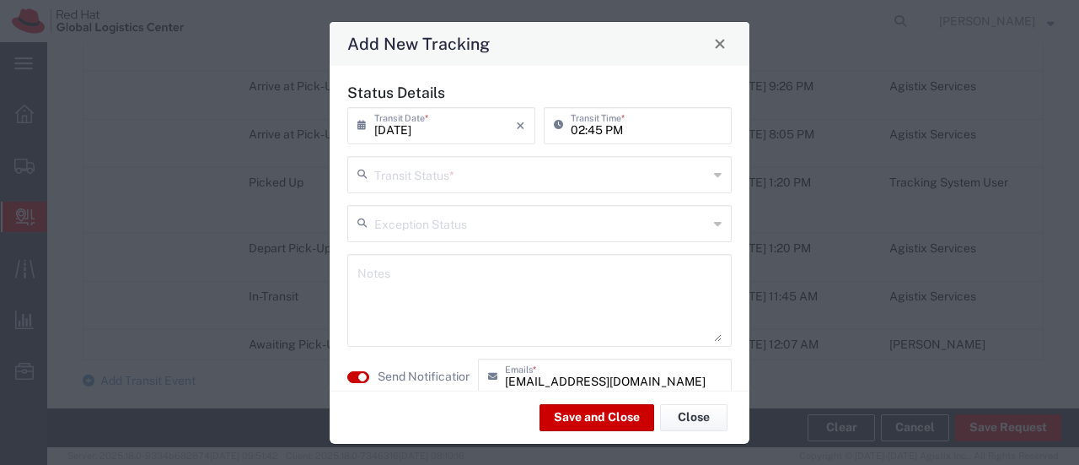
click at [430, 180] on input "text" at bounding box center [541, 174] width 334 height 30
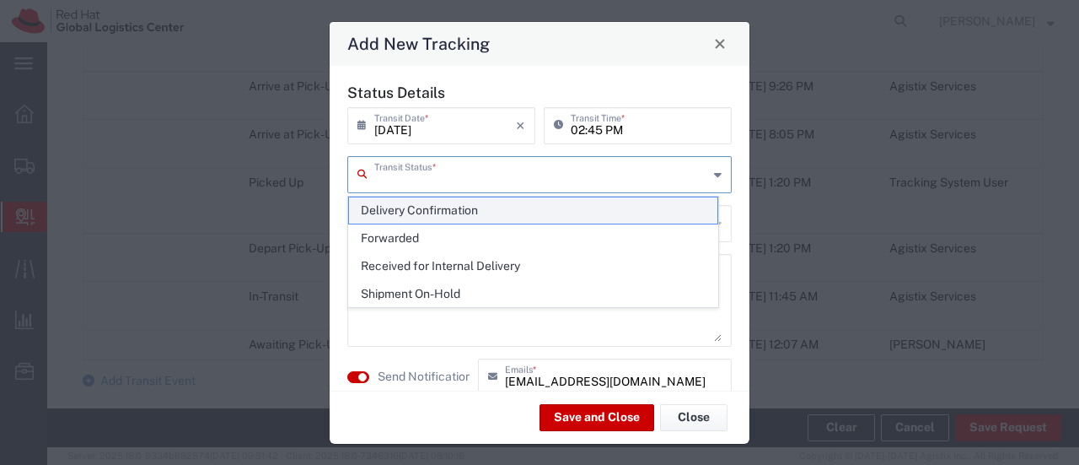
click at [432, 208] on span "Delivery Confirmation" at bounding box center [533, 210] width 368 height 26
type input "Delivery Confirmation"
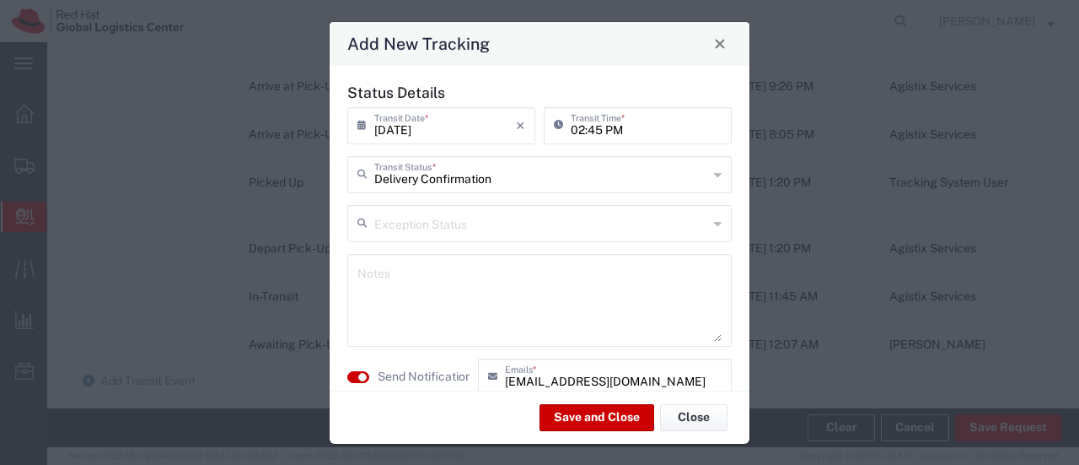
click at [405, 284] on textarea at bounding box center [540, 300] width 364 height 83
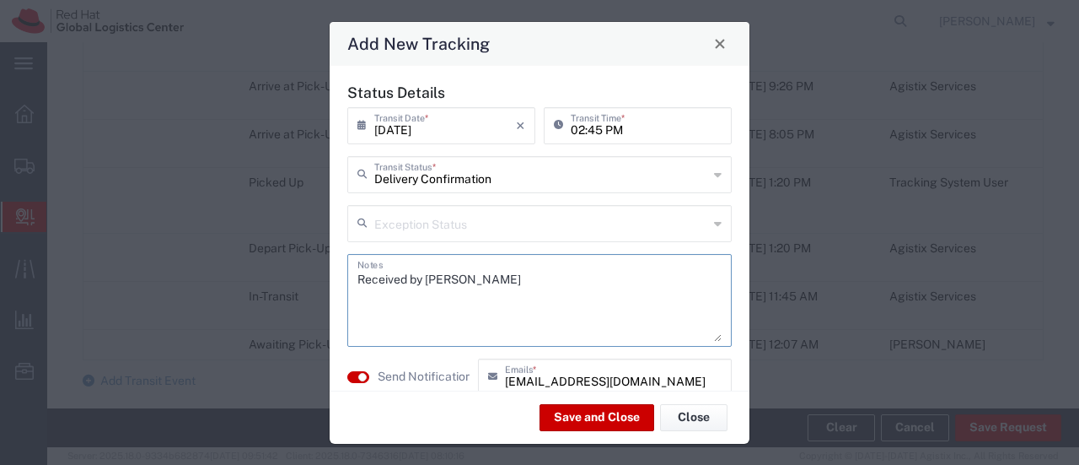
click at [557, 283] on textarea "Received by [PERSON_NAME]" at bounding box center [540, 300] width 364 height 83
type textarea "Received by [PERSON_NAME]"
click at [600, 413] on button "Save and Close" at bounding box center [597, 417] width 115 height 27
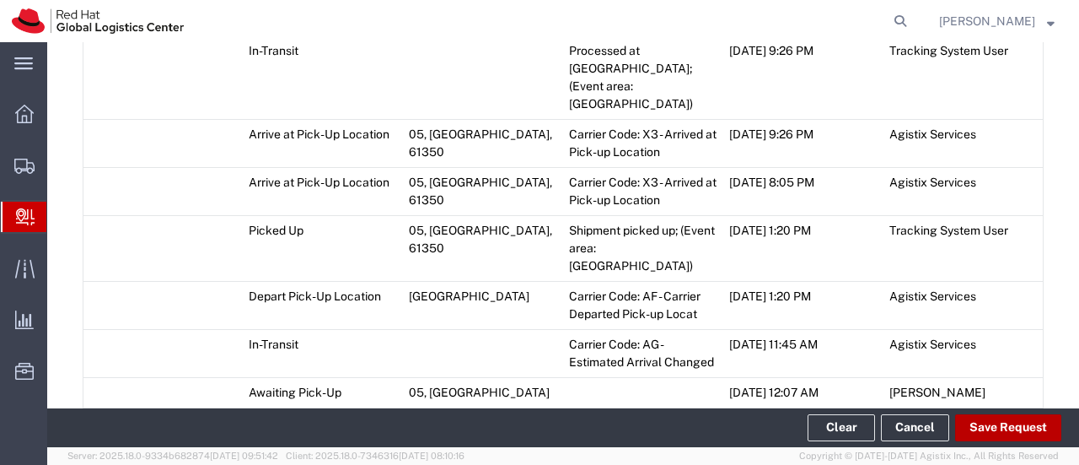
click at [965, 422] on button "Save Request" at bounding box center [1008, 427] width 106 height 27
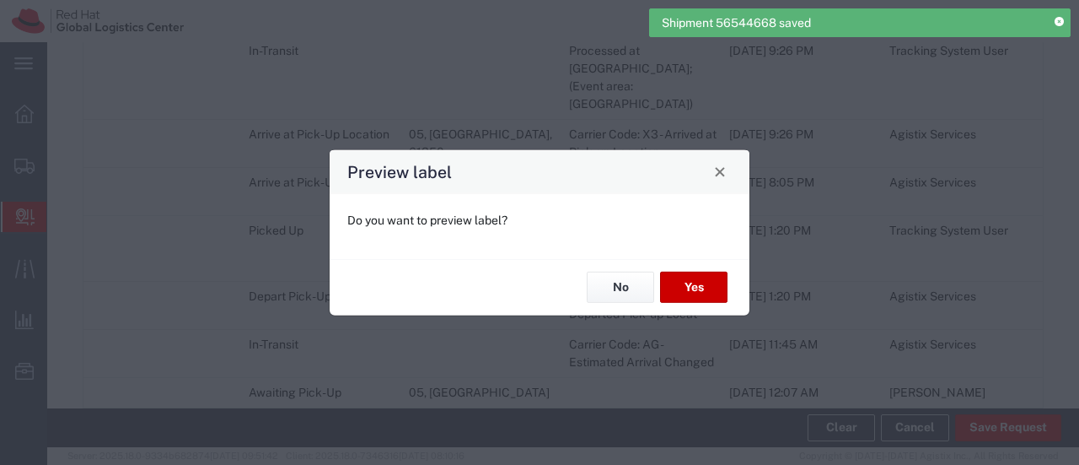
type input "Your Packaging"
type input "Domestic Express"
click at [614, 293] on button "No" at bounding box center [620, 287] width 67 height 31
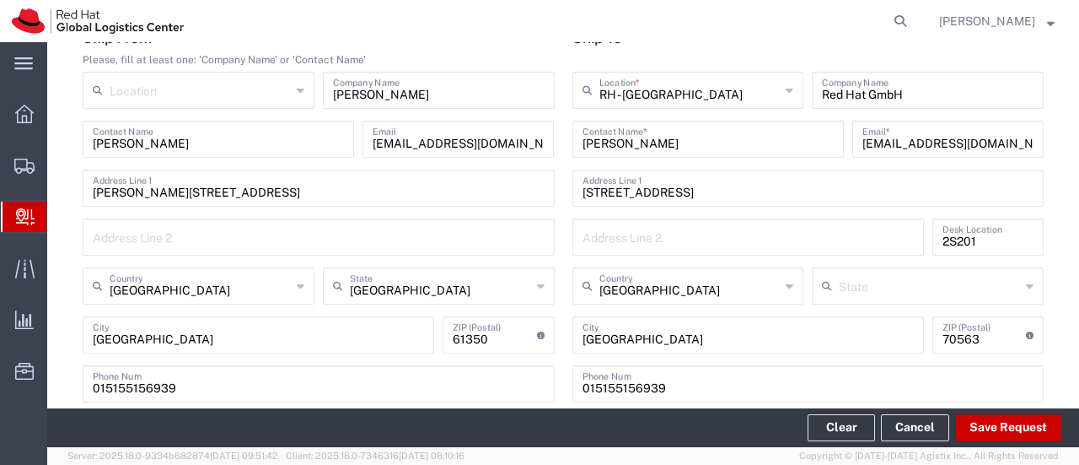
scroll to position [0, 0]
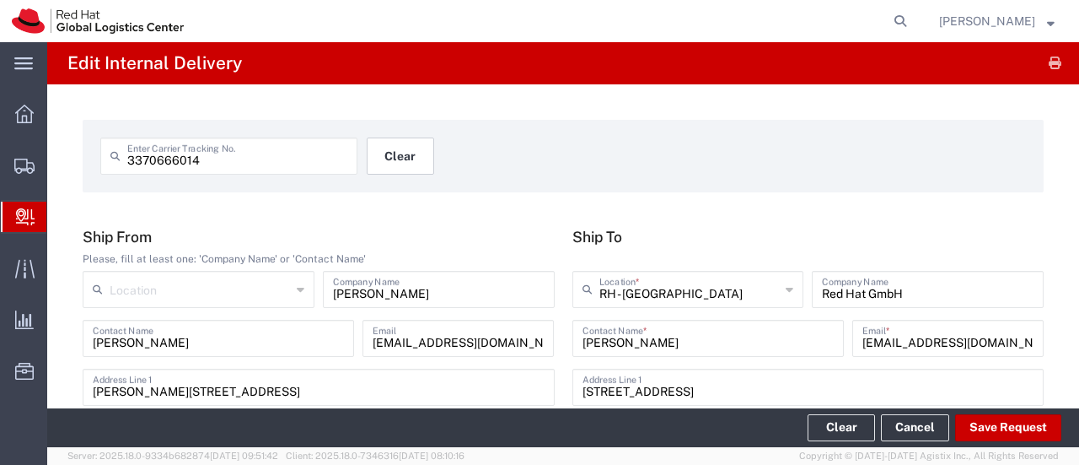
click at [412, 156] on button "Clear" at bounding box center [400, 155] width 67 height 37
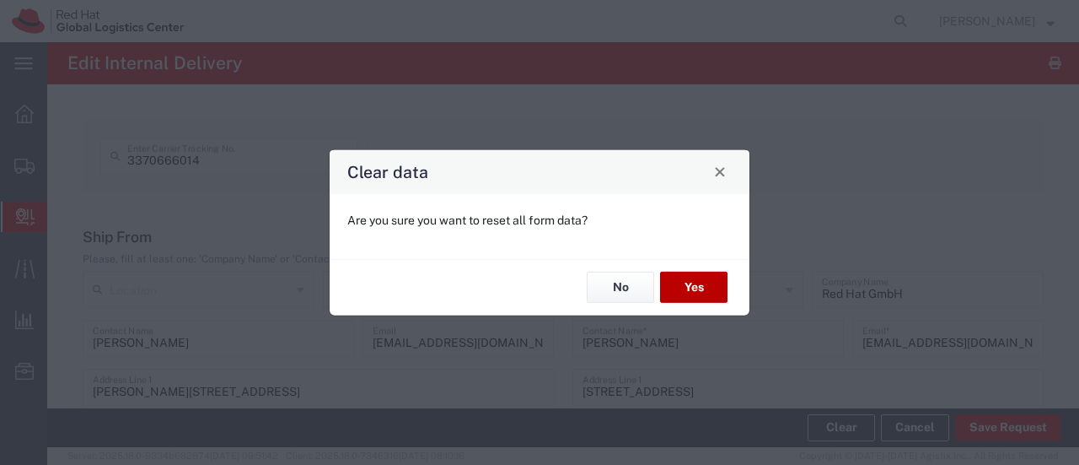
click at [676, 289] on button "Yes" at bounding box center [693, 287] width 67 height 31
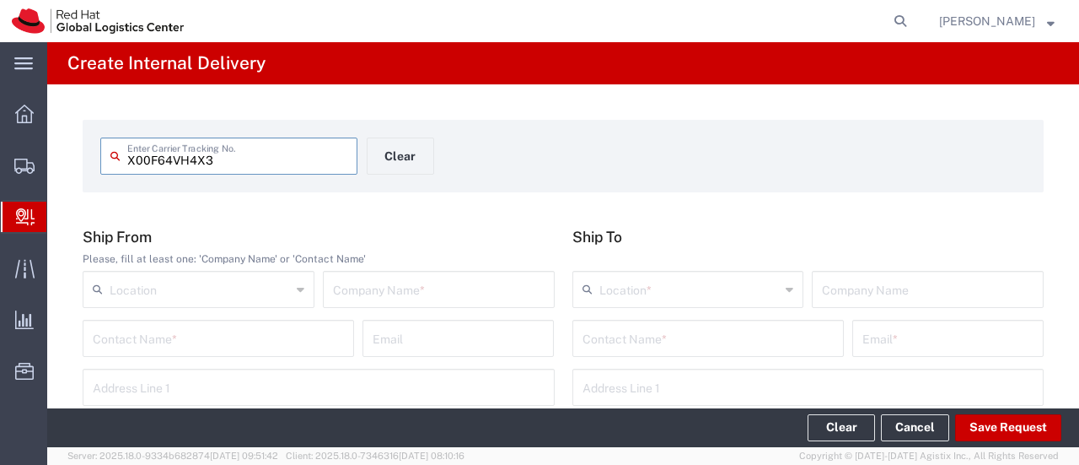
type input "X00F64VH4X3"
click at [373, 299] on input "text" at bounding box center [439, 288] width 212 height 30
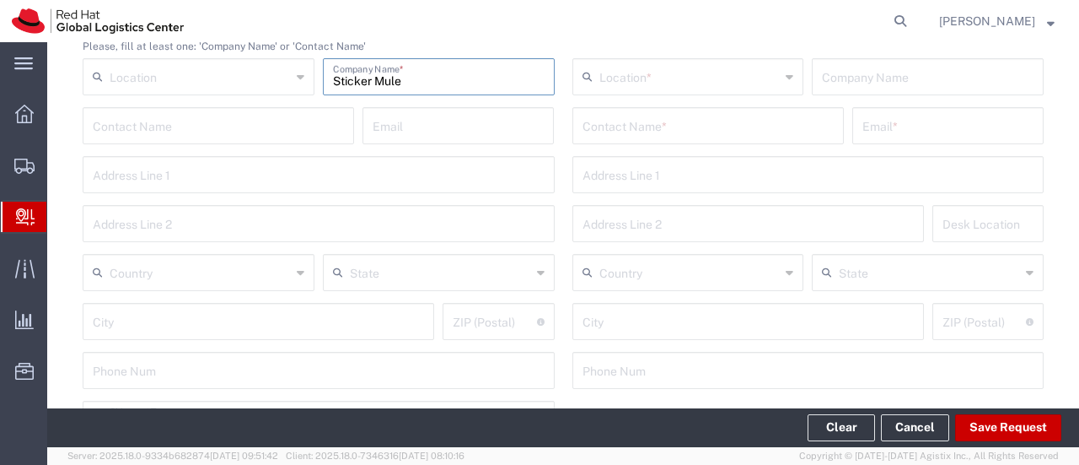
scroll to position [253, 0]
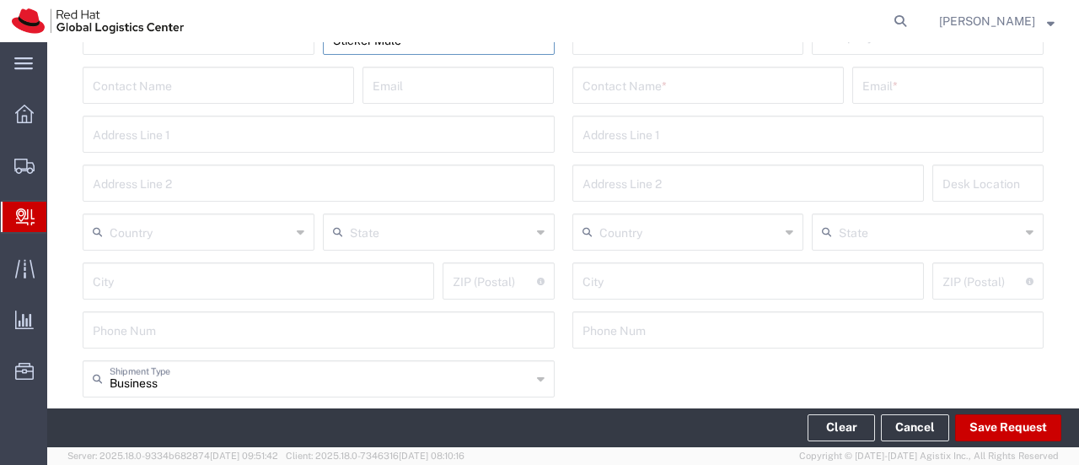
type input "Sticker Mule"
click at [156, 227] on input "text" at bounding box center [200, 231] width 181 height 30
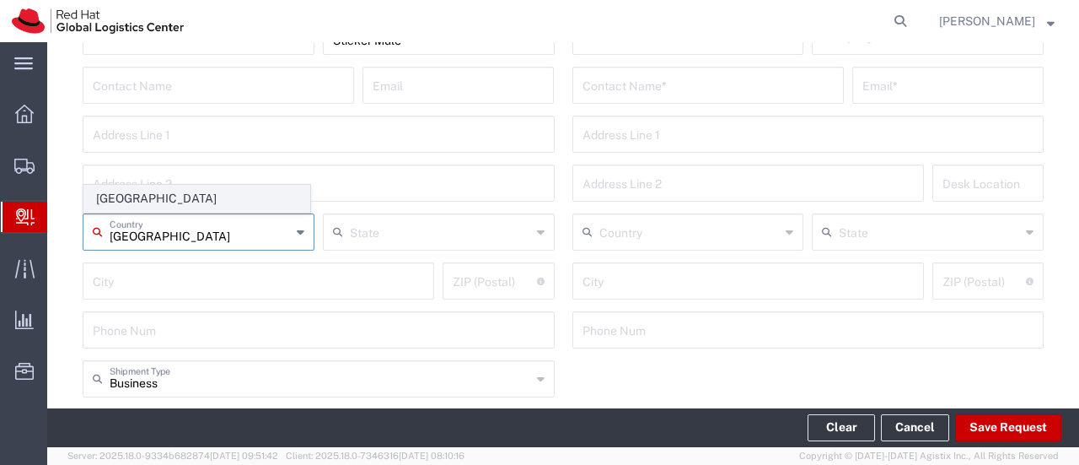
click at [121, 207] on span "[GEOGRAPHIC_DATA]" at bounding box center [196, 199] width 225 height 26
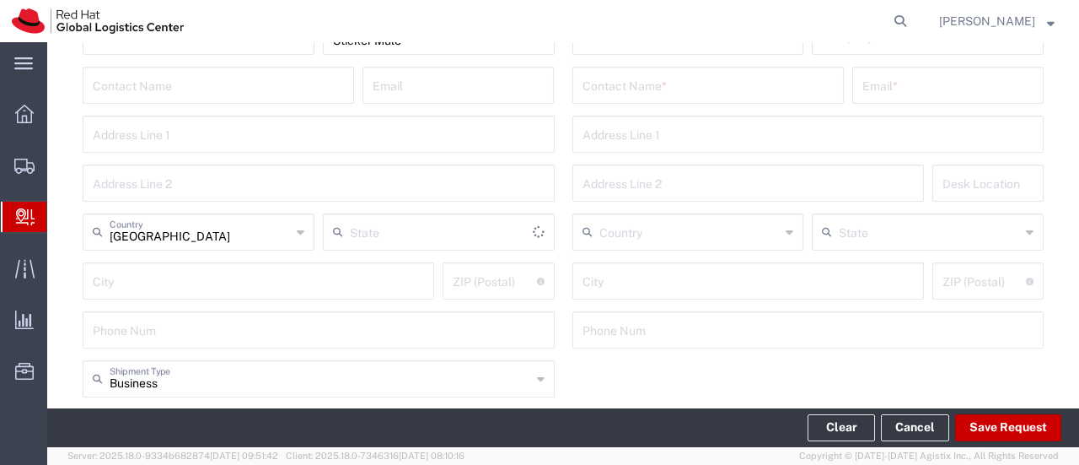
type input "[GEOGRAPHIC_DATA]"
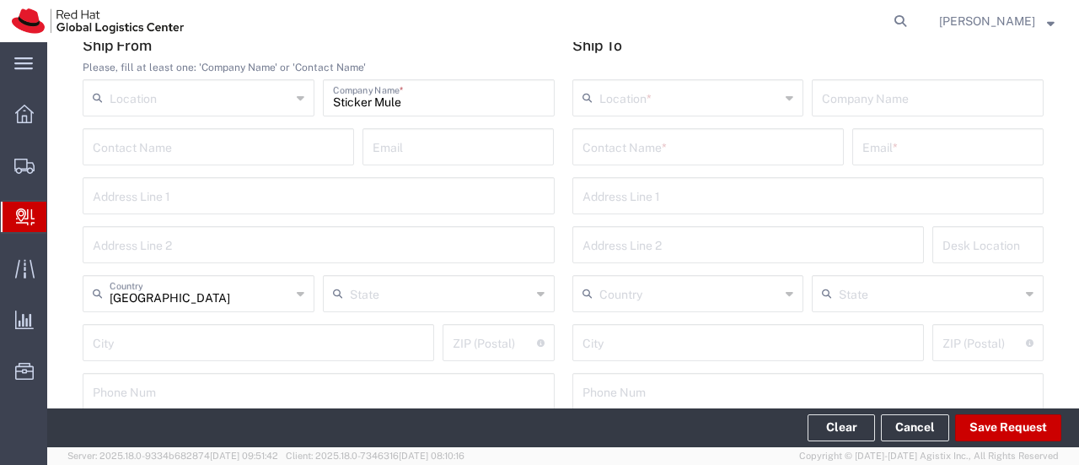
scroll to position [169, 0]
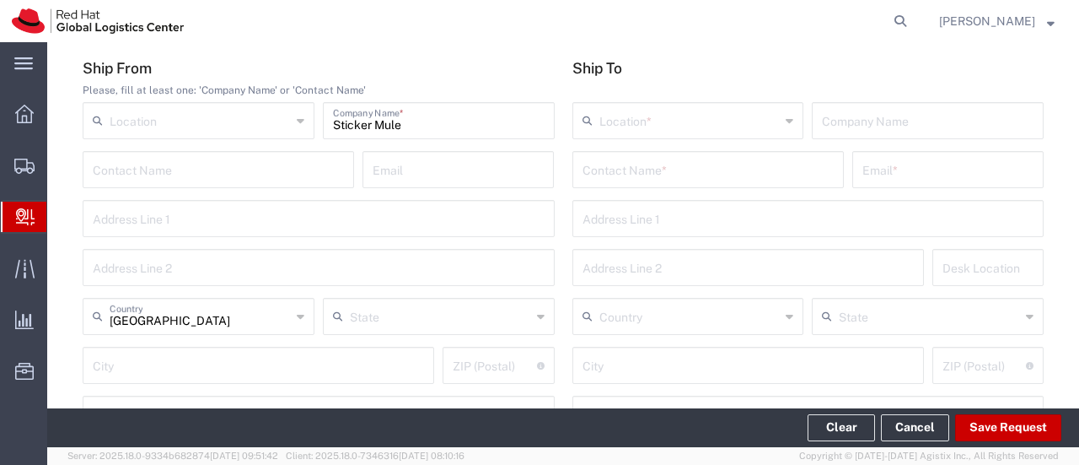
click at [671, 175] on input "text" at bounding box center [708, 168] width 251 height 30
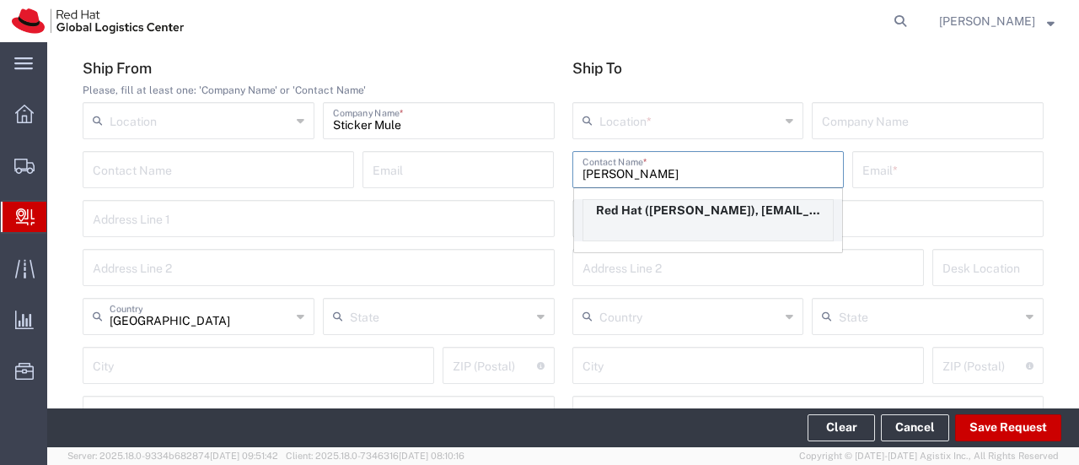
type input "[PERSON_NAME]"
click at [681, 223] on div "Red Hat ([PERSON_NAME]), [EMAIL_ADDRESS][DOMAIN_NAME]" at bounding box center [708, 220] width 251 height 42
type input "Red Hat"
type input "[PERSON_NAME]"
type input "[EMAIL_ADDRESS][DOMAIN_NAME]"
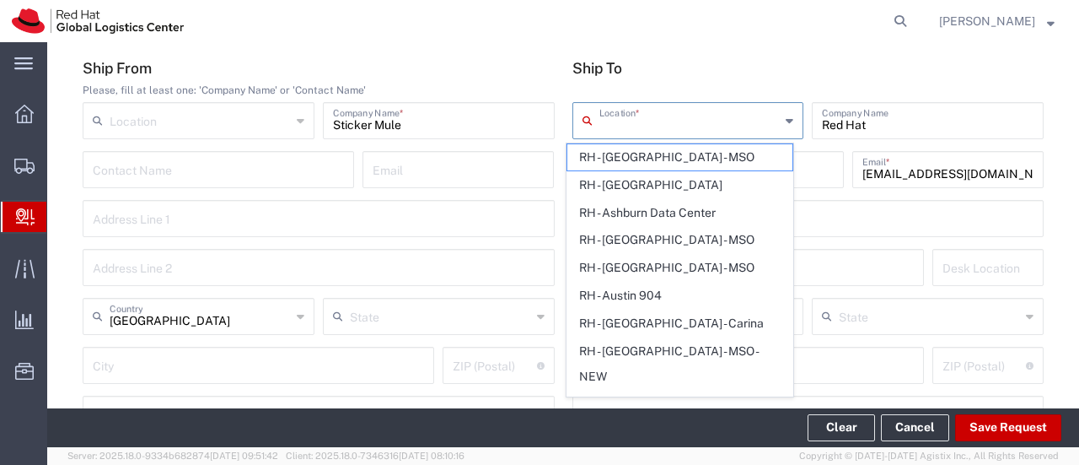
click at [673, 121] on input "text" at bounding box center [690, 120] width 181 height 30
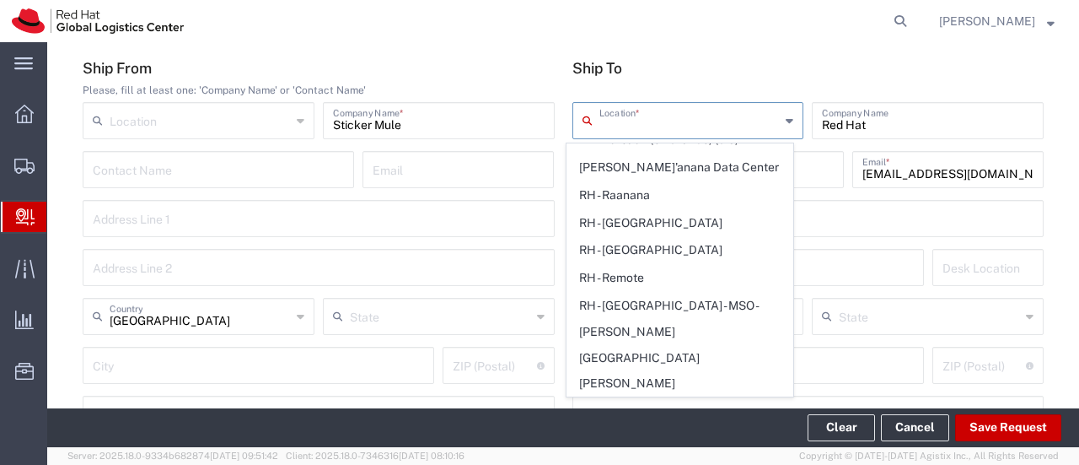
scroll to position [3120, 0]
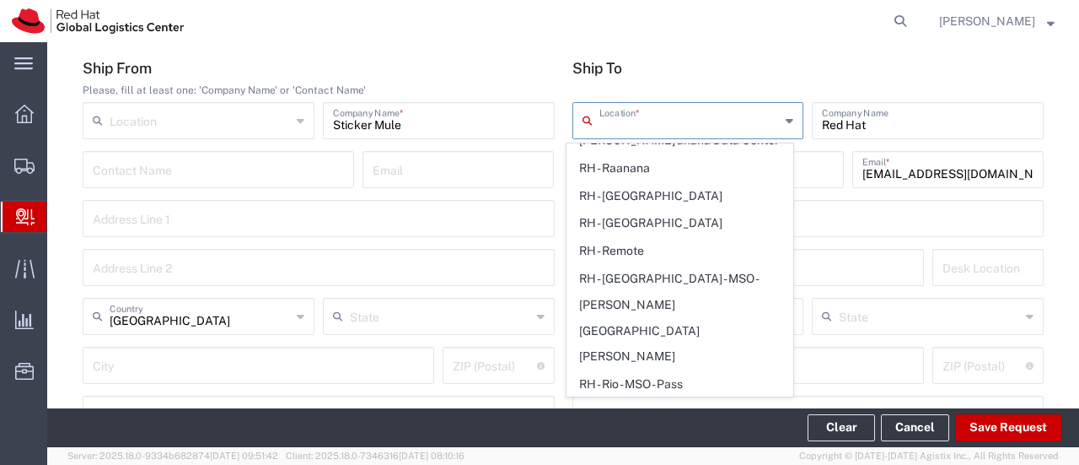
type input "RH - [GEOGRAPHIC_DATA]"
type input "Red Hat GmbH"
type input "[STREET_ADDRESS]"
type input "[GEOGRAPHIC_DATA]"
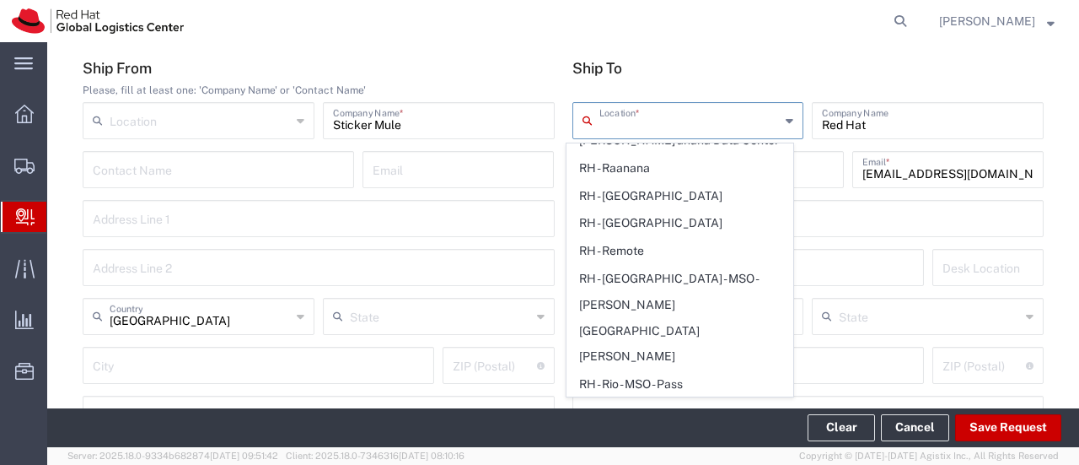
type input "[GEOGRAPHIC_DATA]"
type input "70563"
type input "49 711 964 370"
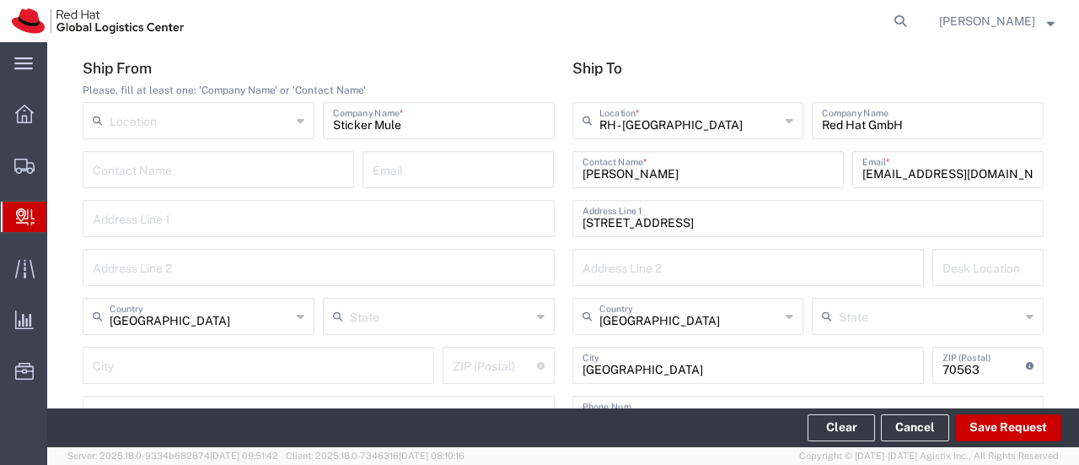
click at [488, 74] on h5 "Ship From" at bounding box center [319, 68] width 472 height 18
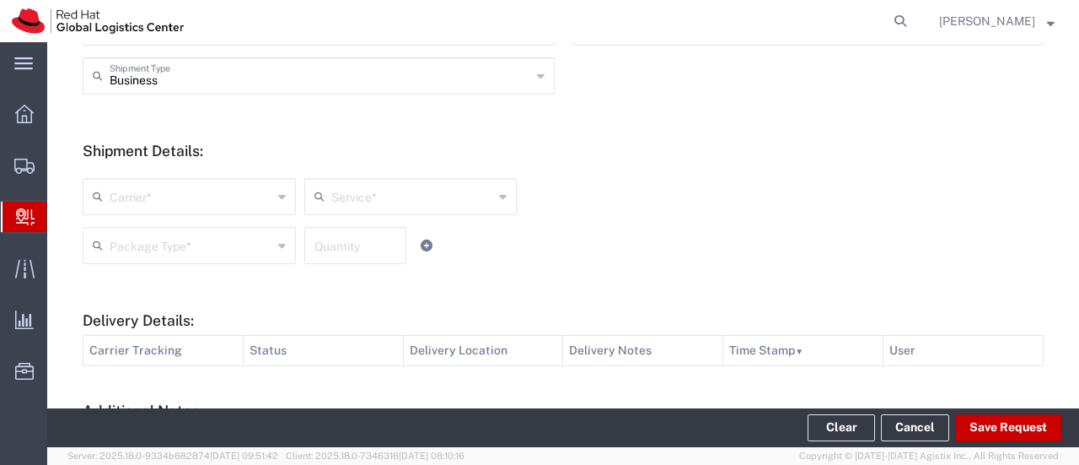
scroll to position [590, 0]
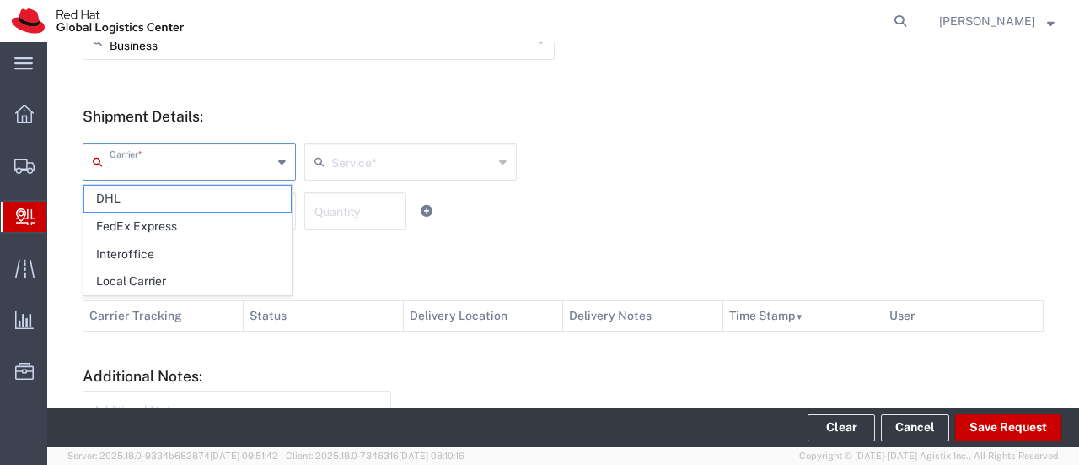
click at [192, 161] on input "text" at bounding box center [191, 161] width 163 height 30
click at [151, 272] on span "Local Carrier" at bounding box center [187, 281] width 207 height 26
type input "Local Carrier"
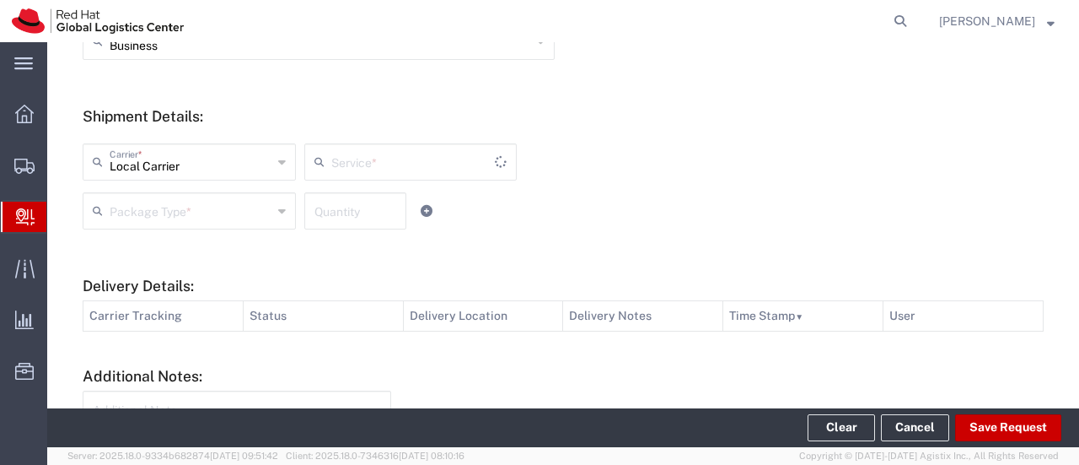
type input "Local_Ground"
click at [197, 229] on div "Package Type *" at bounding box center [189, 210] width 213 height 37
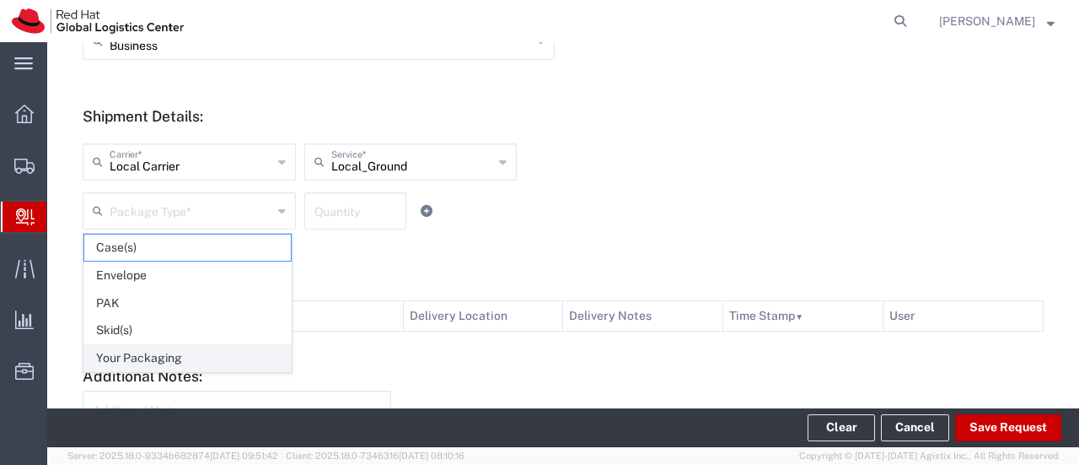
click at [174, 347] on span "Your Packaging" at bounding box center [187, 358] width 207 height 26
type input "Your Packaging"
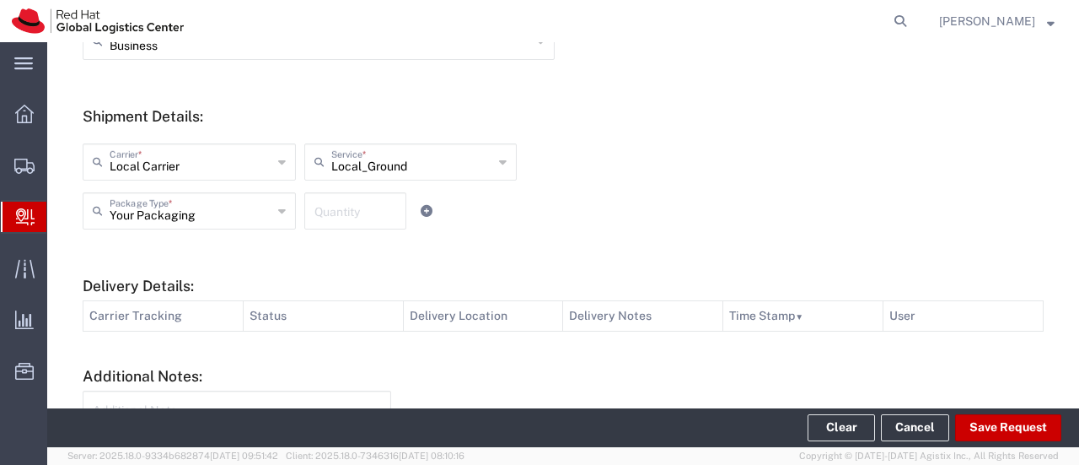
click at [342, 212] on input "number" at bounding box center [356, 210] width 82 height 30
type input "1"
drag, startPoint x: 560, startPoint y: 234, endPoint x: 580, endPoint y: 235, distance: 20.3
click at [562, 234] on div "Your Packaging Package Type * Case(s) Envelope PAK Skid(s) Your Packaging 1 Qua…" at bounding box center [410, 216] width 664 height 49
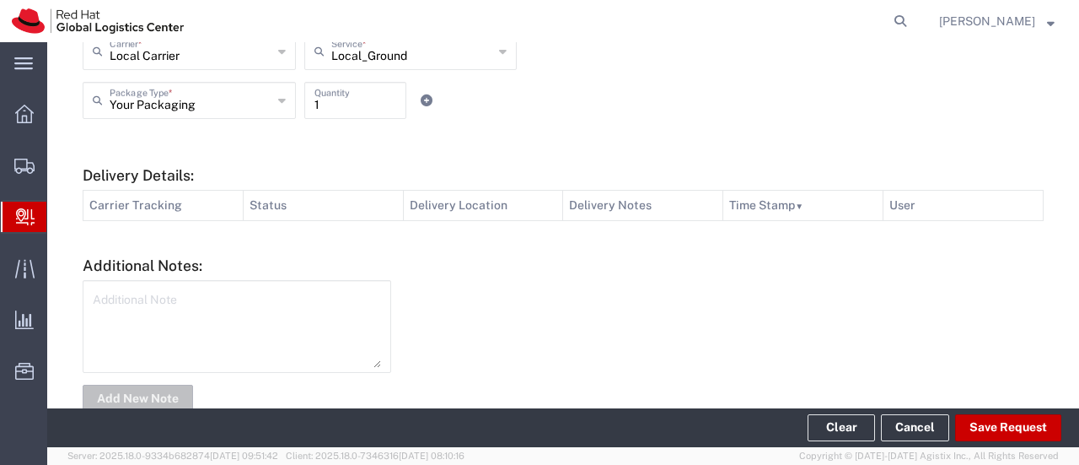
scroll to position [740, 0]
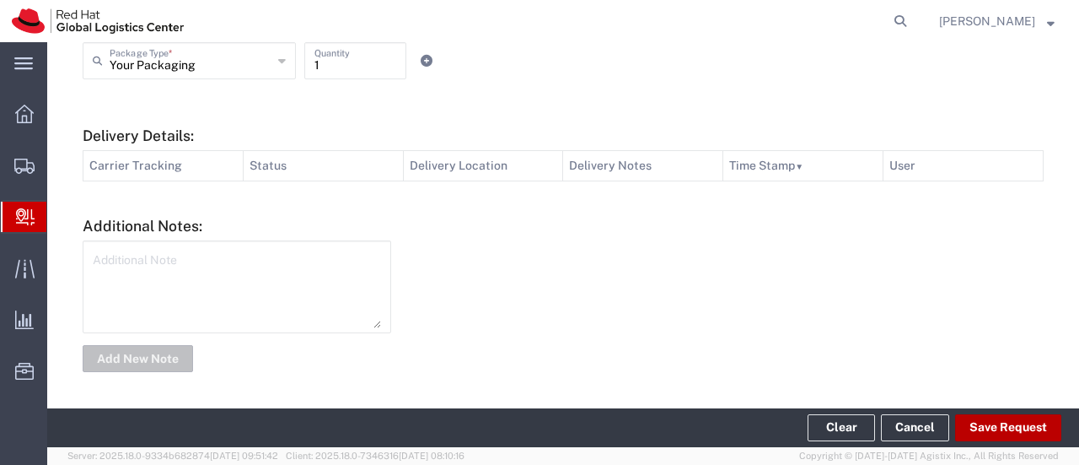
click at [970, 422] on button "Save Request" at bounding box center [1008, 427] width 106 height 27
type input "[GEOGRAPHIC_DATA]"
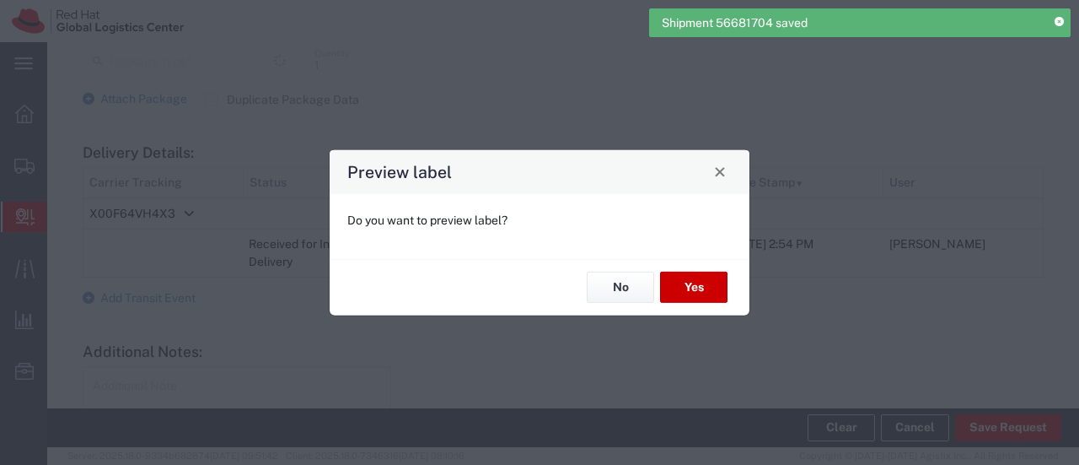
type input "Your Packaging"
type input "Local_Ground"
click at [607, 281] on button "No" at bounding box center [620, 287] width 67 height 31
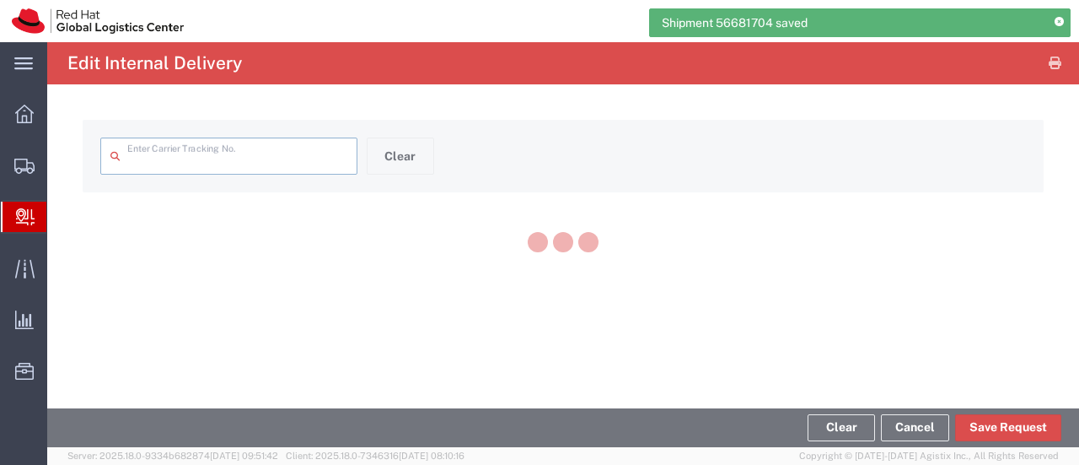
type input "X00F64VH4X3"
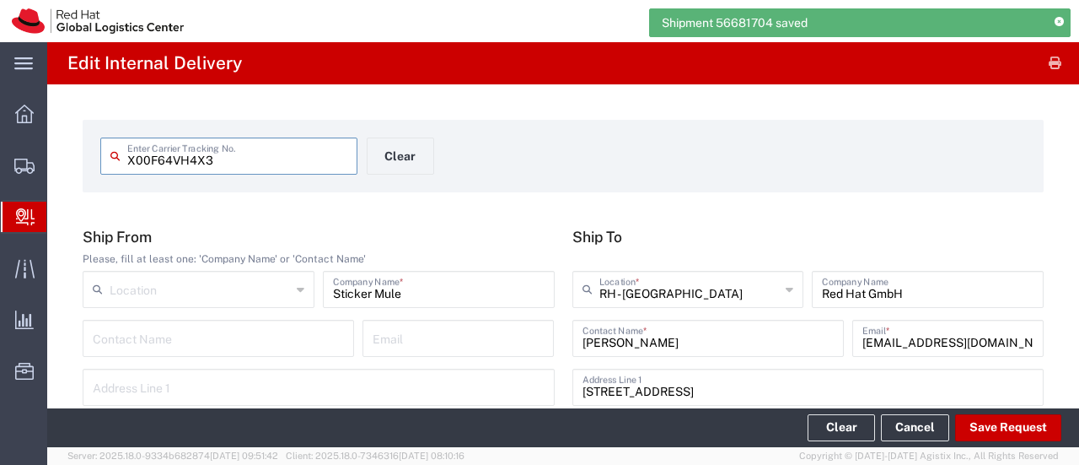
type input "Your Packaging"
type input "Local_Ground"
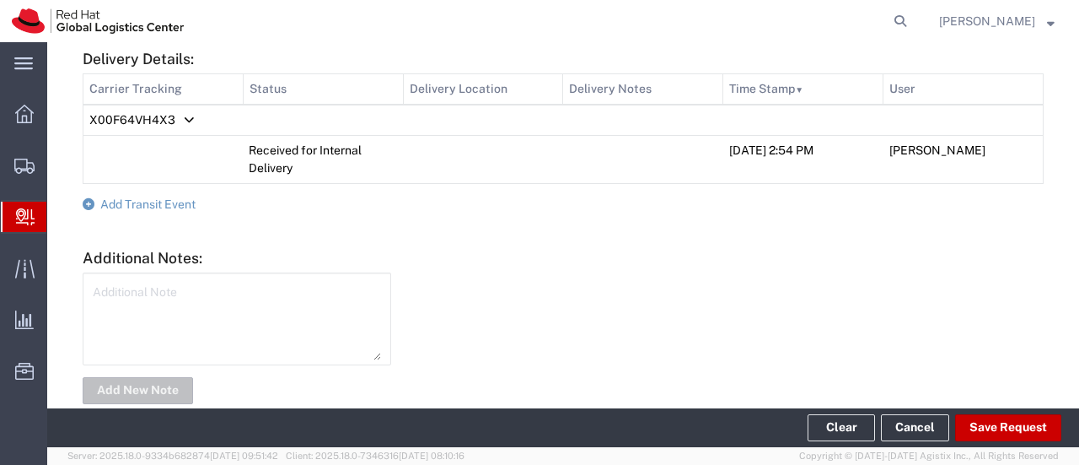
scroll to position [834, 0]
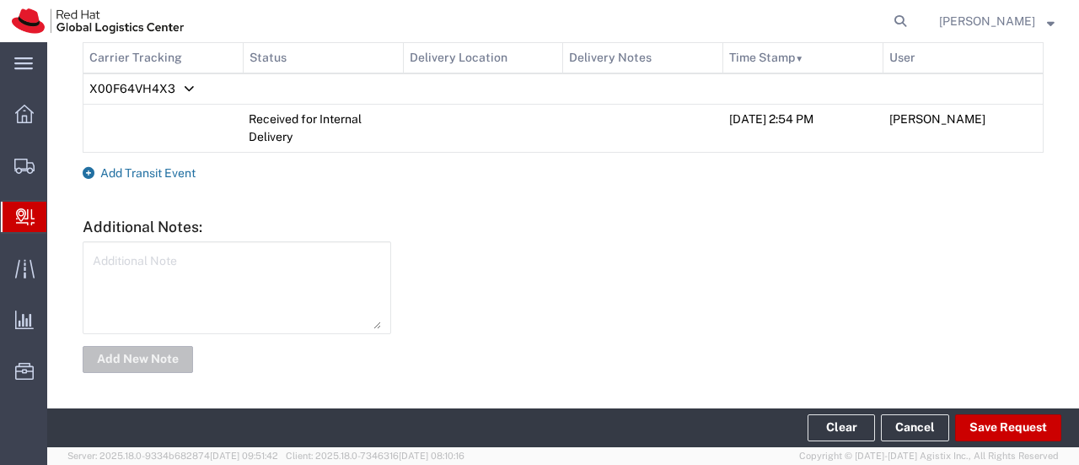
click at [145, 171] on span "Add Transit Event" at bounding box center [147, 172] width 95 height 13
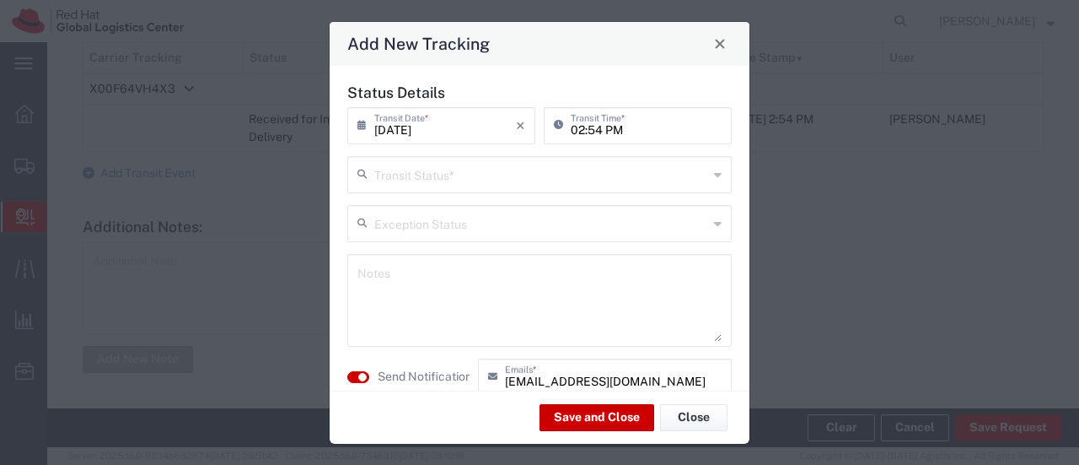
click at [433, 175] on input "text" at bounding box center [541, 174] width 334 height 30
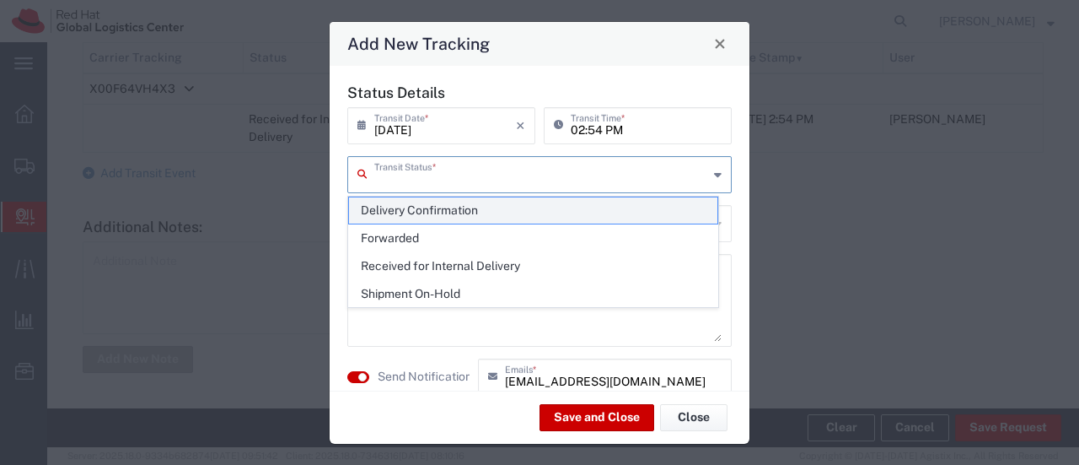
click at [427, 210] on span "Delivery Confirmation" at bounding box center [533, 210] width 368 height 26
type input "Delivery Confirmation"
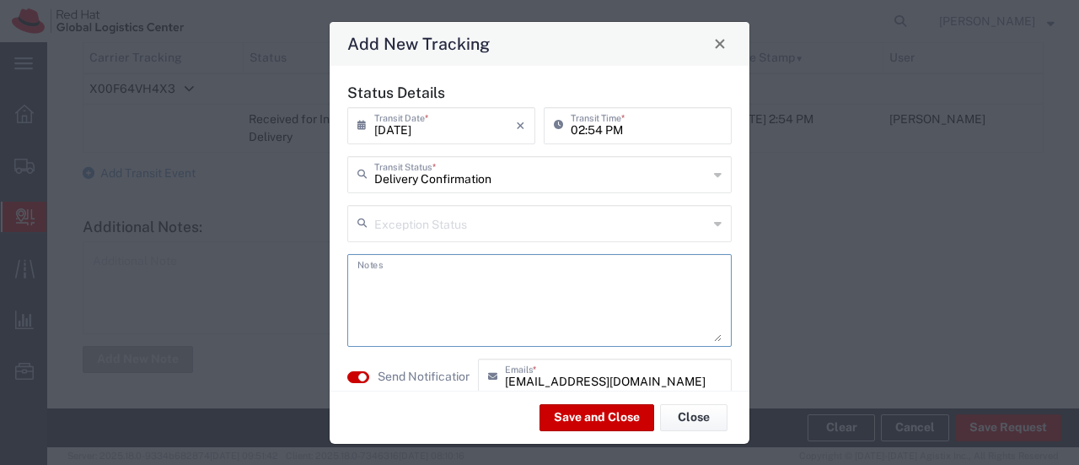
click at [415, 284] on textarea at bounding box center [540, 300] width 364 height 83
drag, startPoint x: 632, startPoint y: 276, endPoint x: 654, endPoint y: 280, distance: 23.2
click at [654, 280] on textarea "Received by [PERSON_NAME] for [PERSON_NAME]. Kept at reception." at bounding box center [540, 300] width 364 height 83
drag, startPoint x: 702, startPoint y: 281, endPoint x: 342, endPoint y: 277, distance: 360.1
click at [342, 277] on div "Status Details [DATE] × Transit Date * Cancel Apply 02:54 PM Transit Time * Del…" at bounding box center [540, 245] width 402 height 324
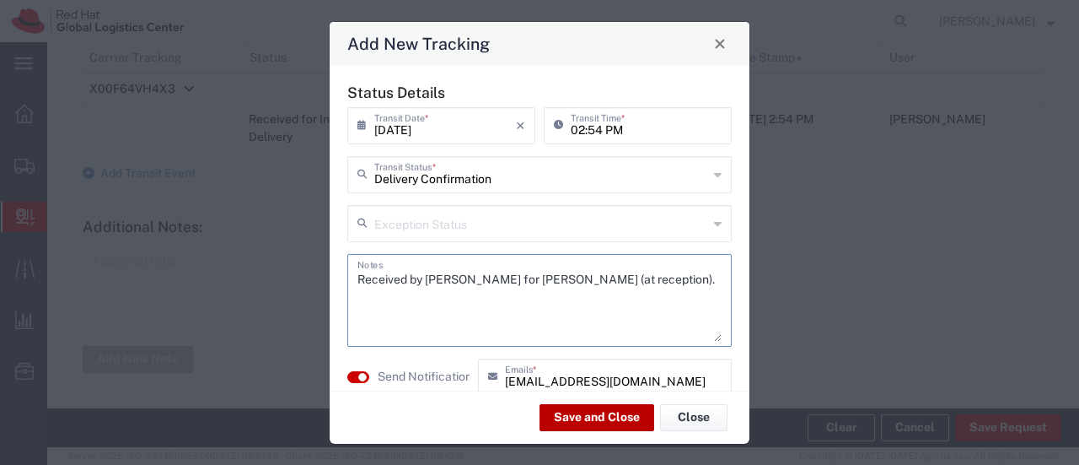
type textarea "Received by [PERSON_NAME] for [PERSON_NAME] (at reception)."
click at [580, 414] on button "Save and Close" at bounding box center [597, 417] width 115 height 27
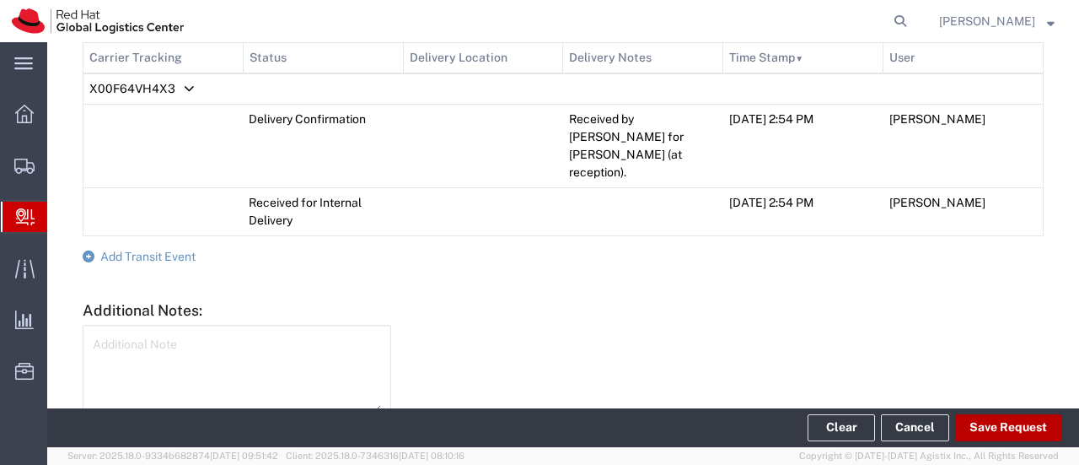
click at [992, 421] on button "Save Request" at bounding box center [1008, 427] width 106 height 27
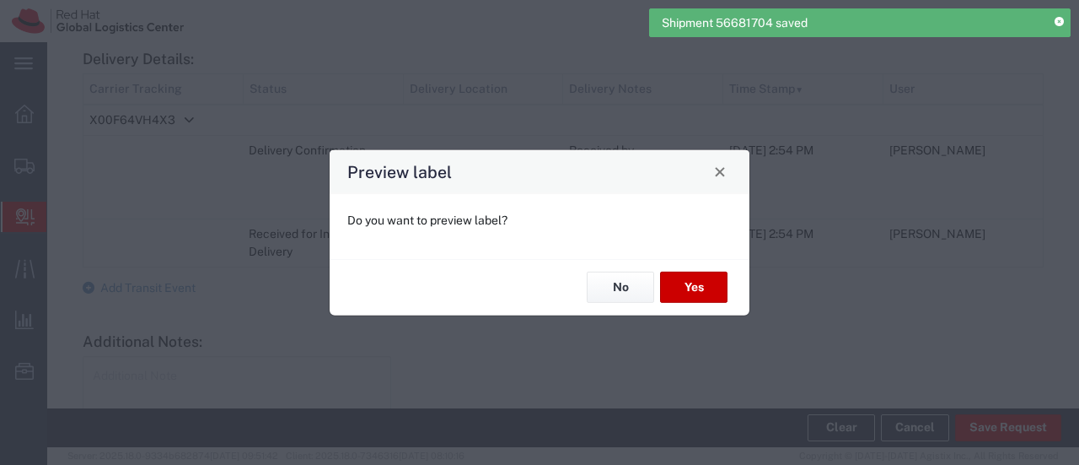
scroll to position [865, 0]
type input "Your Packaging"
type input "Local_Ground"
click at [605, 282] on button "No" at bounding box center [620, 287] width 67 height 31
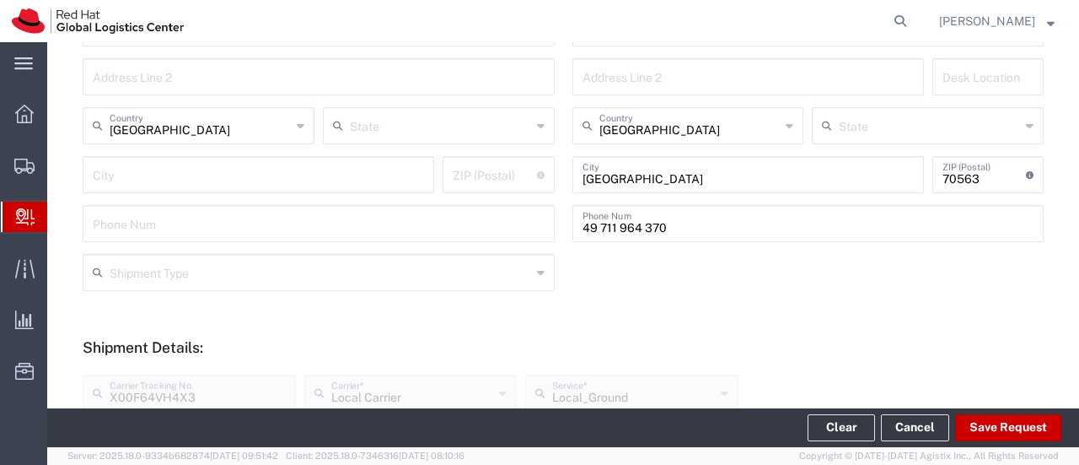
scroll to position [0, 0]
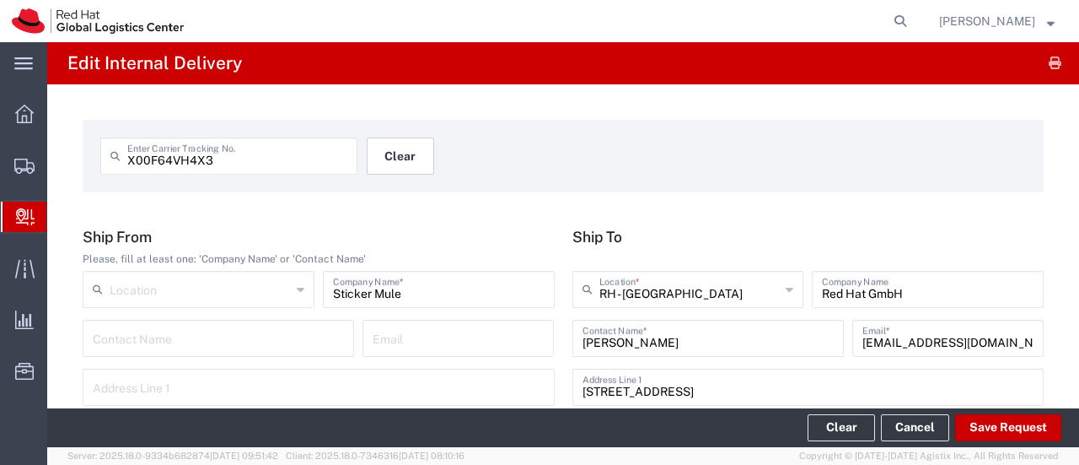
click at [385, 156] on button "Clear" at bounding box center [400, 155] width 67 height 37
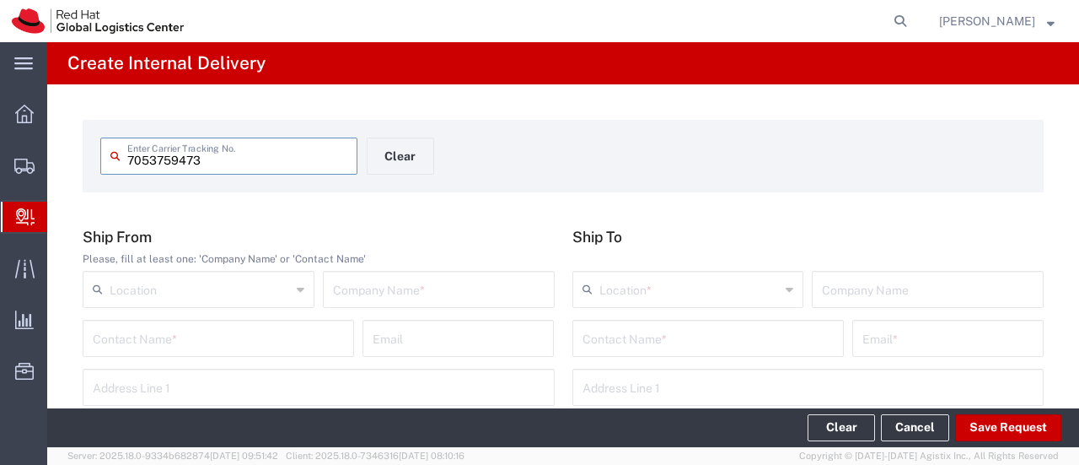
type input "7053759473"
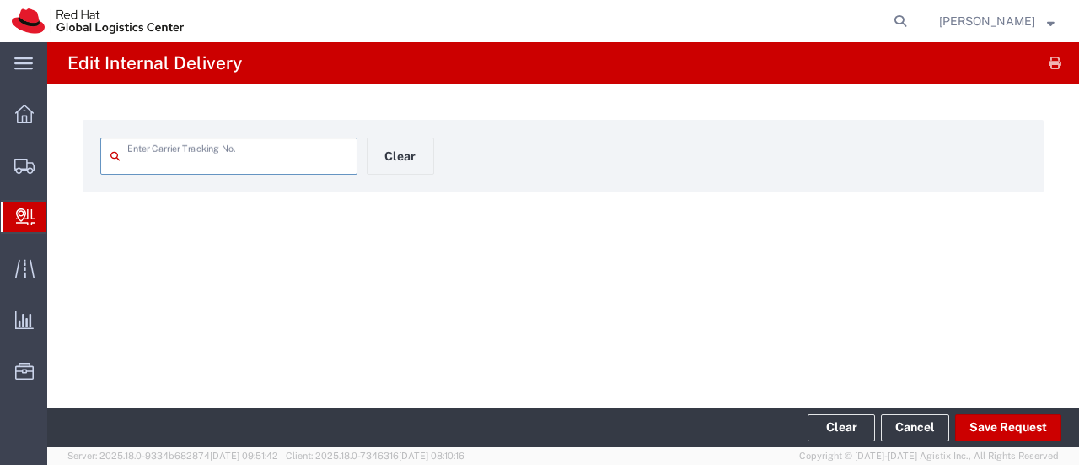
type input "7053759473"
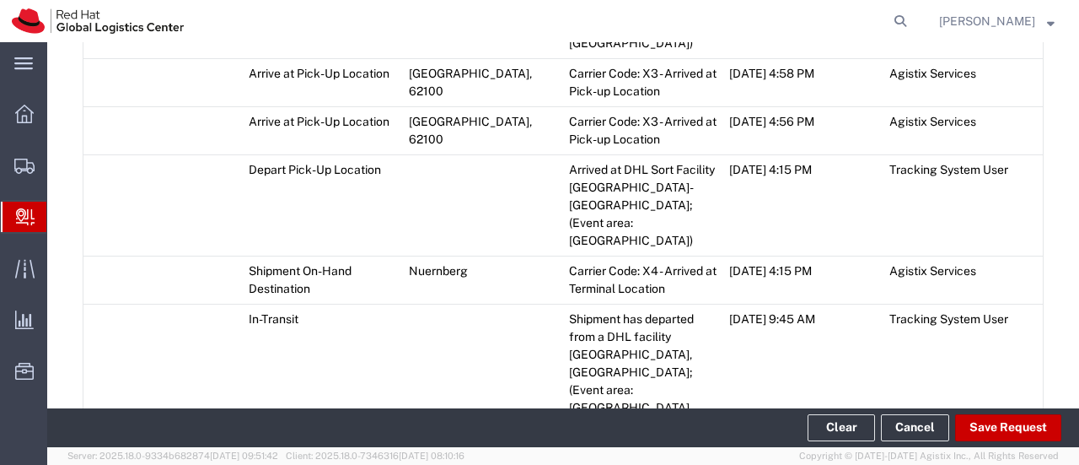
scroll to position [1433, 0]
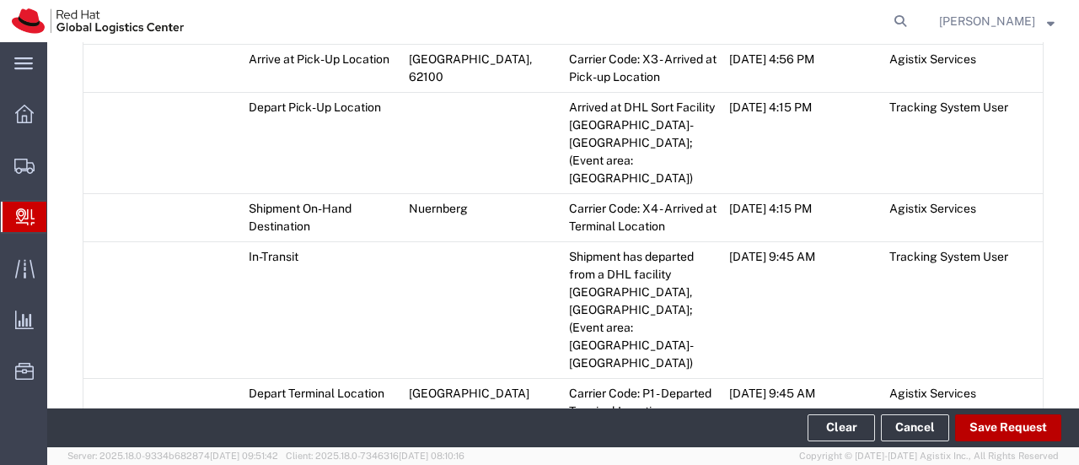
click at [973, 427] on button "Save Request" at bounding box center [1008, 427] width 106 height 27
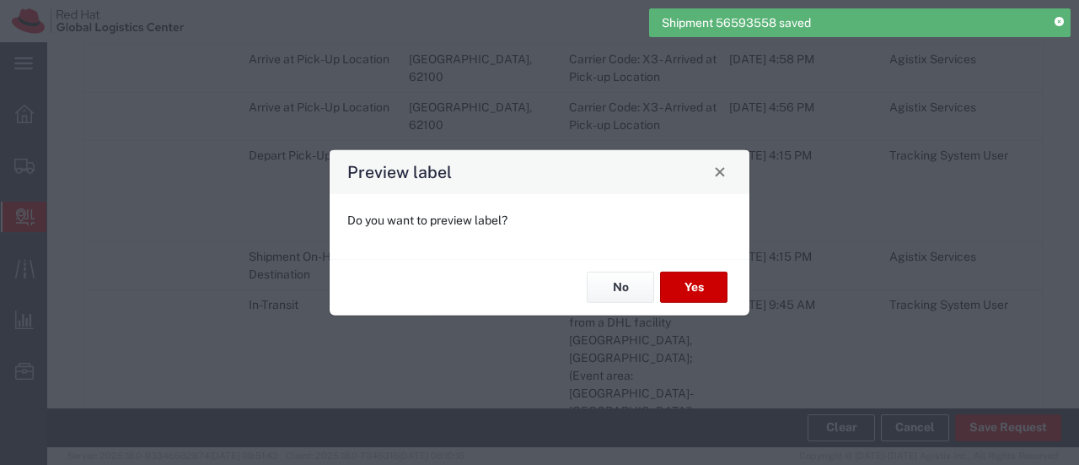
type input "Your Packaging"
click at [627, 297] on button "No" at bounding box center [620, 287] width 67 height 31
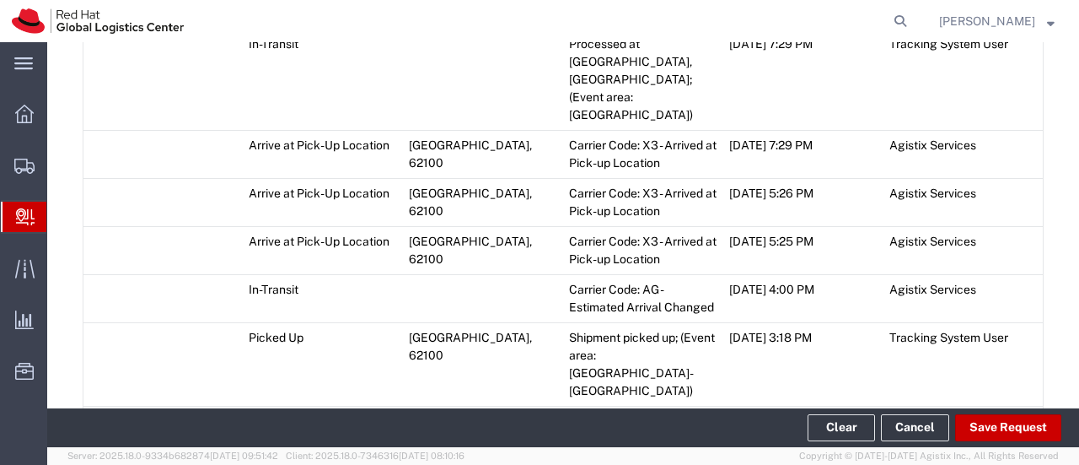
scroll to position [2504, 0]
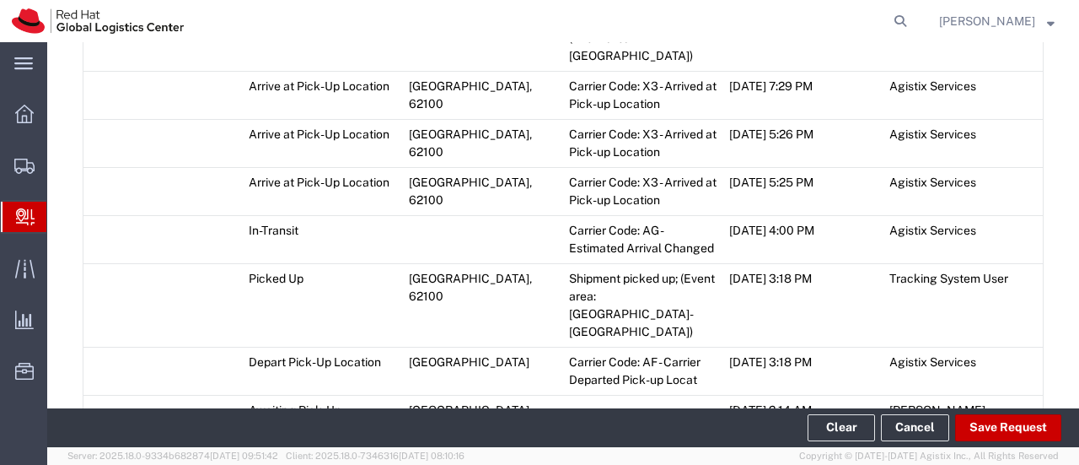
click at [164, 439] on span "Add Transit Event" at bounding box center [147, 445] width 95 height 13
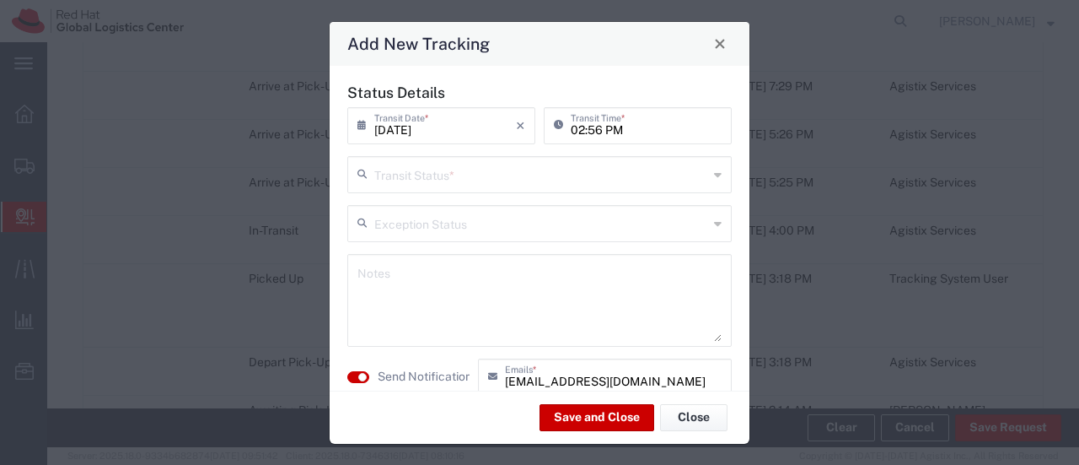
click at [381, 180] on input "text" at bounding box center [541, 174] width 334 height 30
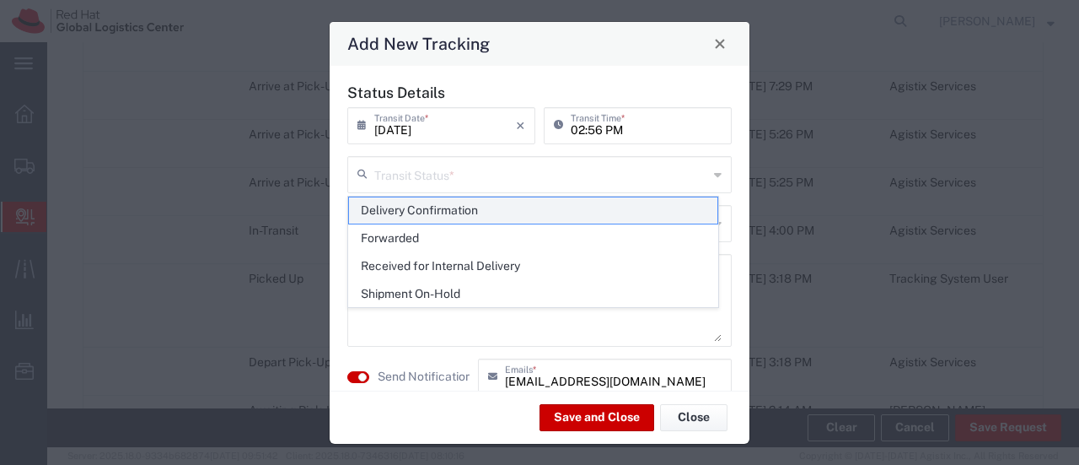
click at [415, 215] on span "Delivery Confirmation" at bounding box center [533, 210] width 368 height 26
type input "Delivery Confirmation"
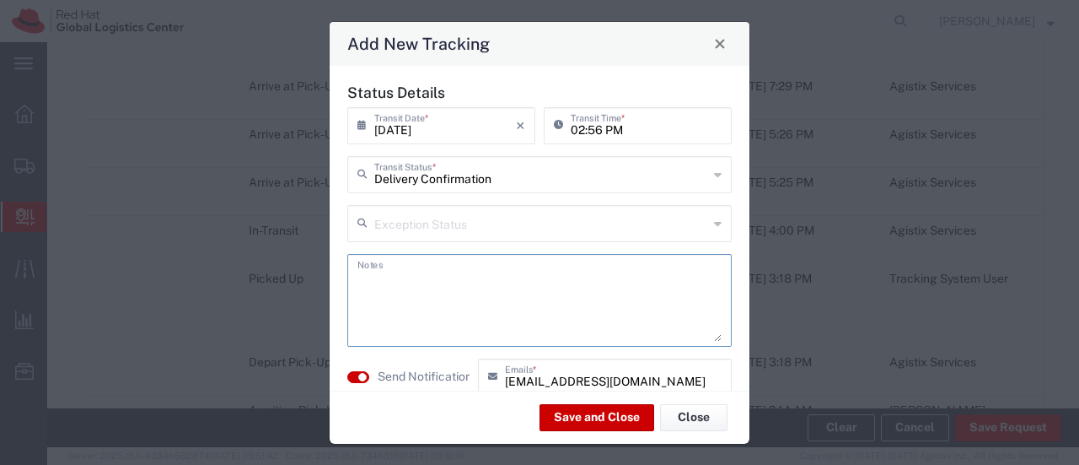
click at [406, 259] on textarea at bounding box center [540, 300] width 364 height 83
paste textarea "Received by [PERSON_NAME] for [PERSON_NAME] (at reception)."
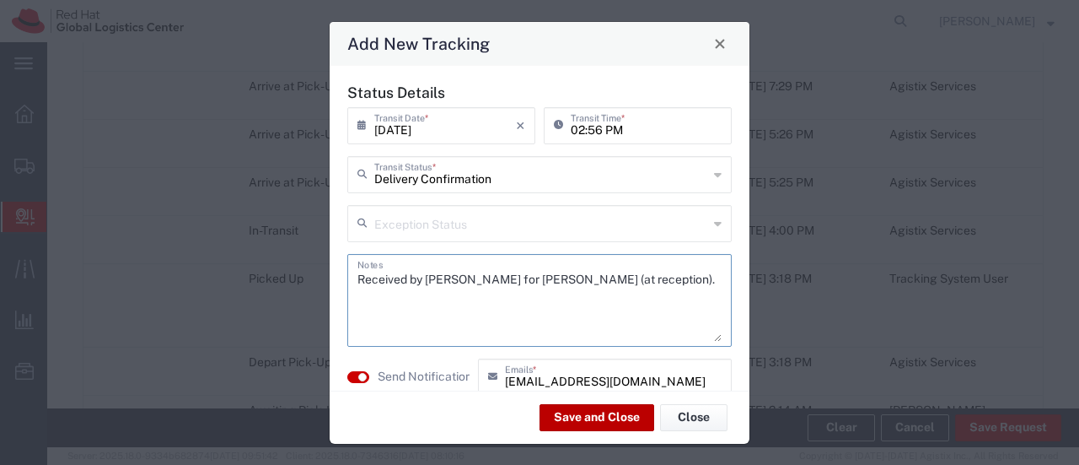
type textarea "Received by [PERSON_NAME] for [PERSON_NAME] (at reception)."
click at [591, 421] on button "Save and Close" at bounding box center [597, 417] width 115 height 27
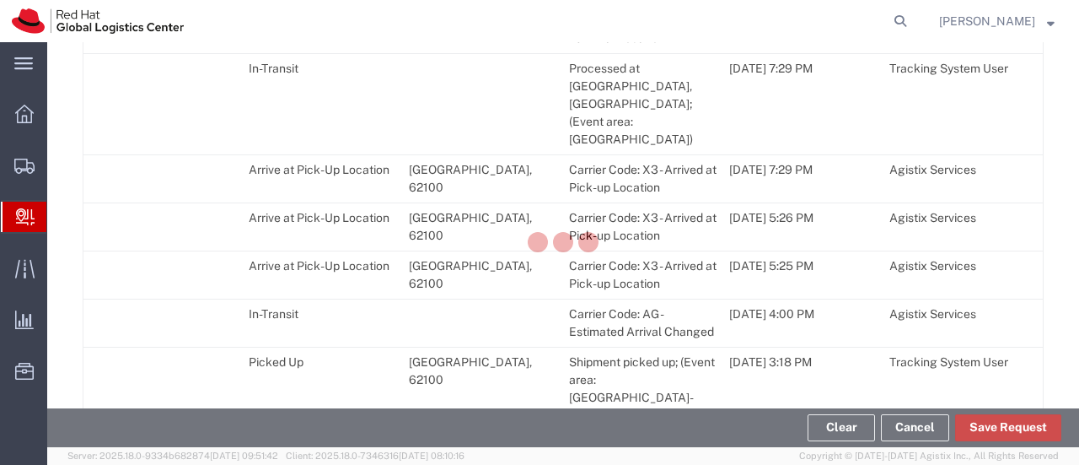
scroll to position [2569, 0]
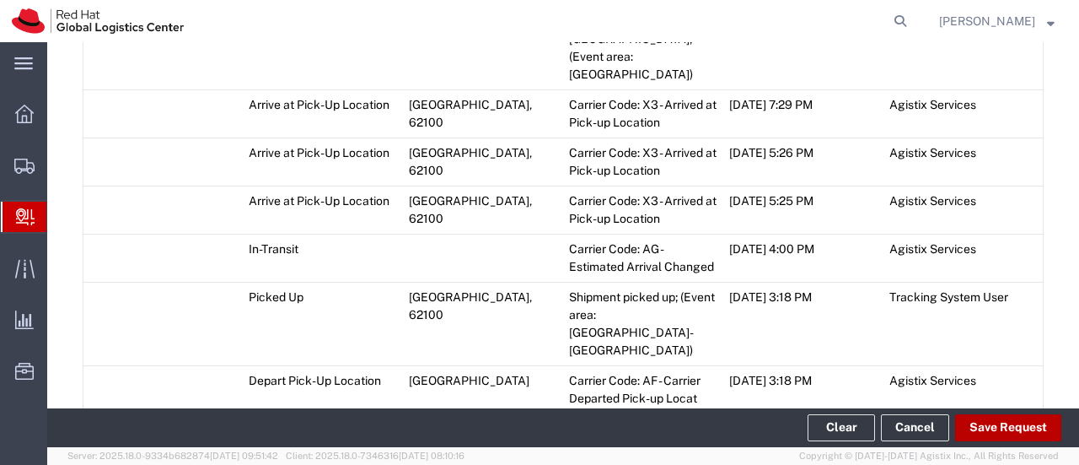
click at [971, 429] on button "Save Request" at bounding box center [1008, 427] width 106 height 27
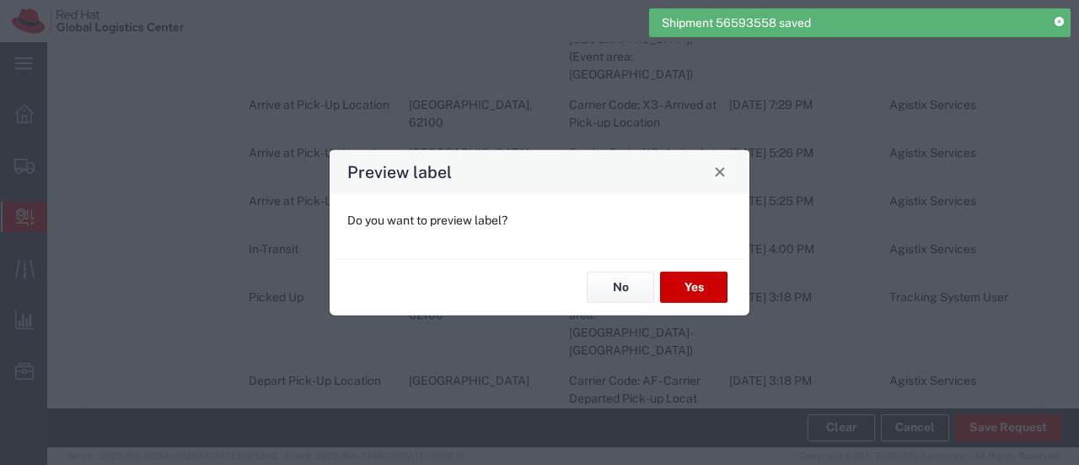
type input "Your Packaging"
click at [635, 292] on button "No" at bounding box center [620, 287] width 67 height 31
